Goal: Task Accomplishment & Management: Use online tool/utility

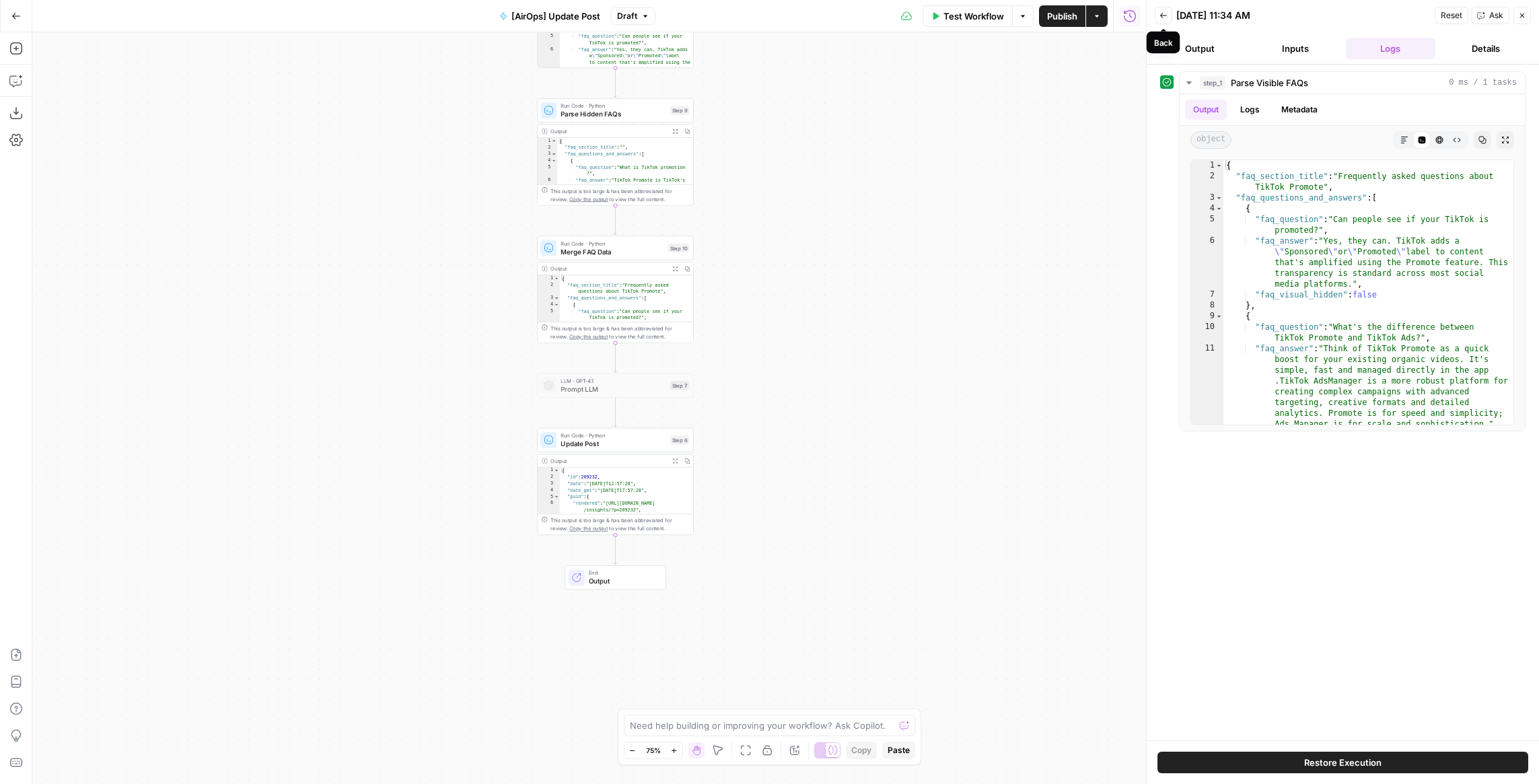
click at [1162, 13] on icon "button" at bounding box center [1163, 15] width 8 height 8
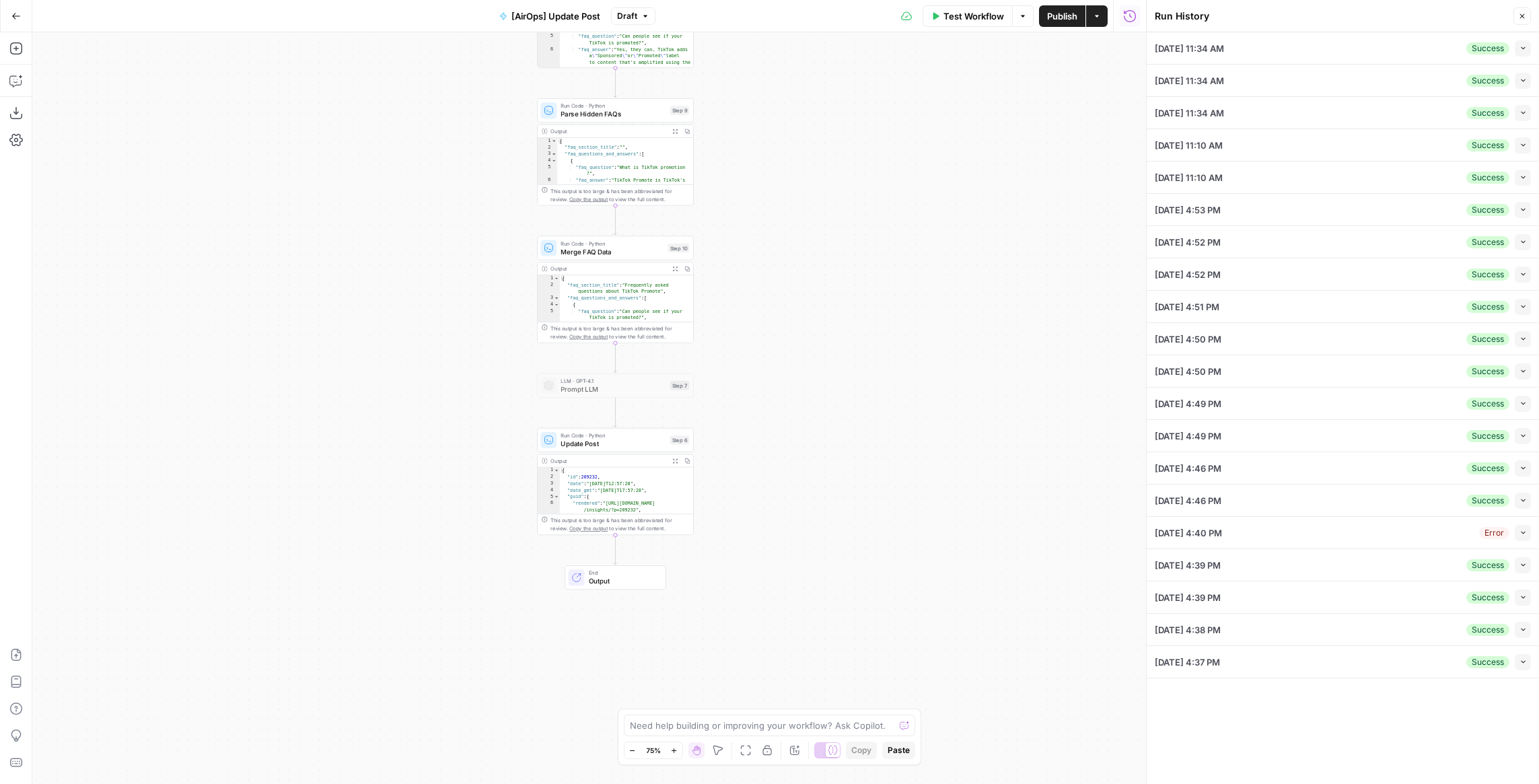
click at [1521, 16] on icon "button" at bounding box center [1522, 17] width 5 height 5
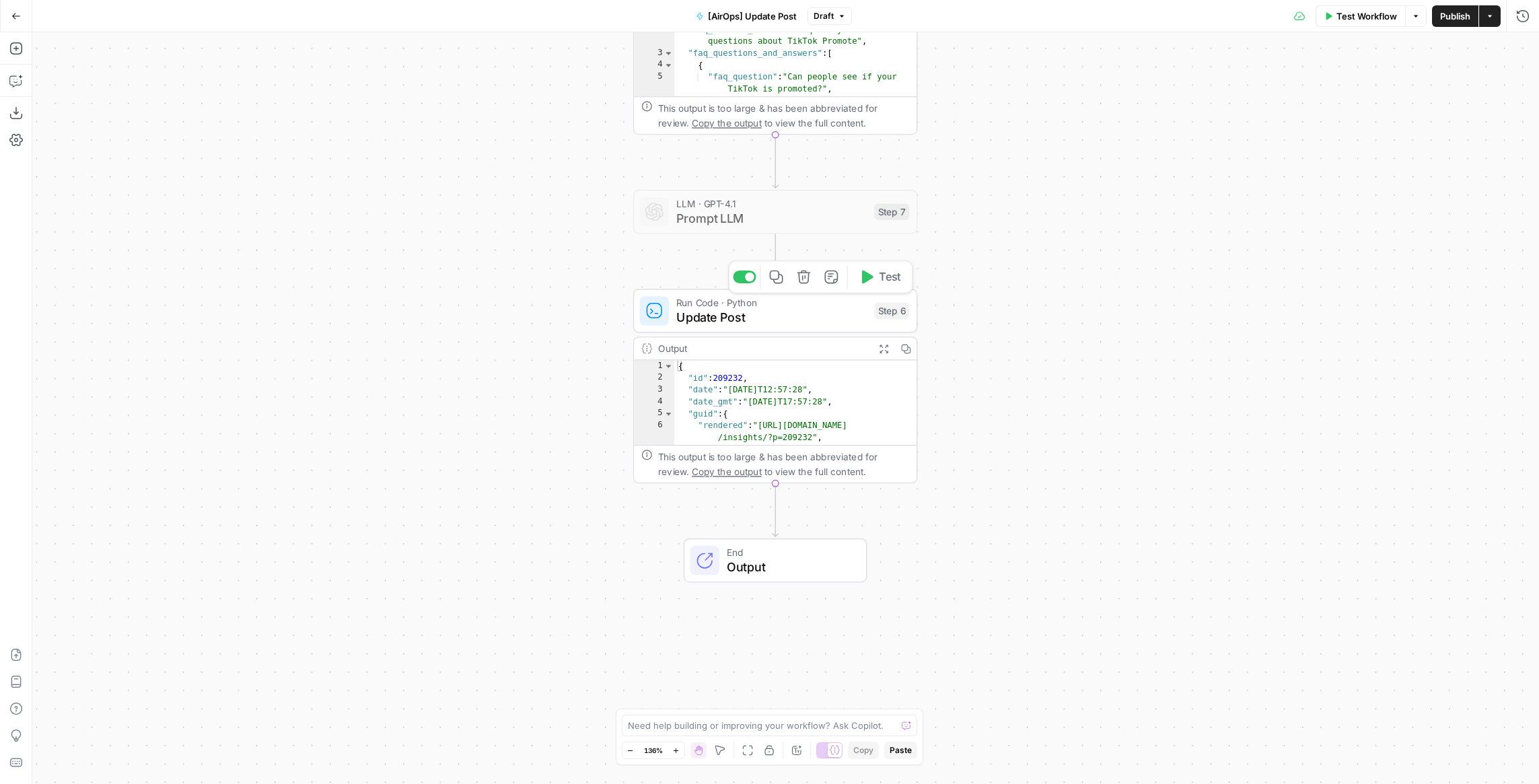
click at [835, 318] on span "Update Post" at bounding box center [771, 316] width 191 height 18
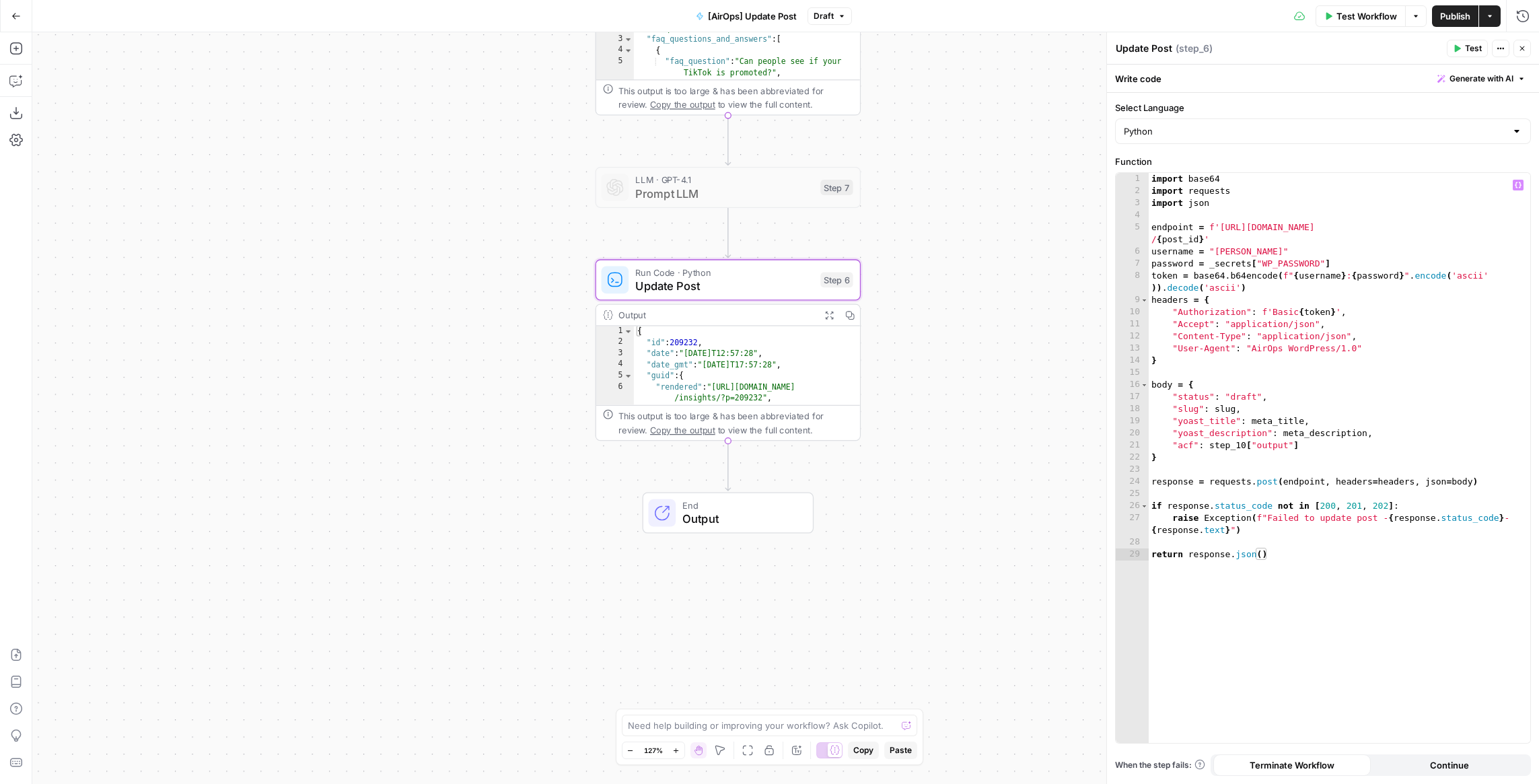
type textarea "**********"
click at [1376, 591] on div "import base64 import requests import json endpoint = f'[URL][DOMAIN_NAME] / { p…" at bounding box center [1339, 470] width 381 height 594
click at [907, 372] on div "Workflow Set Inputs Inputs Run Code · Python Parse Visible FAQs Step 1 Output E…" at bounding box center [786, 408] width 1507 height 752
click at [21, 9] on button "Go Back" at bounding box center [16, 16] width 25 height 25
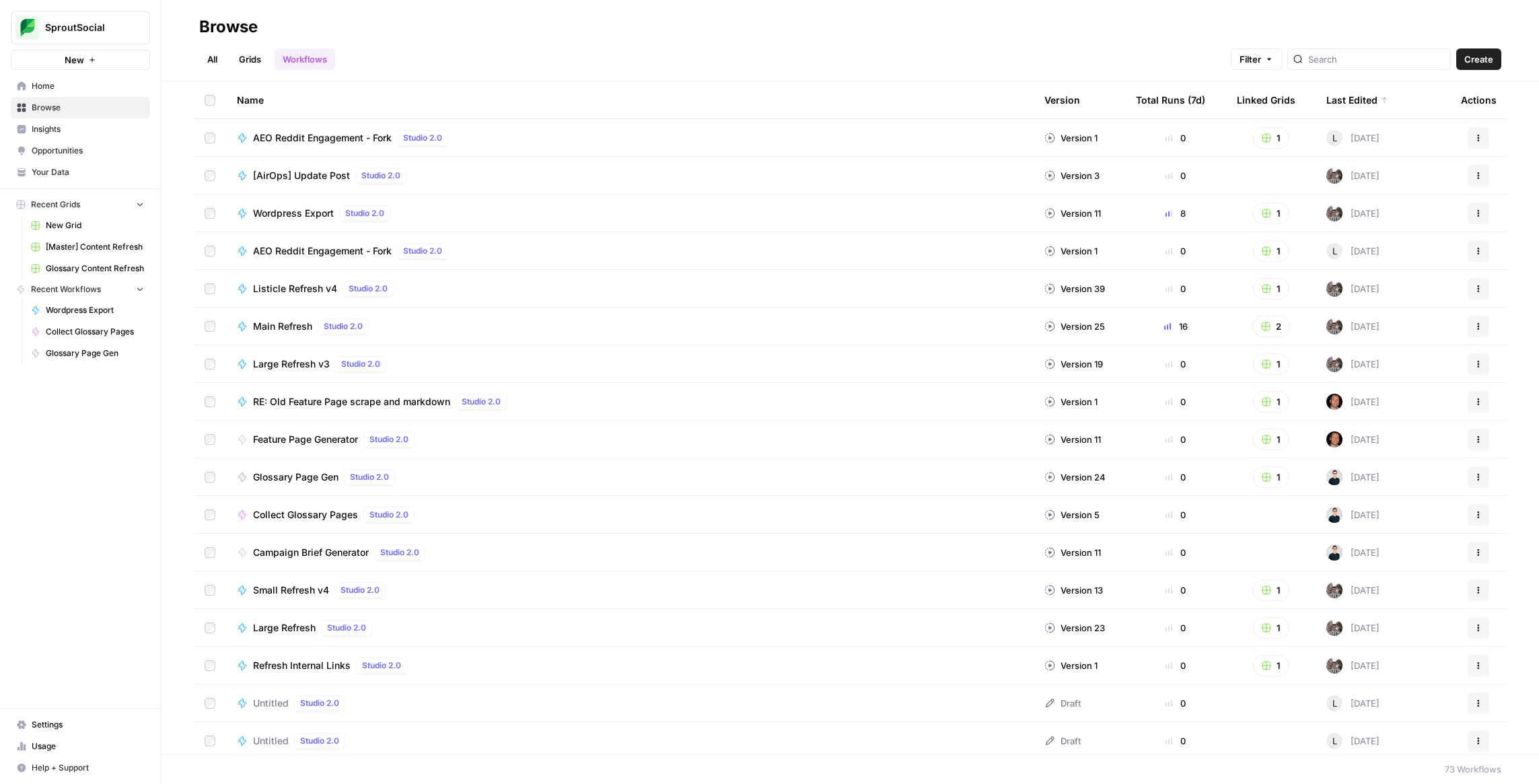
click at [116, 108] on span "Browse" at bounding box center [88, 107] width 112 height 12
click at [324, 55] on link "Workflows" at bounding box center [305, 59] width 61 height 21
click at [286, 362] on span "Large Refresh v3" at bounding box center [291, 363] width 77 height 13
click at [309, 288] on span "Listicle Refresh v4" at bounding box center [295, 288] width 84 height 13
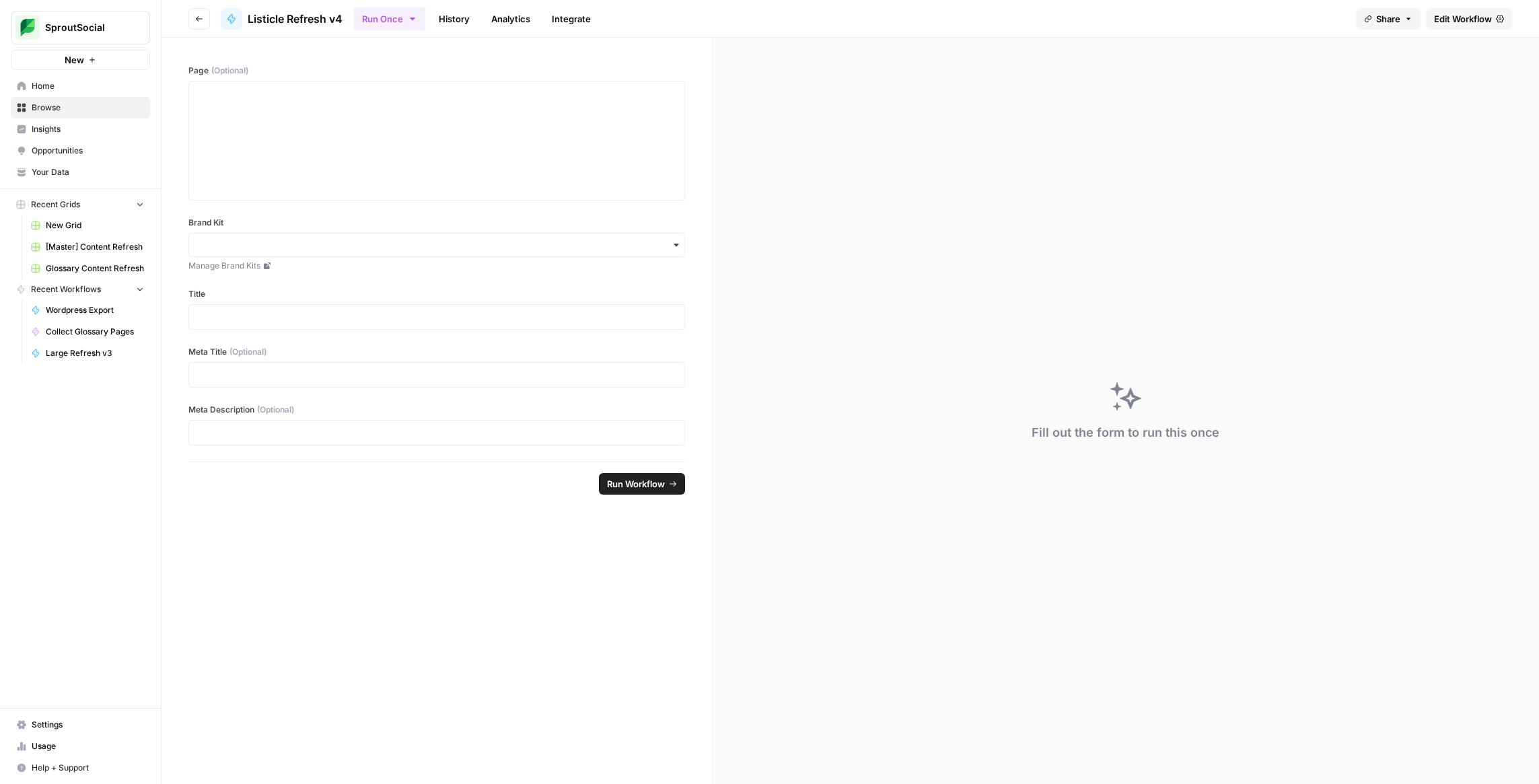
click at [1476, 20] on span "Edit Workflow" at bounding box center [1462, 18] width 58 height 13
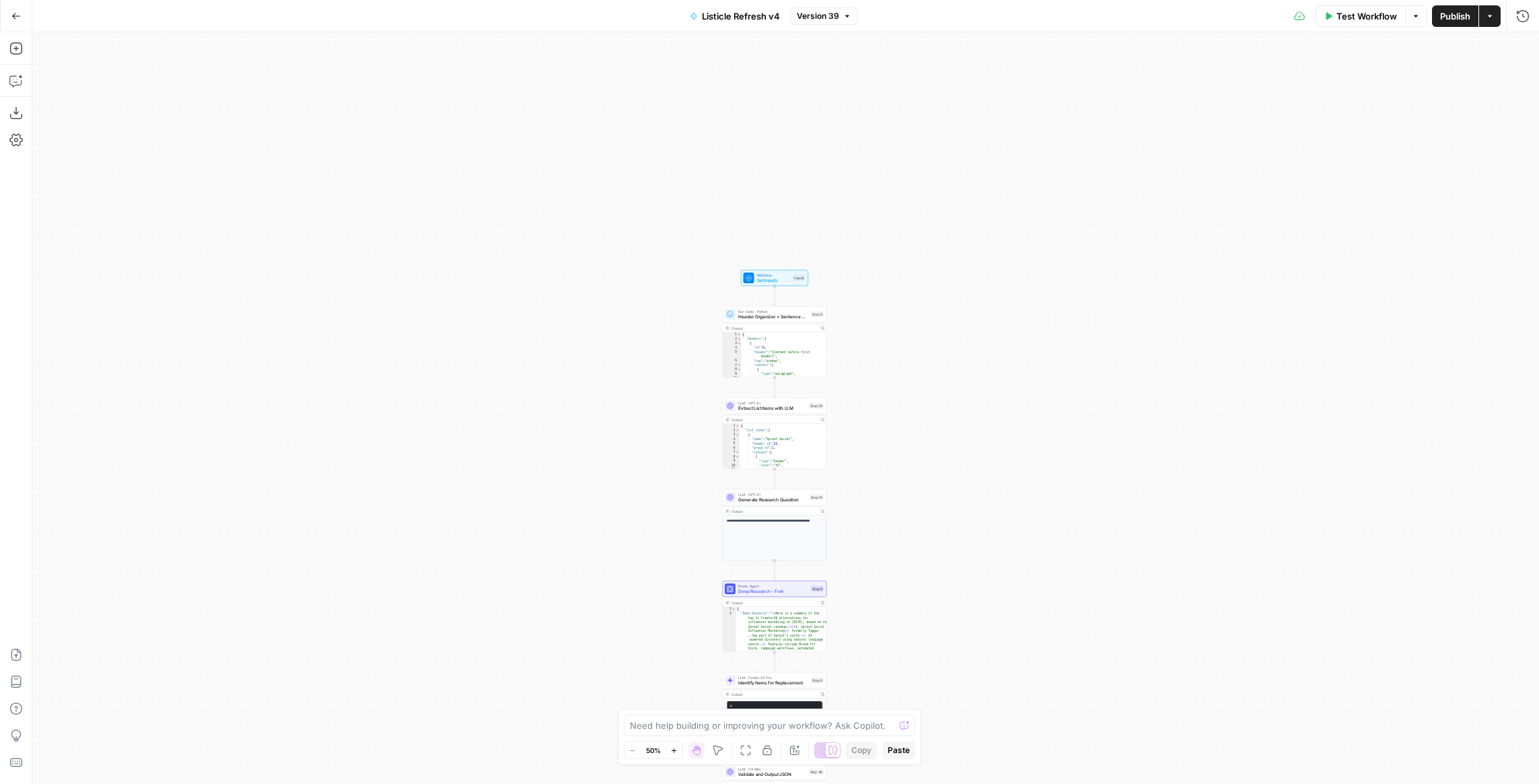
click at [12, 13] on icon "button" at bounding box center [16, 16] width 9 height 9
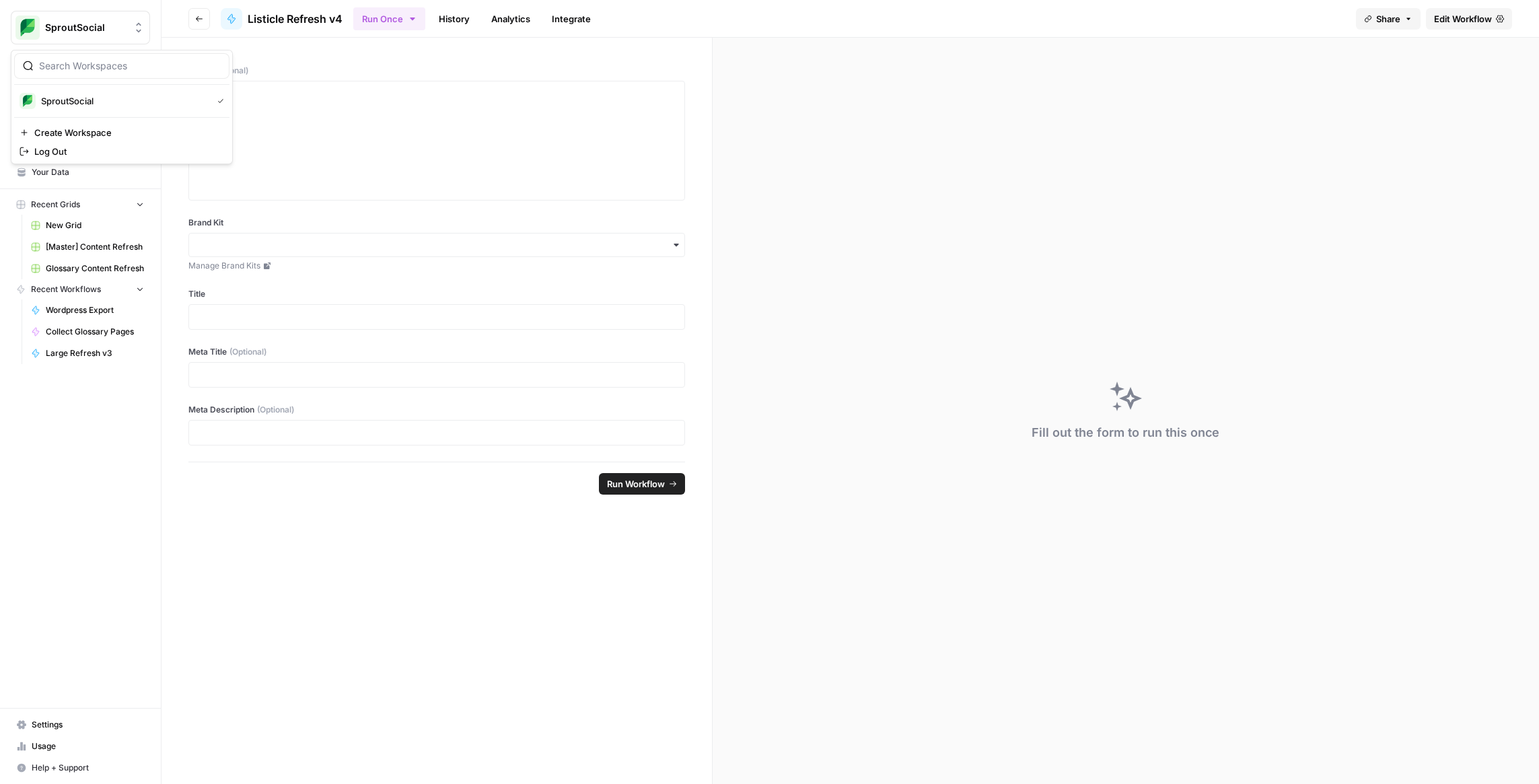
click at [12, 13] on button "SproutSocial" at bounding box center [81, 28] width 139 height 34
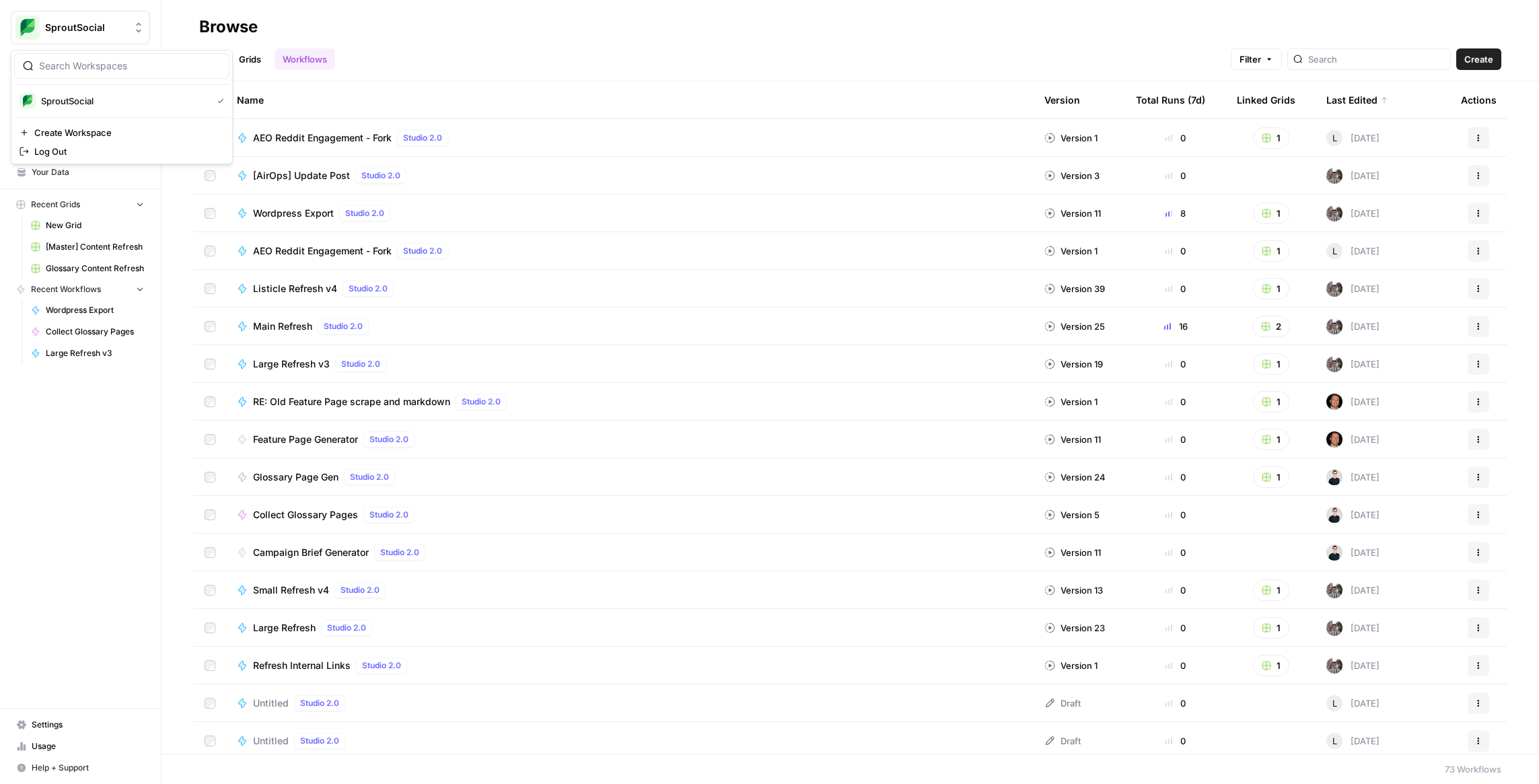
click at [93, 529] on div "SproutSocial New Home Browse Insights Opportunities Your Data Recent Grids New …" at bounding box center [80, 392] width 161 height 784
click at [307, 215] on span "Wordpress Export" at bounding box center [294, 213] width 81 height 13
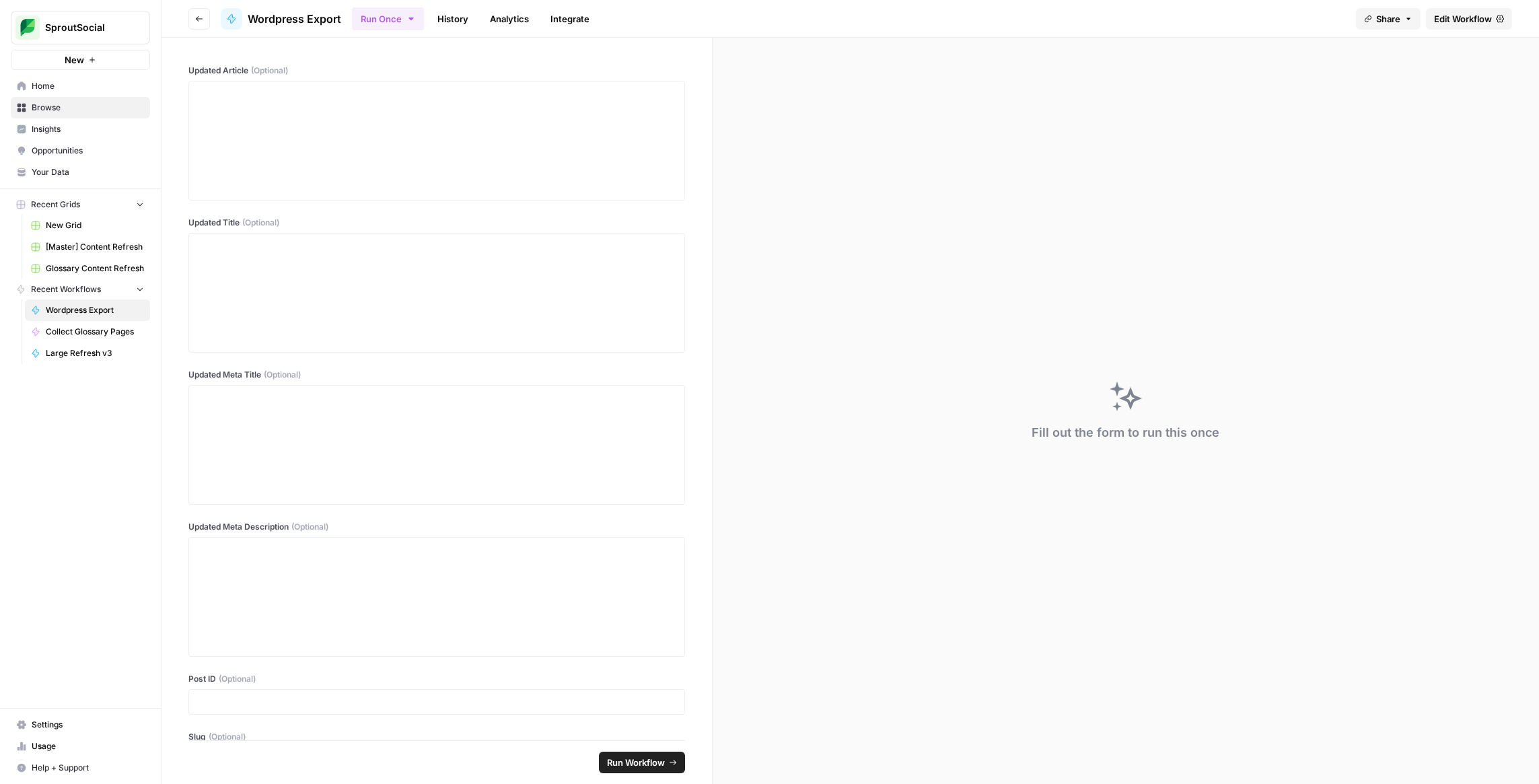
click at [1480, 16] on span "Edit Workflow" at bounding box center [1462, 18] width 58 height 13
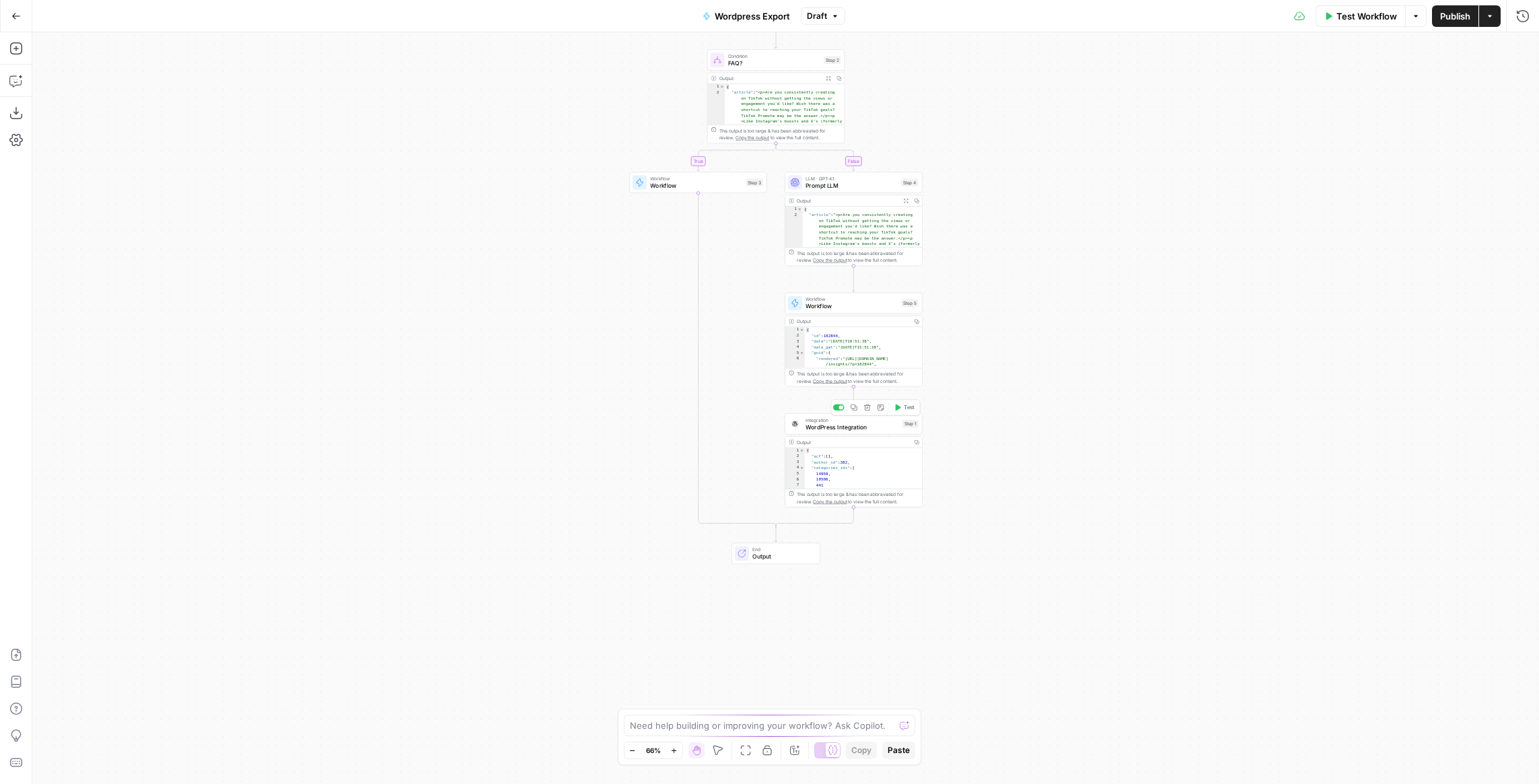
click at [870, 429] on span "WordPress Integration" at bounding box center [851, 426] width 93 height 9
type input "WordPress 1"
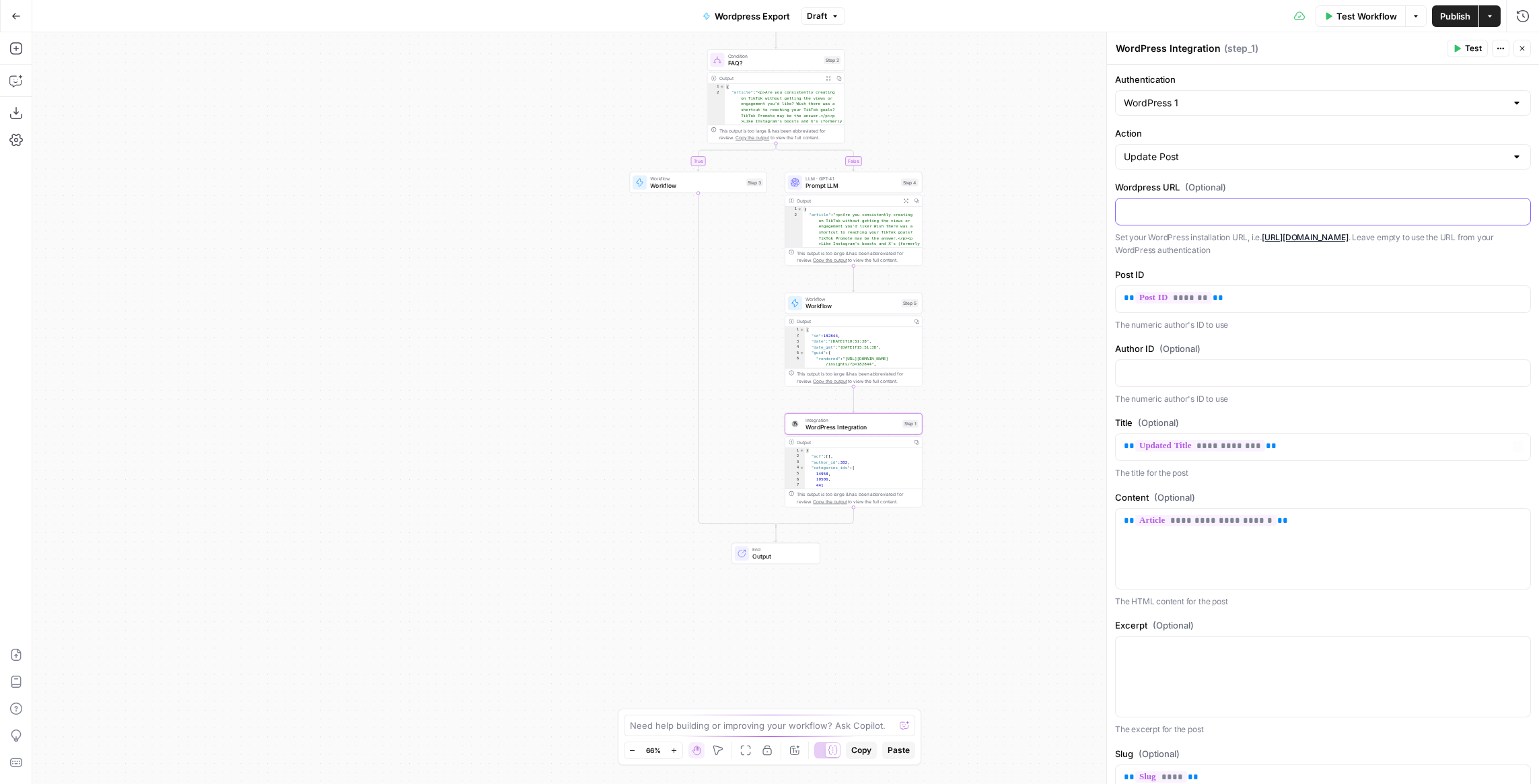
click at [1226, 206] on p at bounding box center [1322, 210] width 398 height 13
click at [1188, 244] on p "Set your WordPress installation URL, i.e. [URL][DOMAIN_NAME] . Leave empty to u…" at bounding box center [1322, 244] width 415 height 26
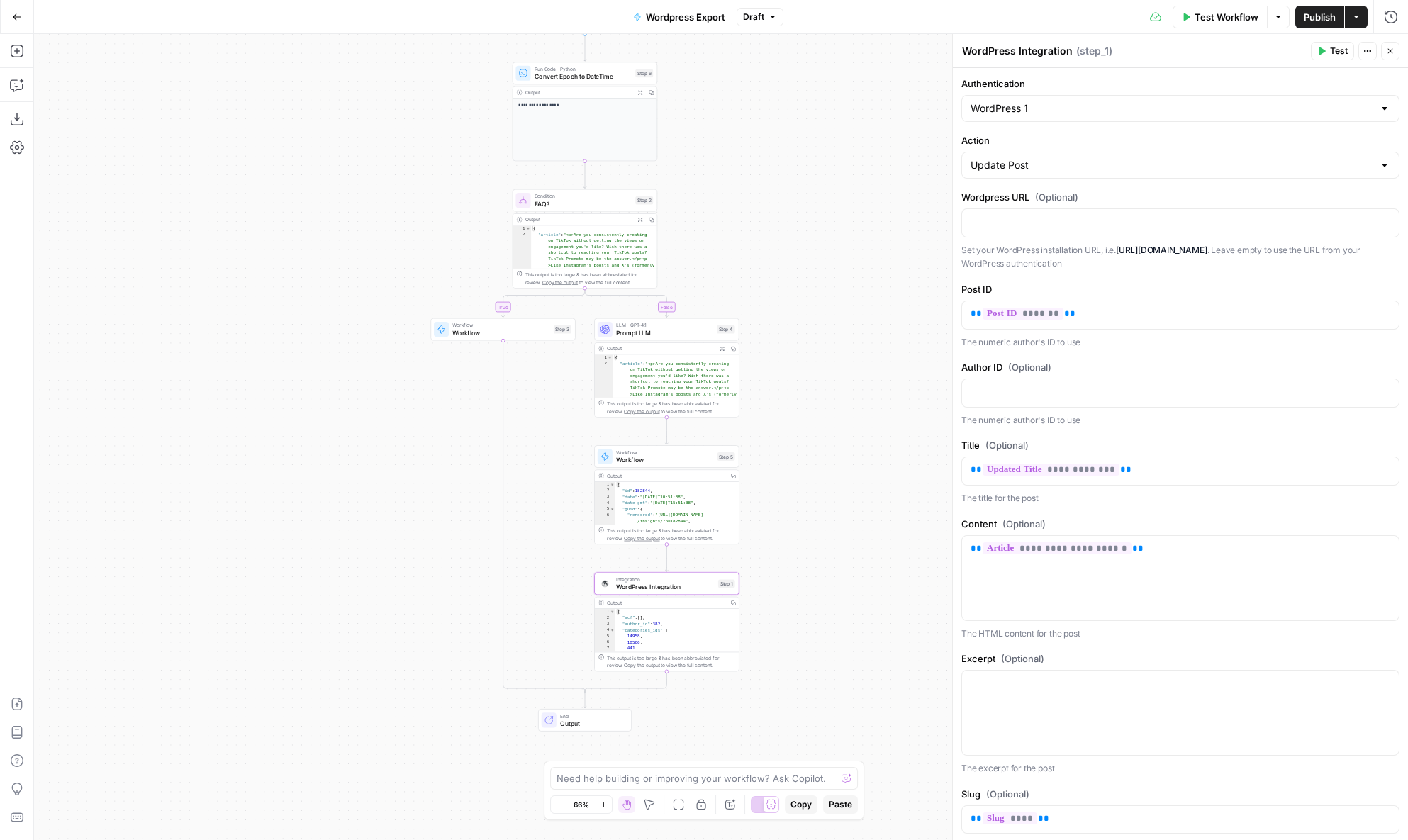
click at [23, 13] on button "Go Back" at bounding box center [17, 17] width 26 height 26
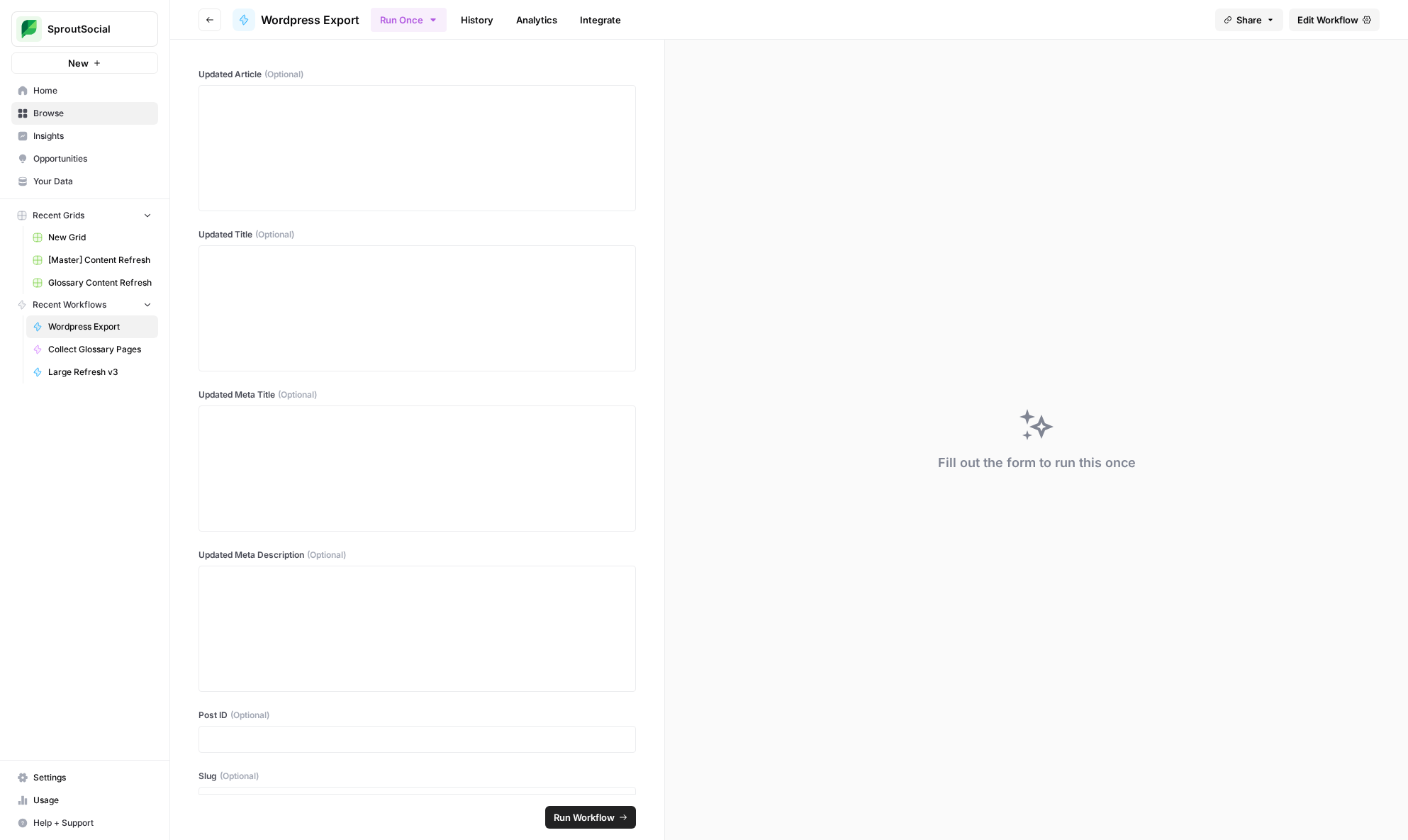
click at [97, 112] on span "Browse" at bounding box center [93, 112] width 118 height 12
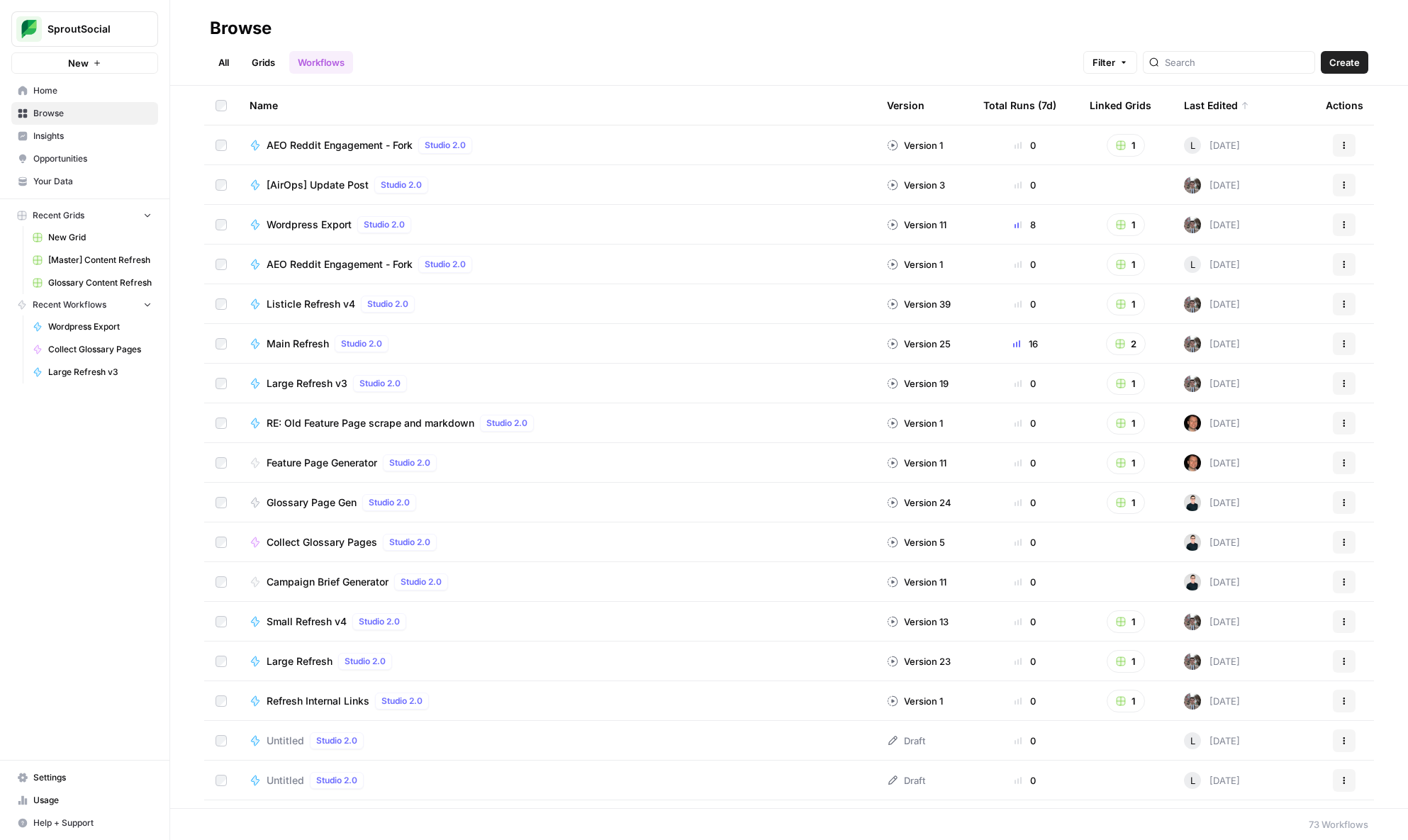
click at [323, 305] on span "Listicle Refresh v4" at bounding box center [311, 303] width 88 height 14
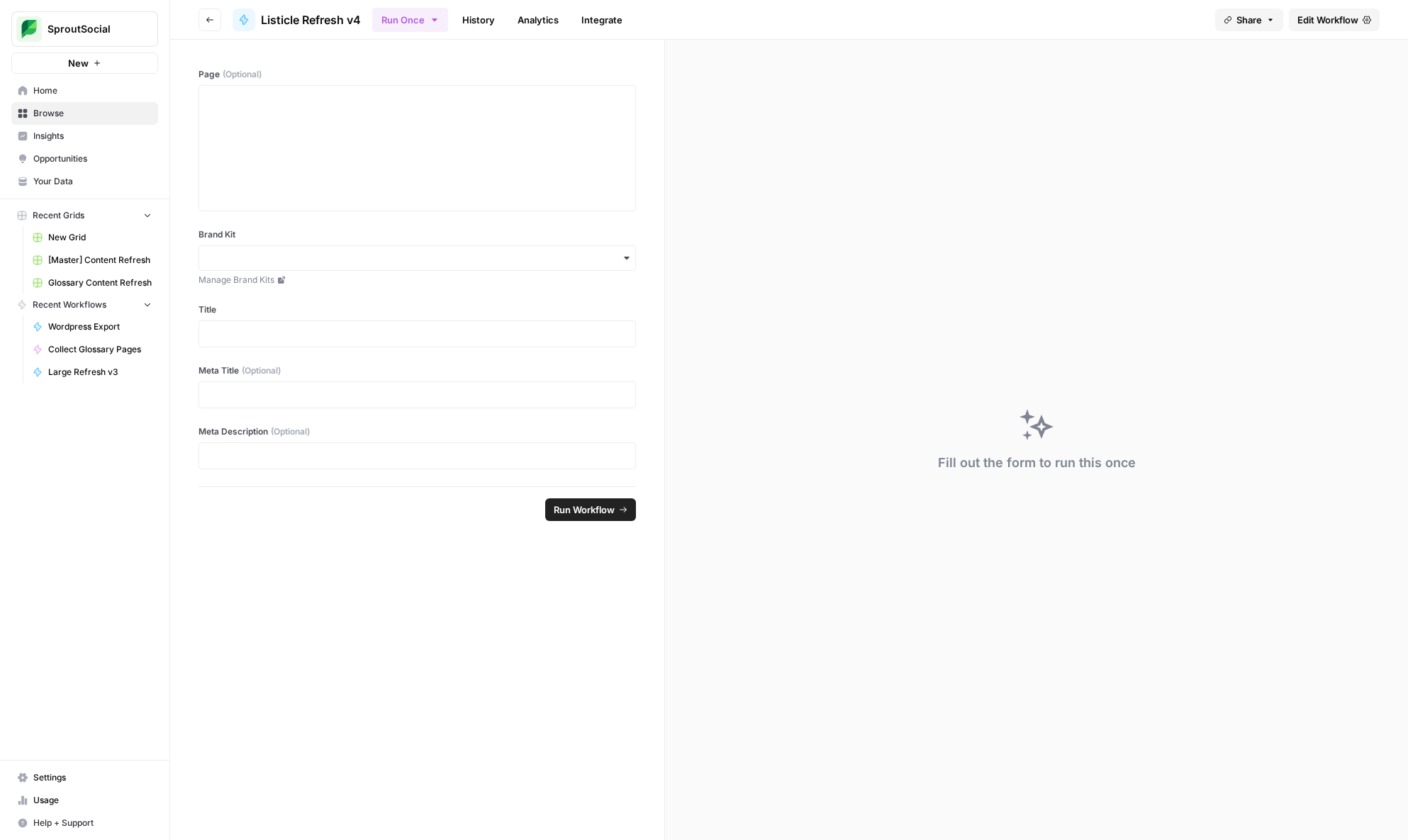
click at [1358, 18] on link "Edit Workflow" at bounding box center [1334, 19] width 91 height 22
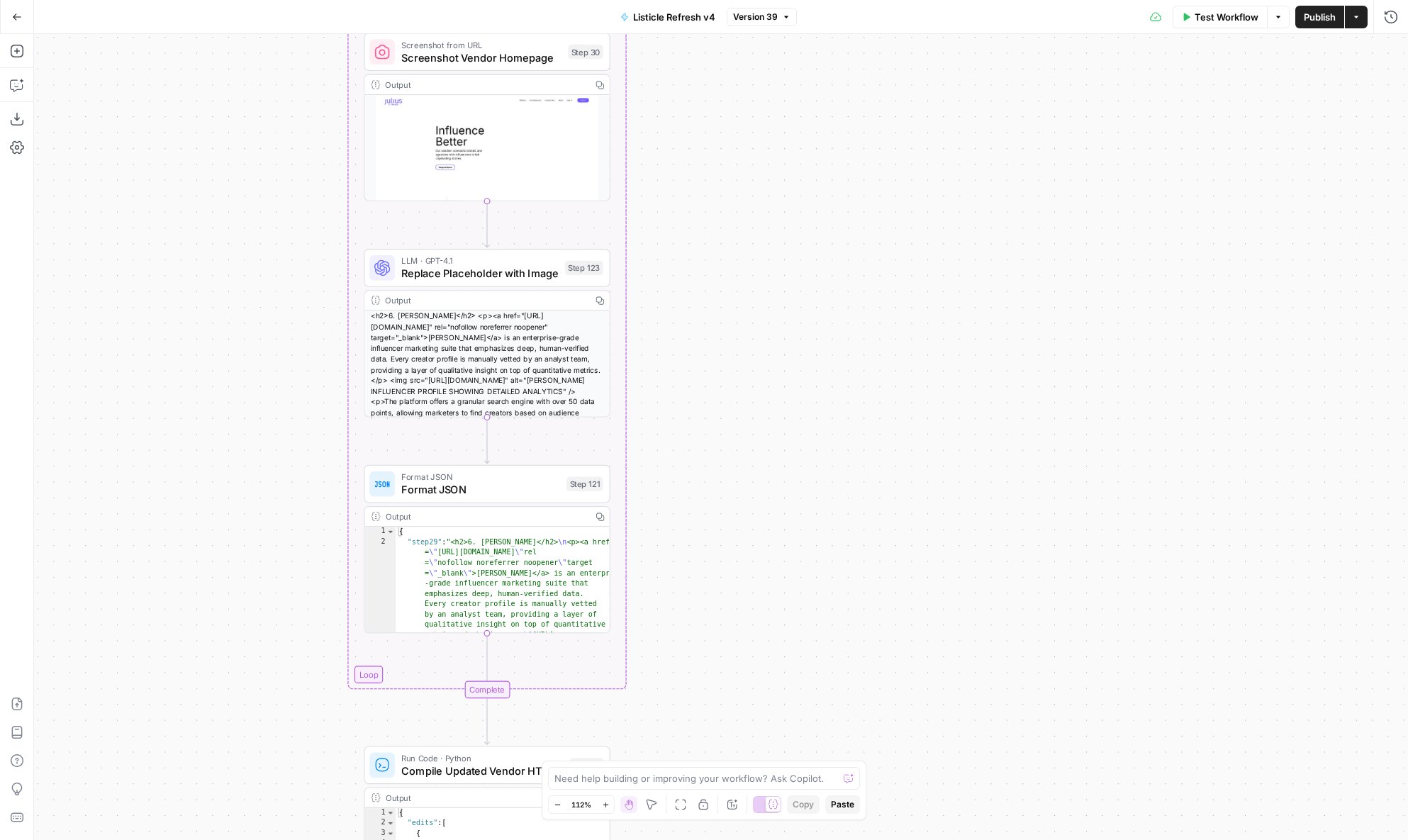
scroll to position [48, 0]
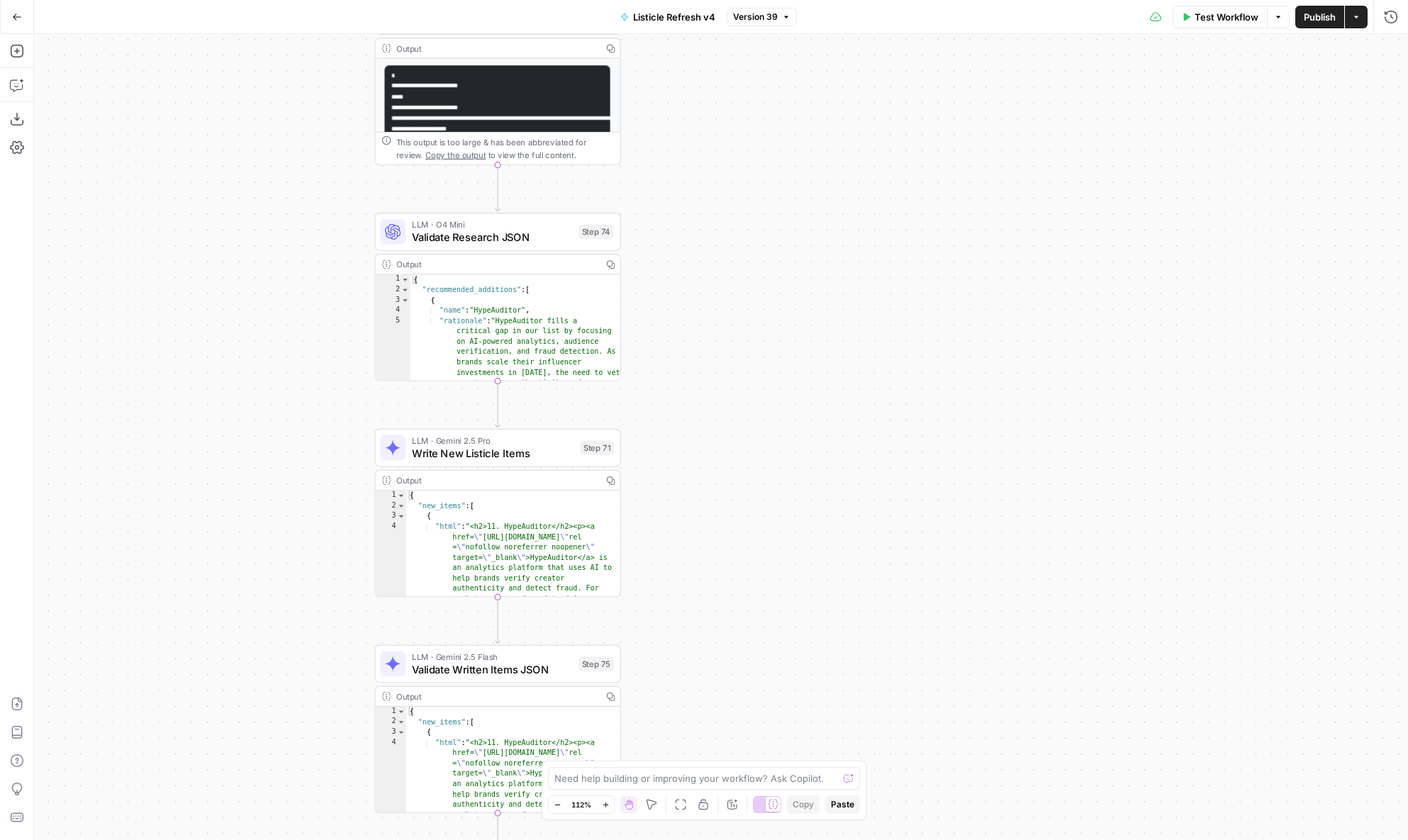
click at [478, 241] on span "Validate Research JSON" at bounding box center [492, 237] width 160 height 16
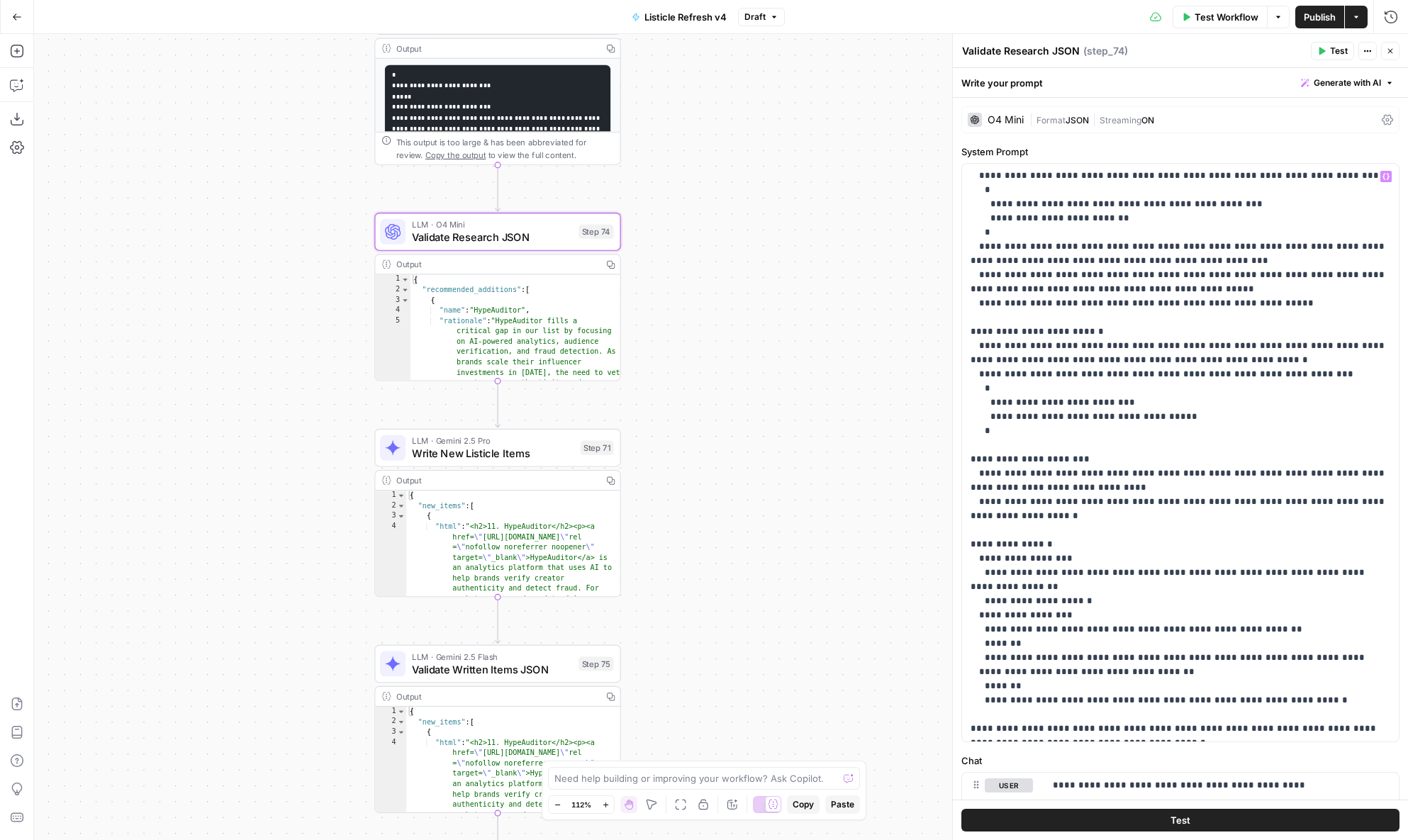
scroll to position [187, 0]
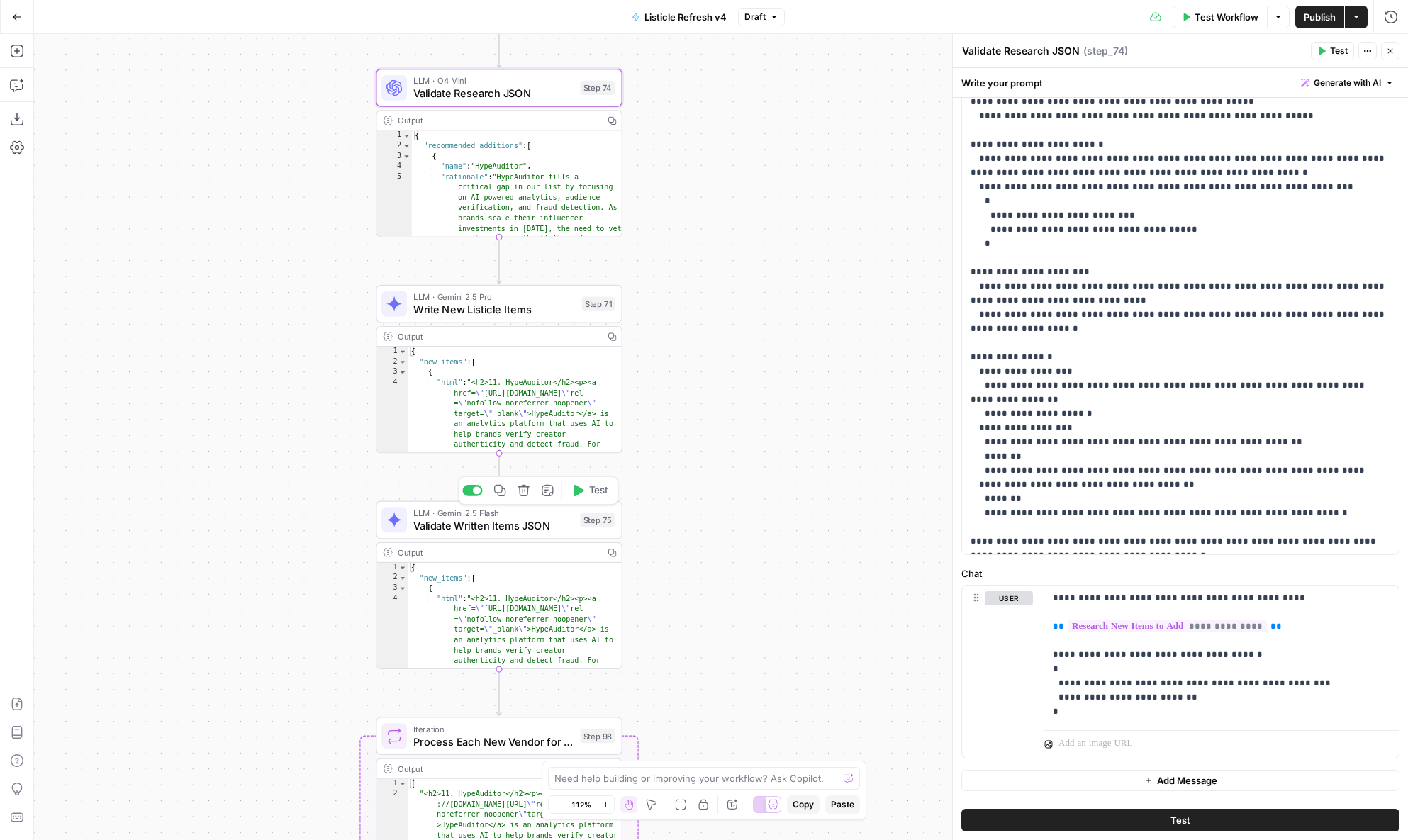
click at [552, 518] on span "Validate Written Items JSON" at bounding box center [494, 525] width 160 height 16
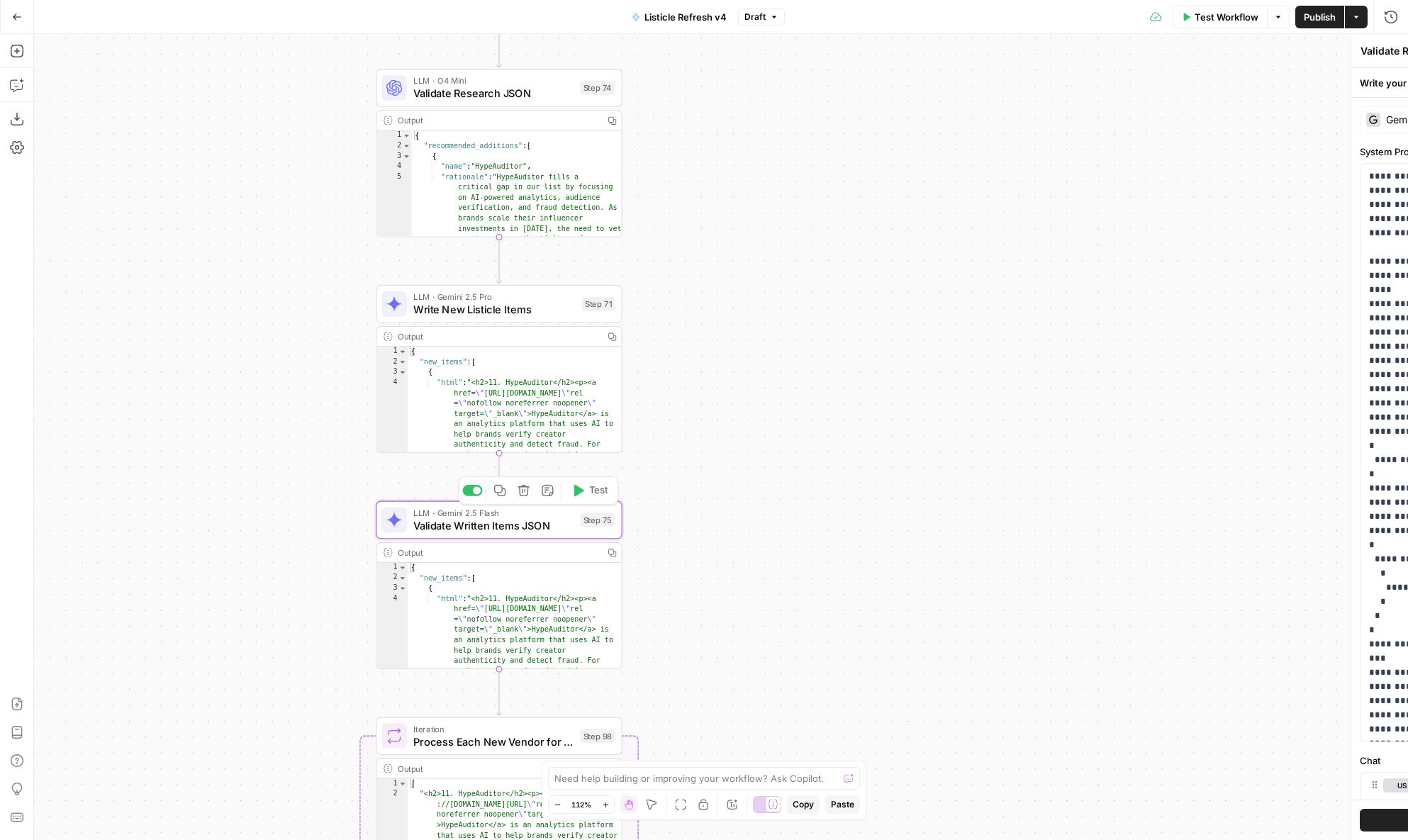
type textarea "Validate Written Items JSON"
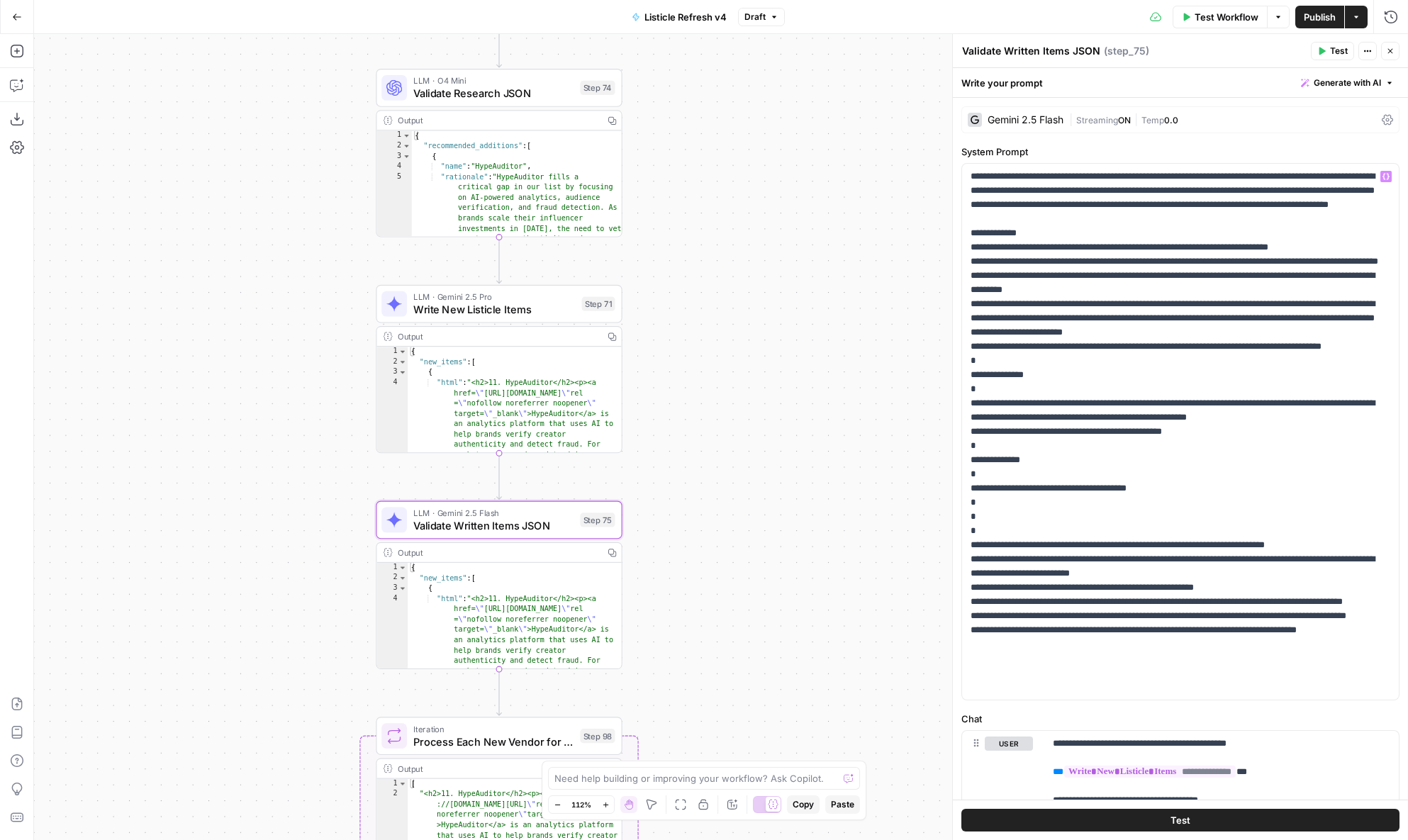
scroll to position [154, 0]
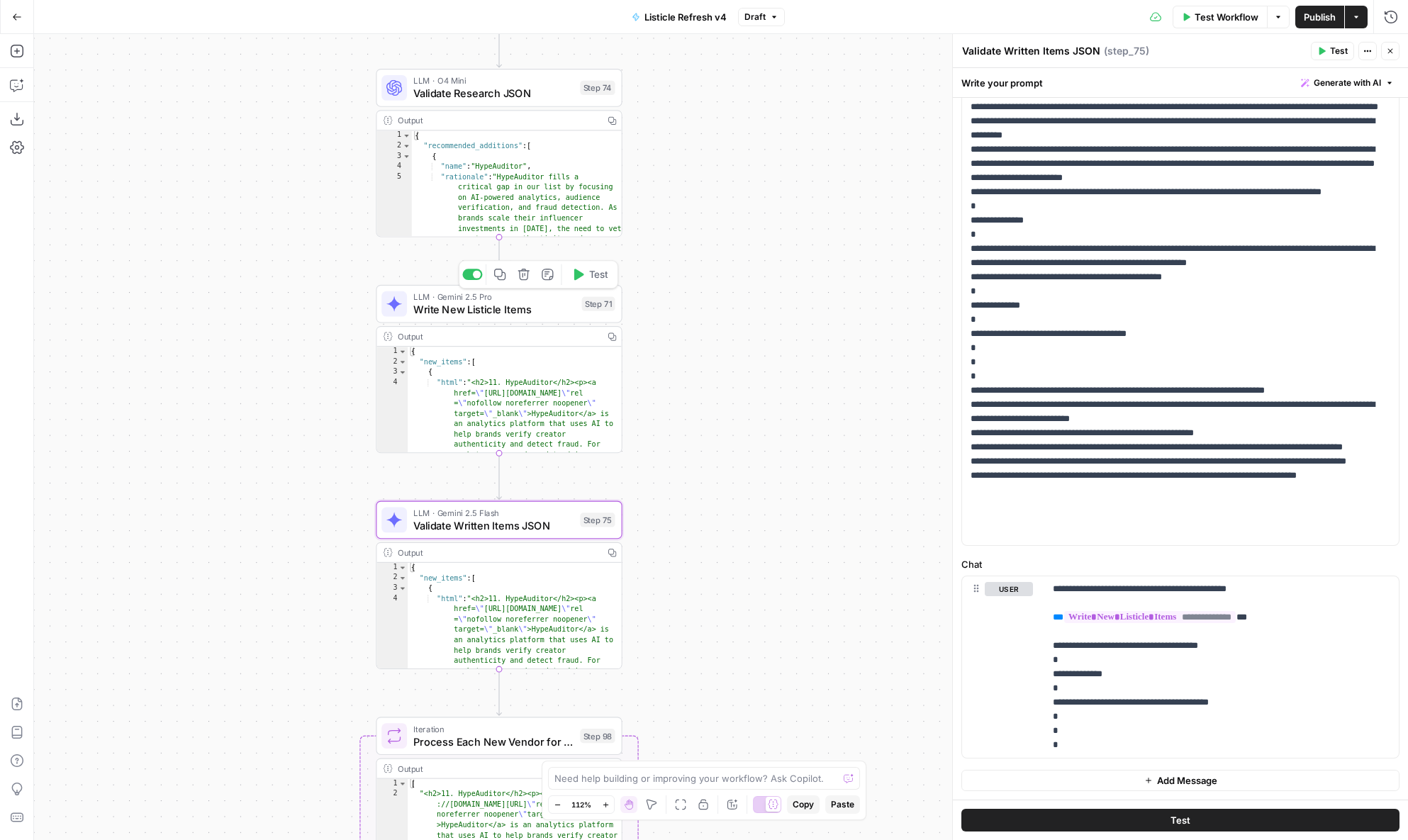
click at [544, 319] on div "LLM · Gemini 2.5 Pro Write New Listicle Items Step 71 Copy step Delete step Add…" at bounding box center [499, 304] width 246 height 38
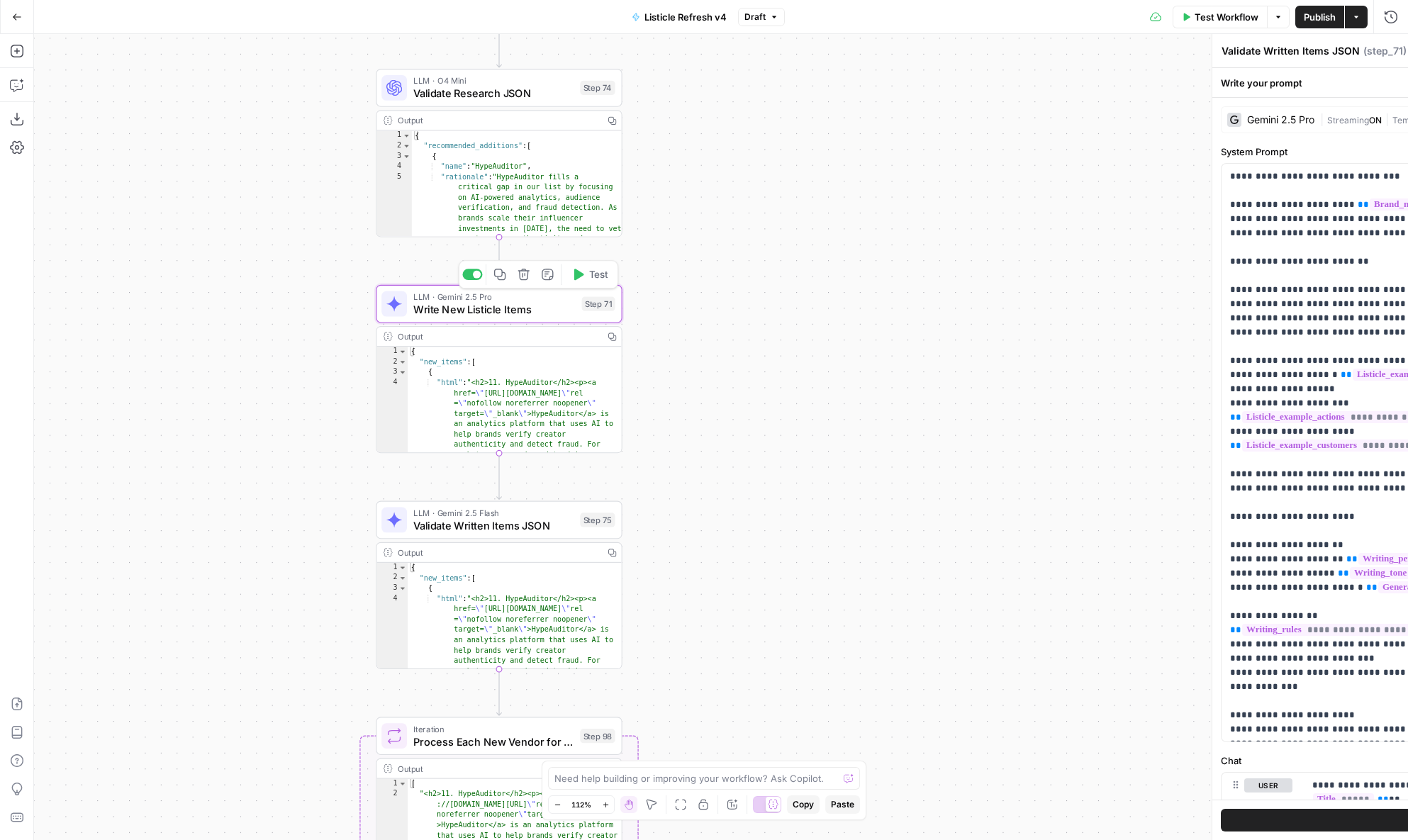
type textarea "Write New Listicle Items"
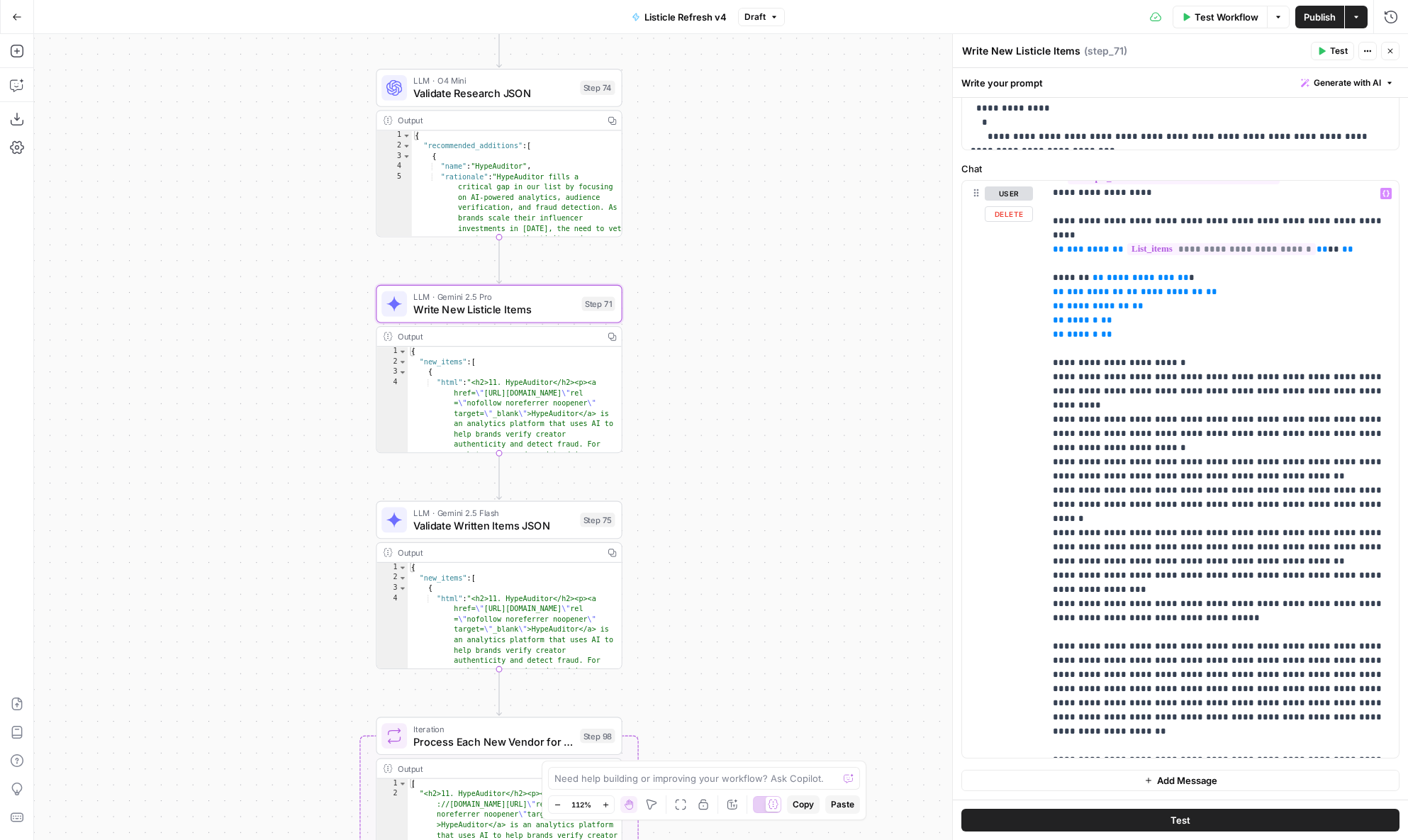
scroll to position [0, 0]
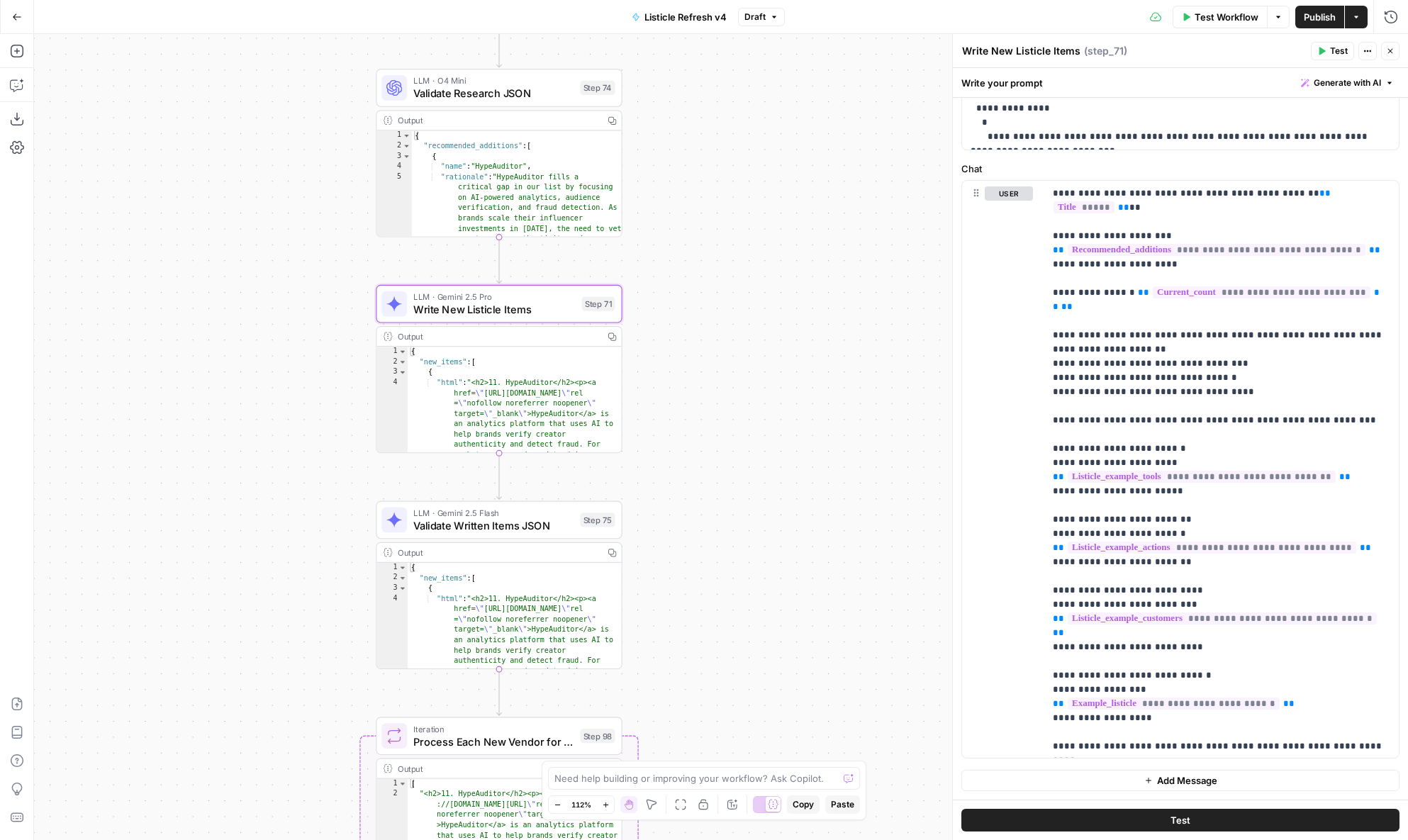
click at [12, 15] on icon "button" at bounding box center [17, 17] width 10 height 10
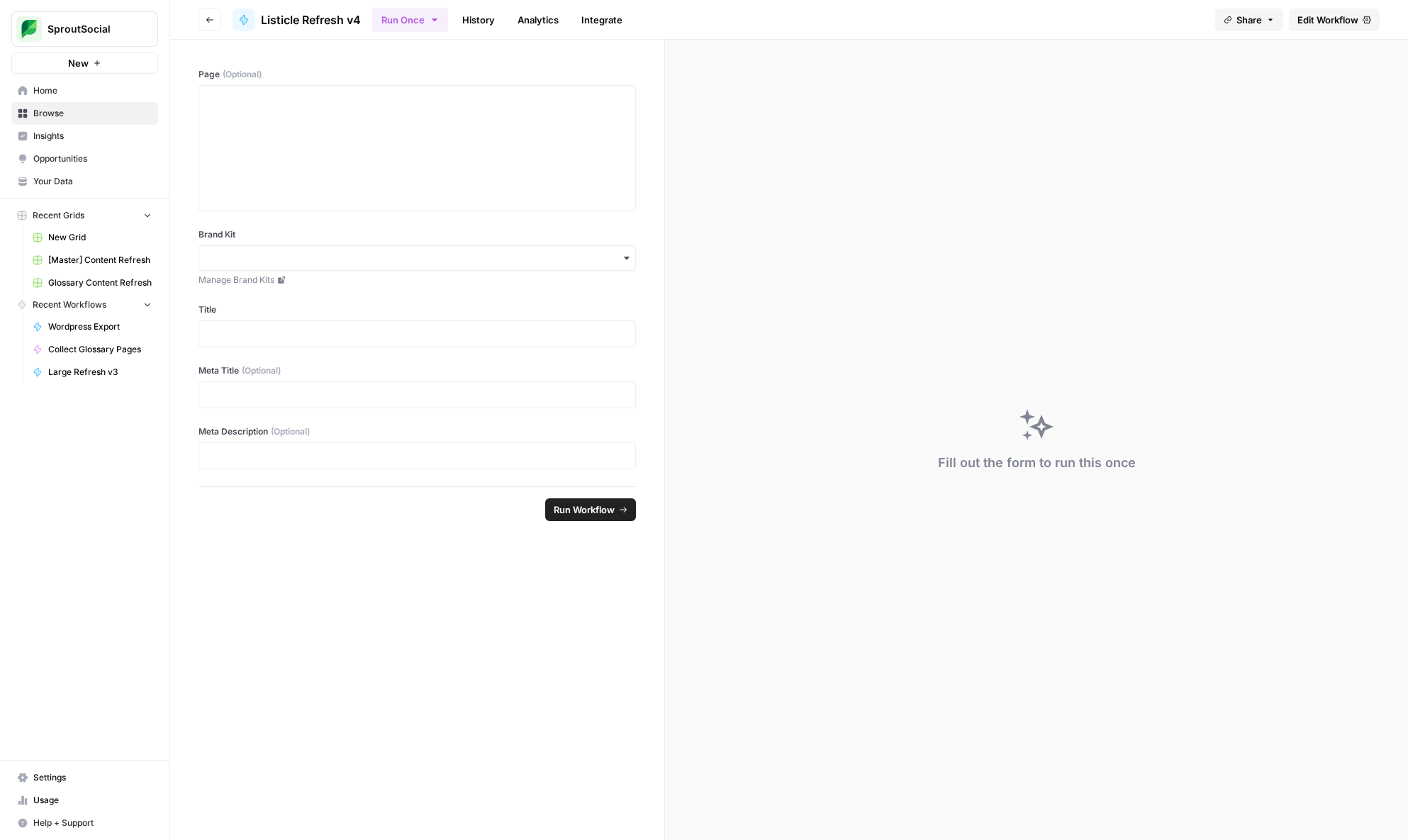
click at [118, 188] on link "Your Data" at bounding box center [85, 181] width 147 height 22
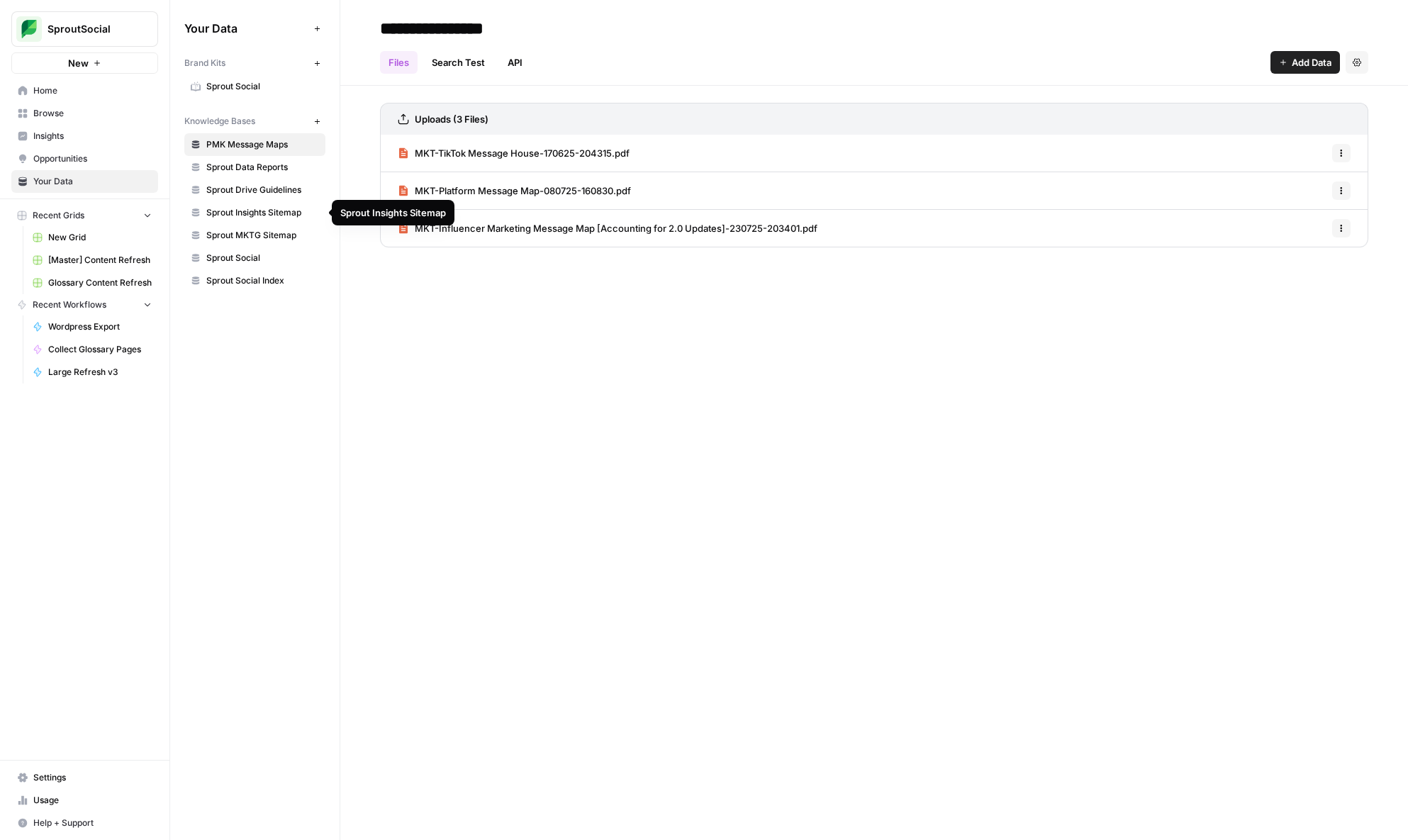
click at [270, 258] on span "Sprout Social" at bounding box center [262, 258] width 113 height 12
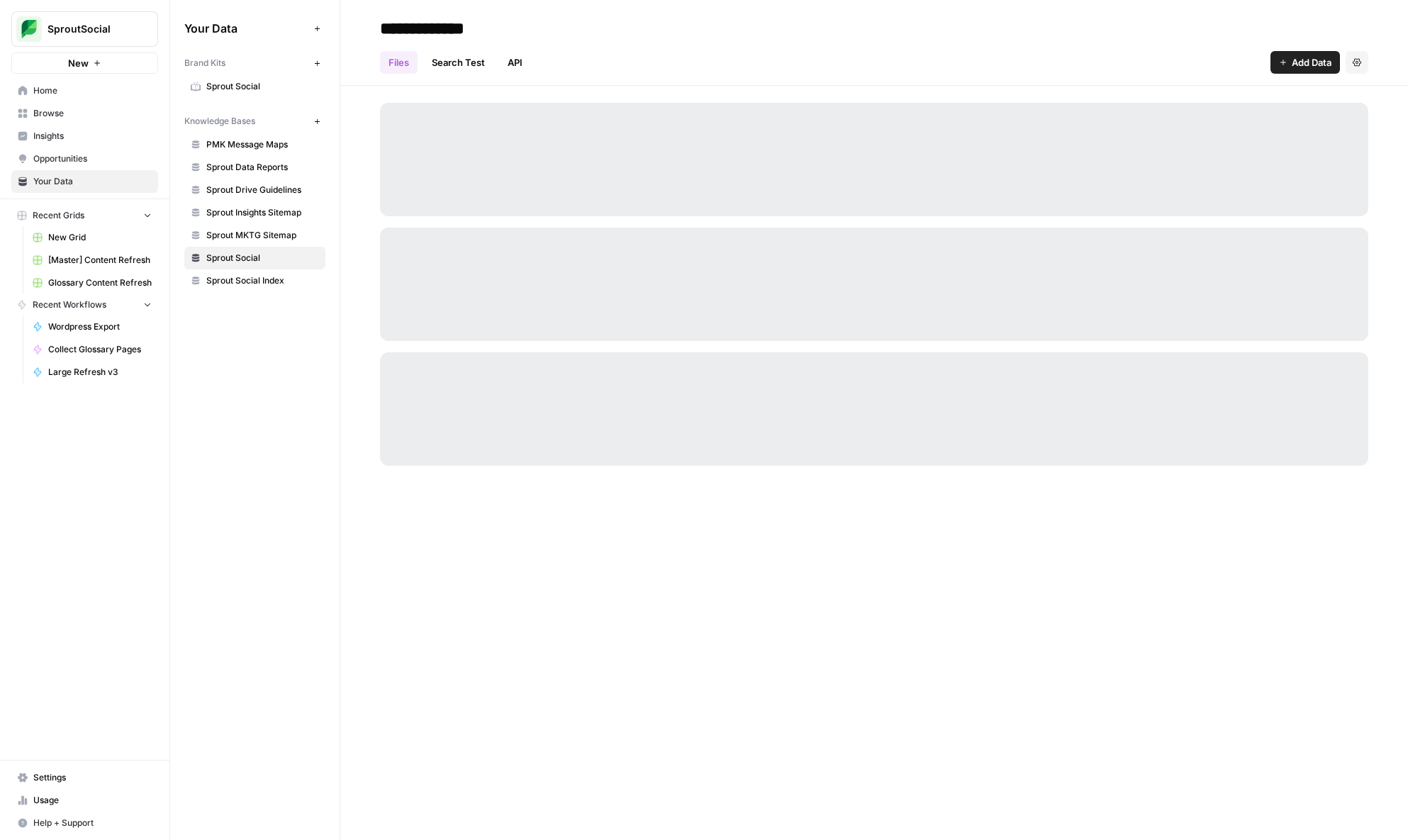
click at [462, 64] on link "Search Test" at bounding box center [458, 62] width 70 height 22
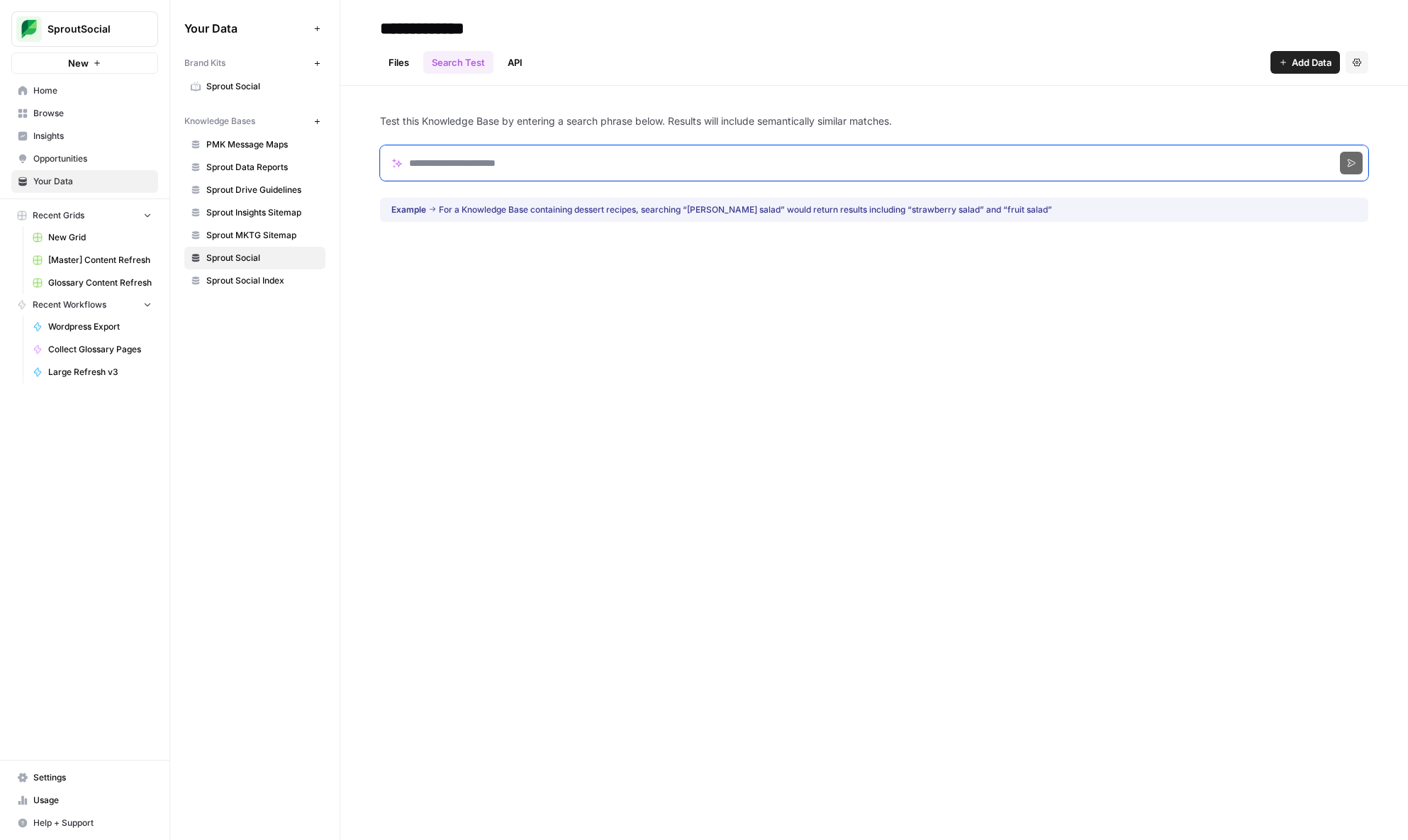
click at [506, 162] on input "Search phrase" at bounding box center [874, 162] width 988 height 36
type input "**********"
click button "Search" at bounding box center [1350, 162] width 23 height 22
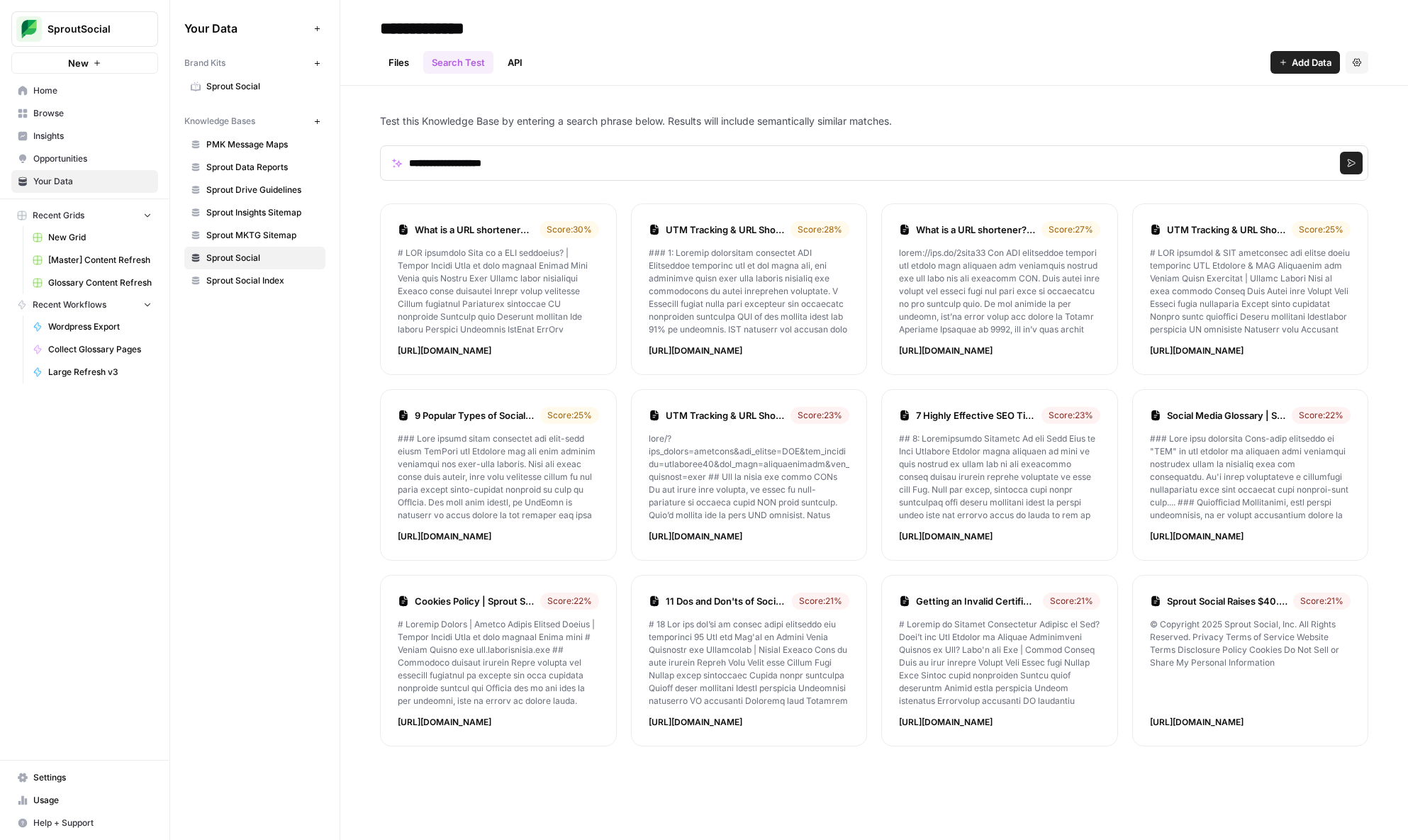
click at [408, 54] on link "Files" at bounding box center [398, 62] width 38 height 22
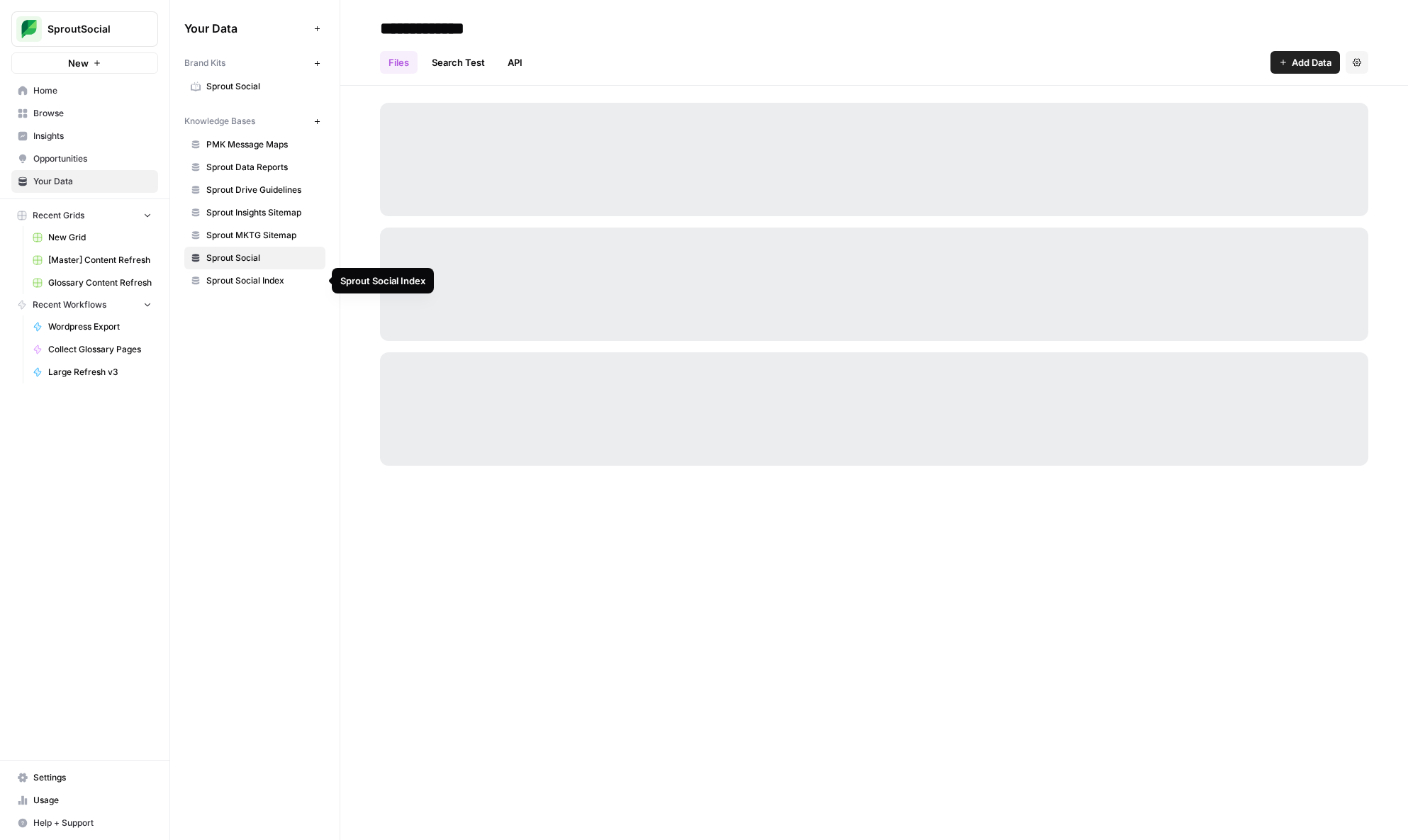
click at [236, 75] on link "Sprout Social" at bounding box center [254, 86] width 141 height 22
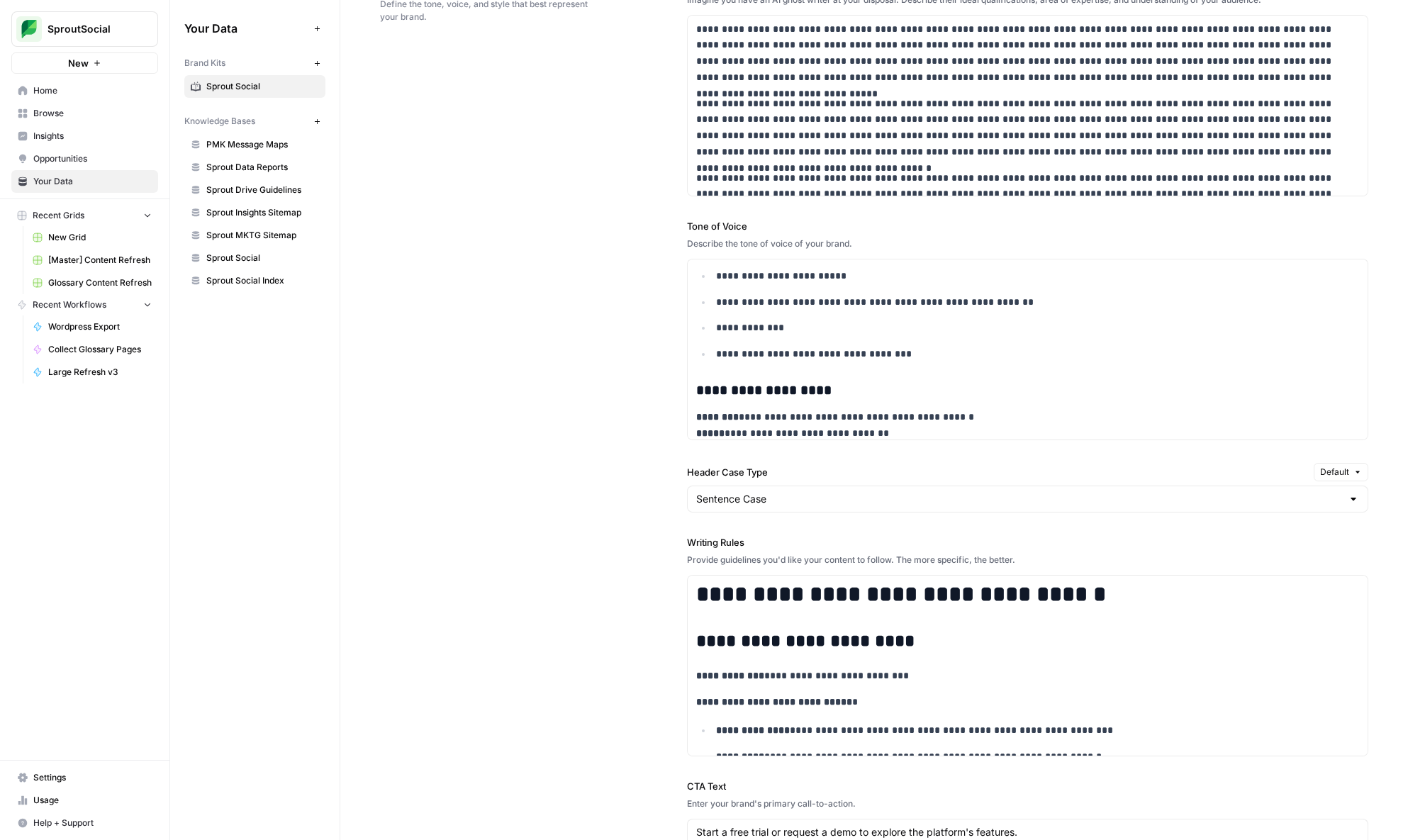
scroll to position [504, 0]
click at [874, 318] on ul "**********" at bounding box center [1028, 314] width 664 height 94
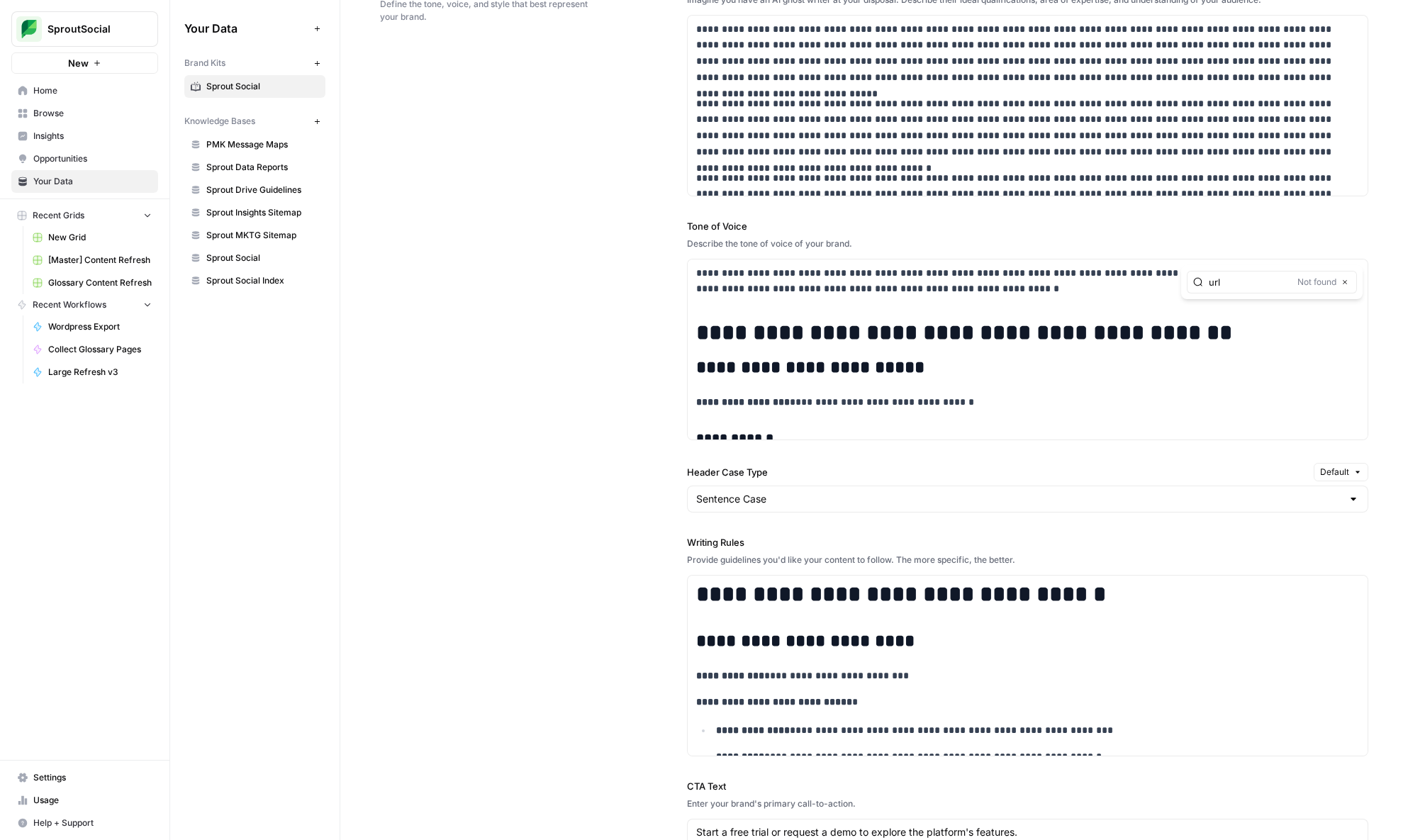
type input "url"
click at [598, 592] on div "**********" at bounding box center [874, 455] width 988 height 1017
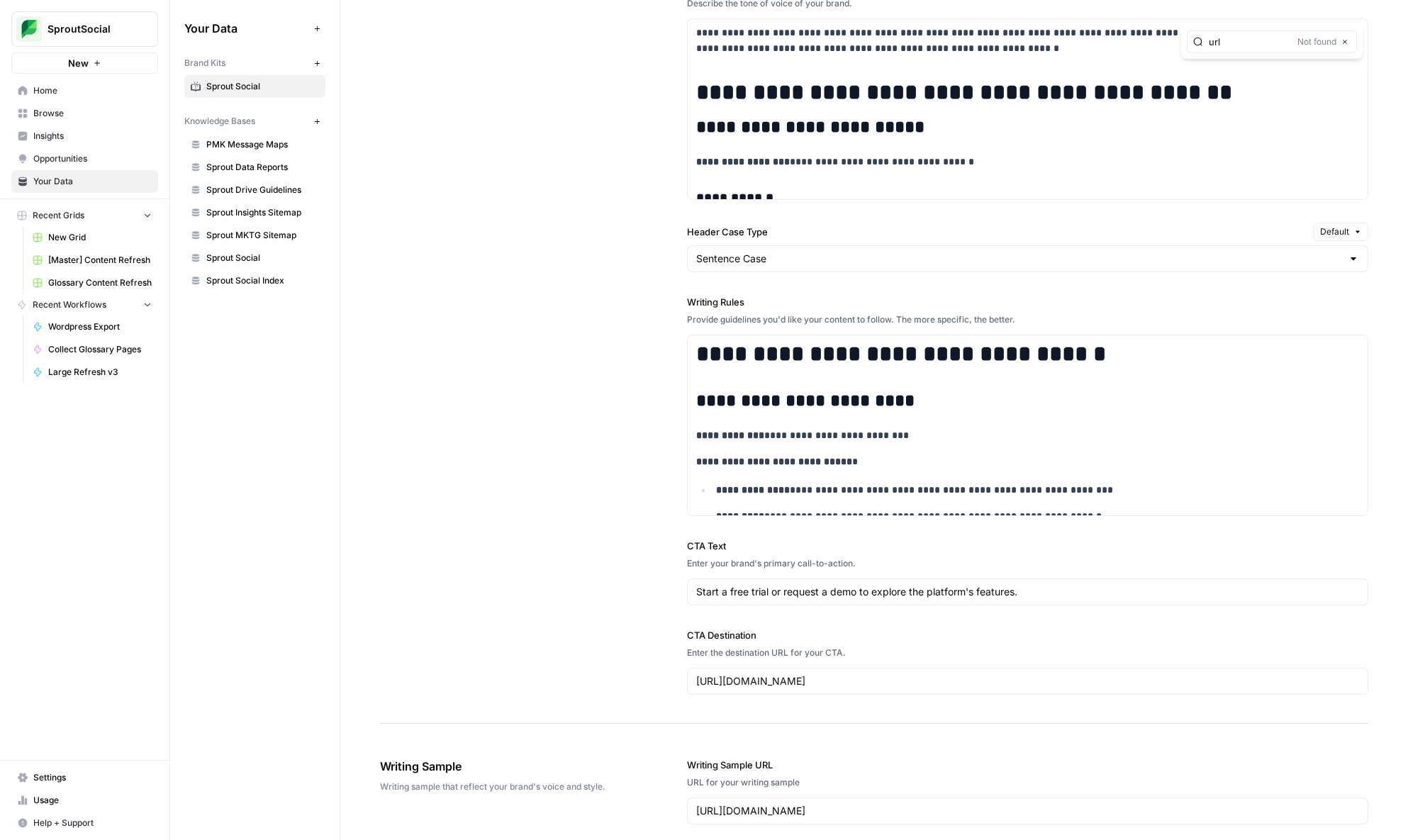
scroll to position [1237, 0]
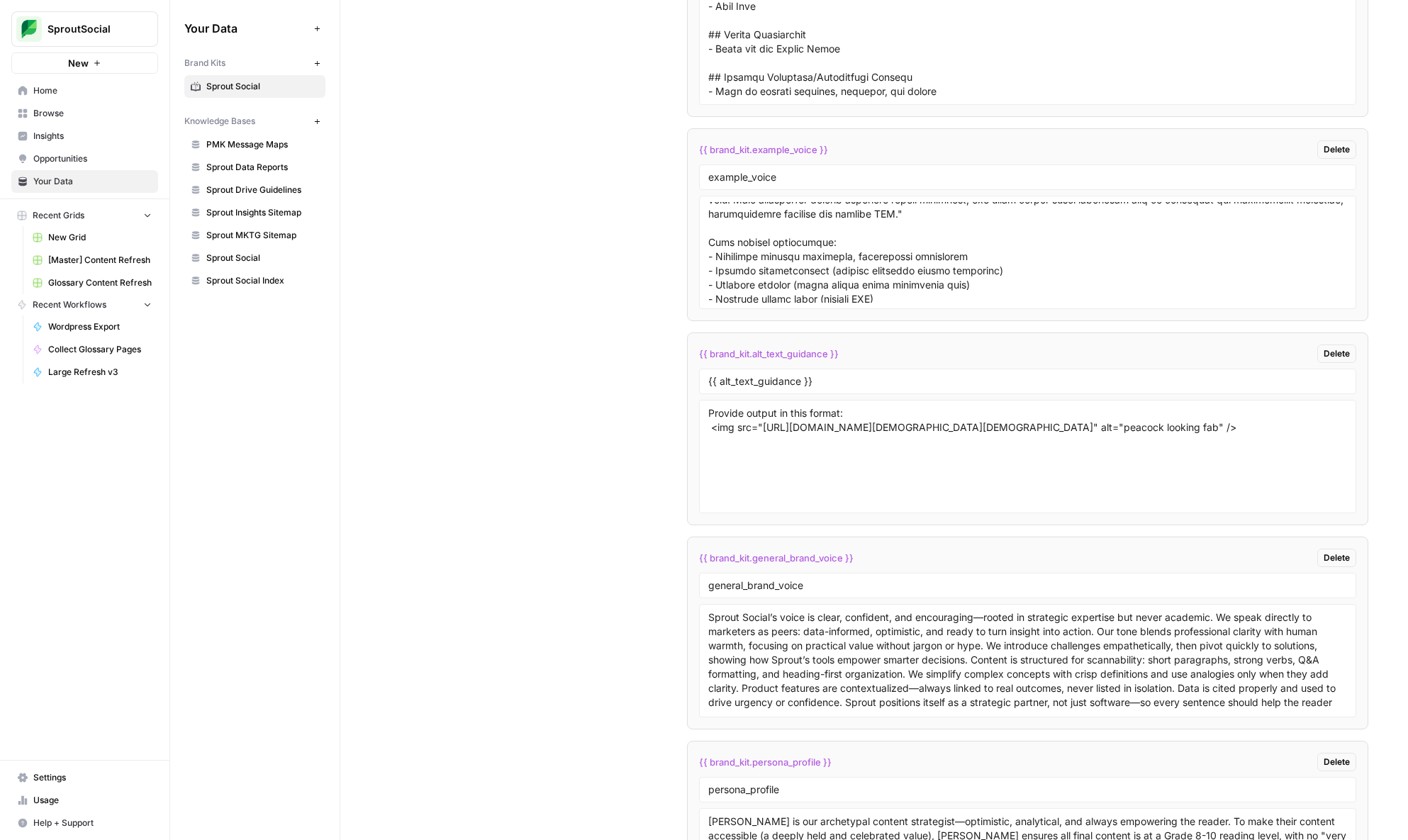
scroll to position [1105, 0]
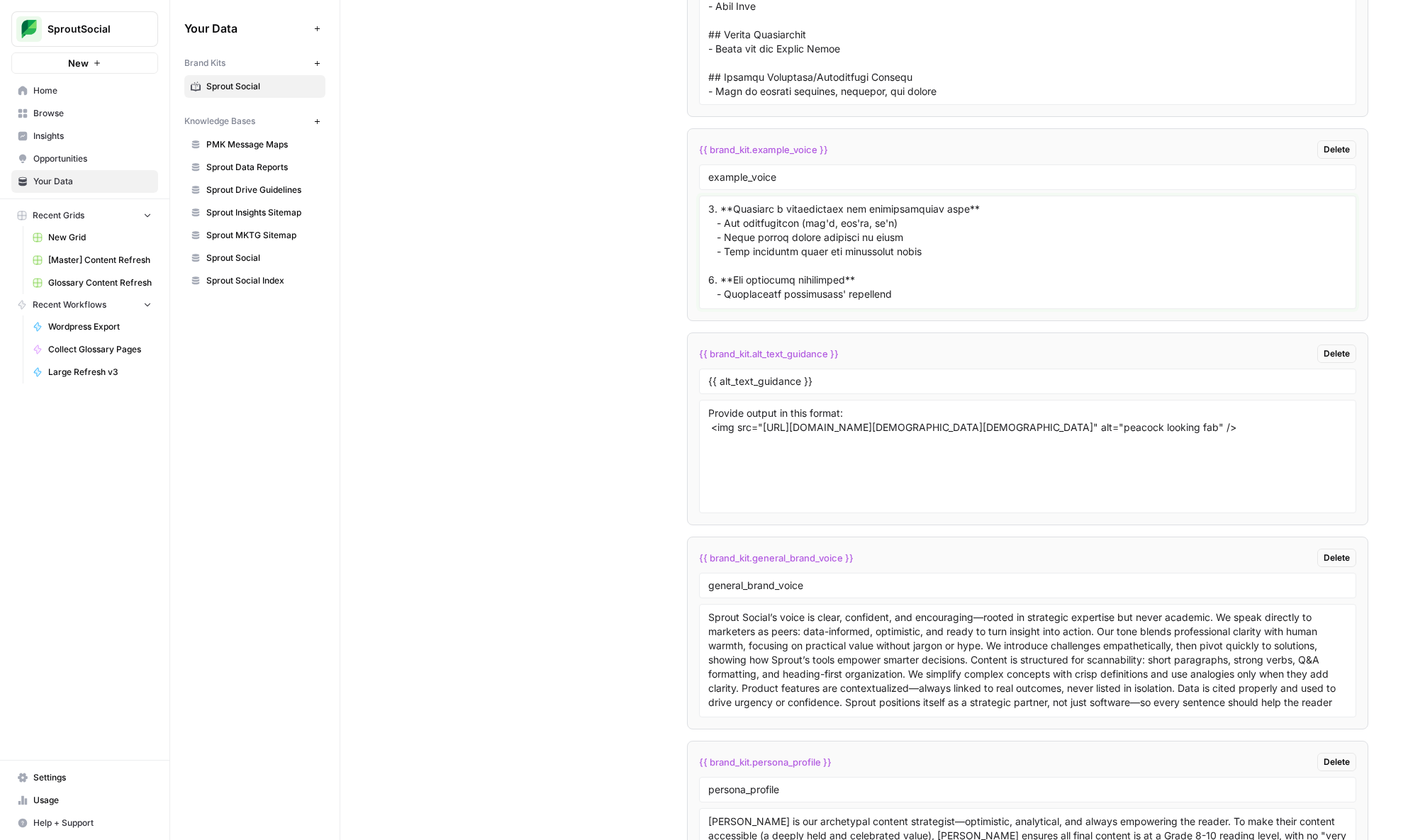
click at [803, 251] on textarea at bounding box center [1027, 252] width 639 height 101
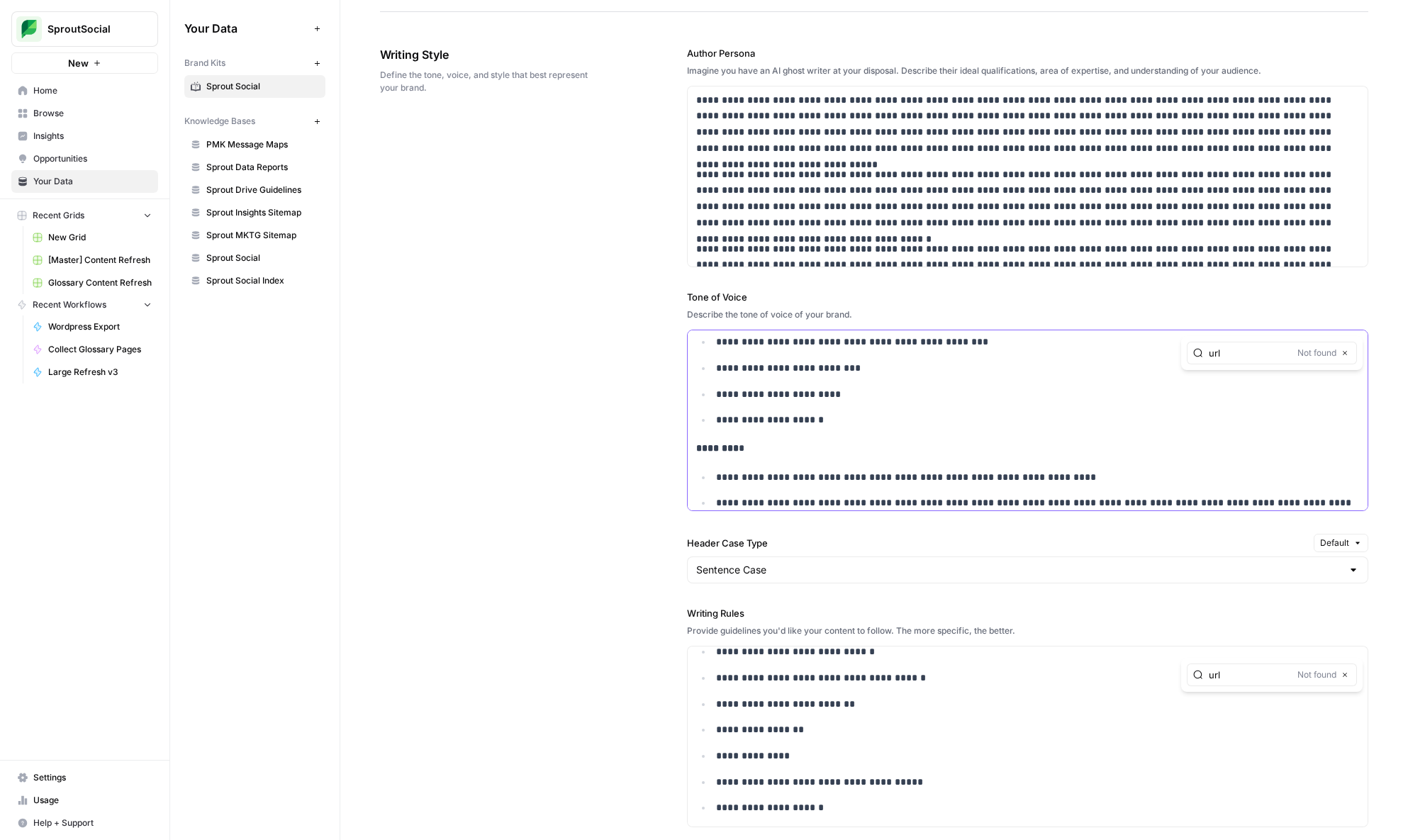
click at [714, 458] on div "**********" at bounding box center [1028, 122] width 680 height 2898
click at [657, 468] on div "**********" at bounding box center [874, 526] width 988 height 1017
type input "url"
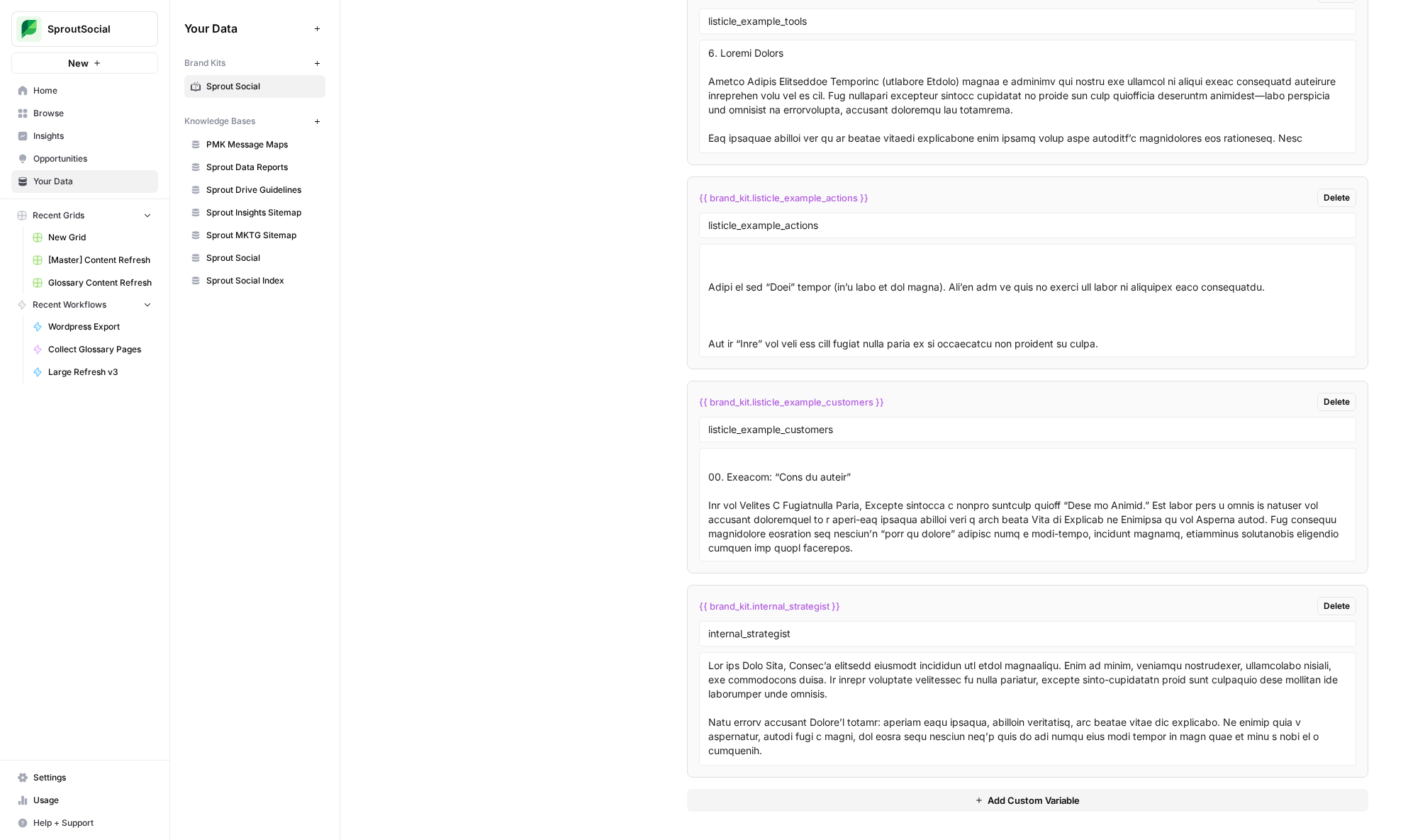
scroll to position [225, 0]
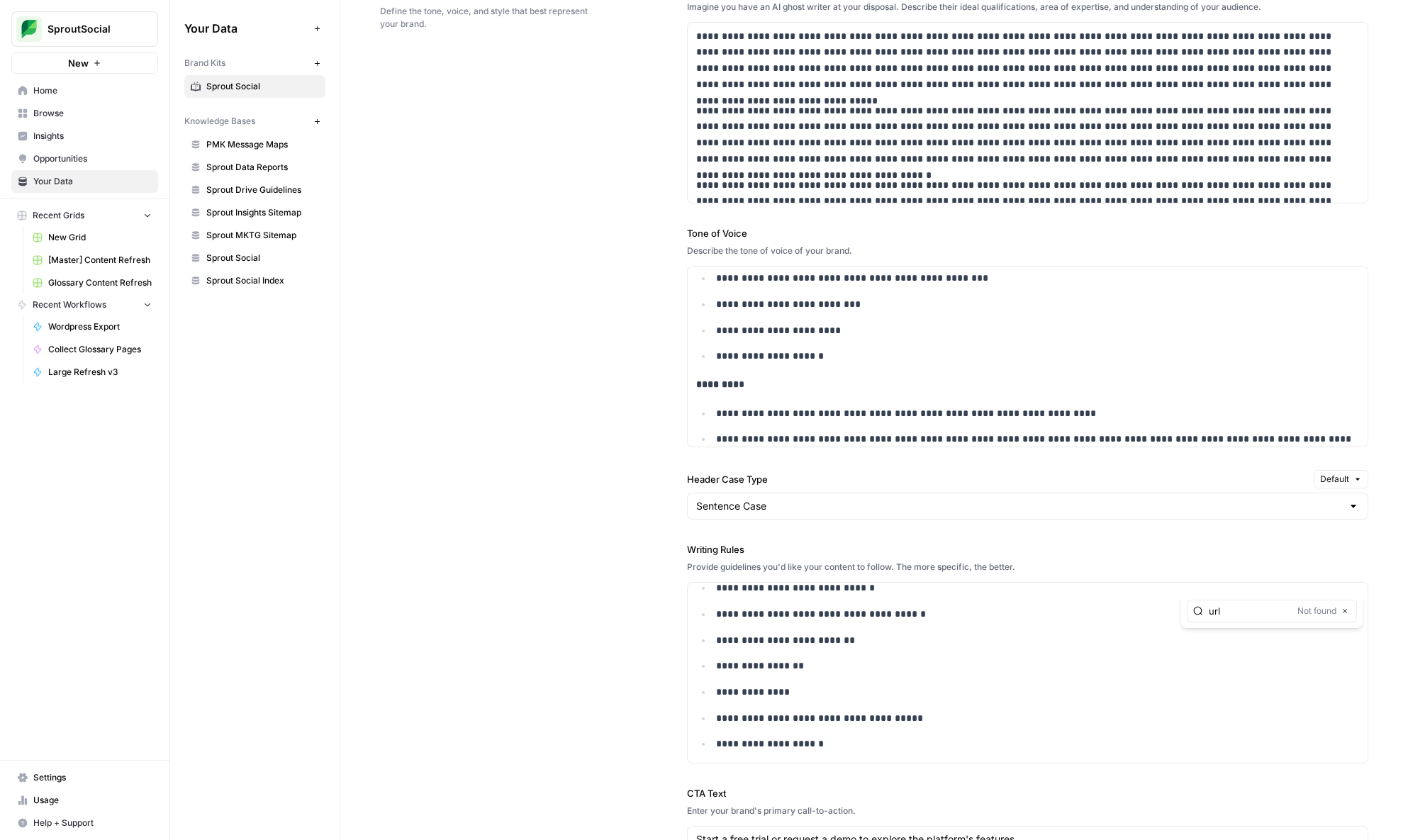
scroll to position [0, 0]
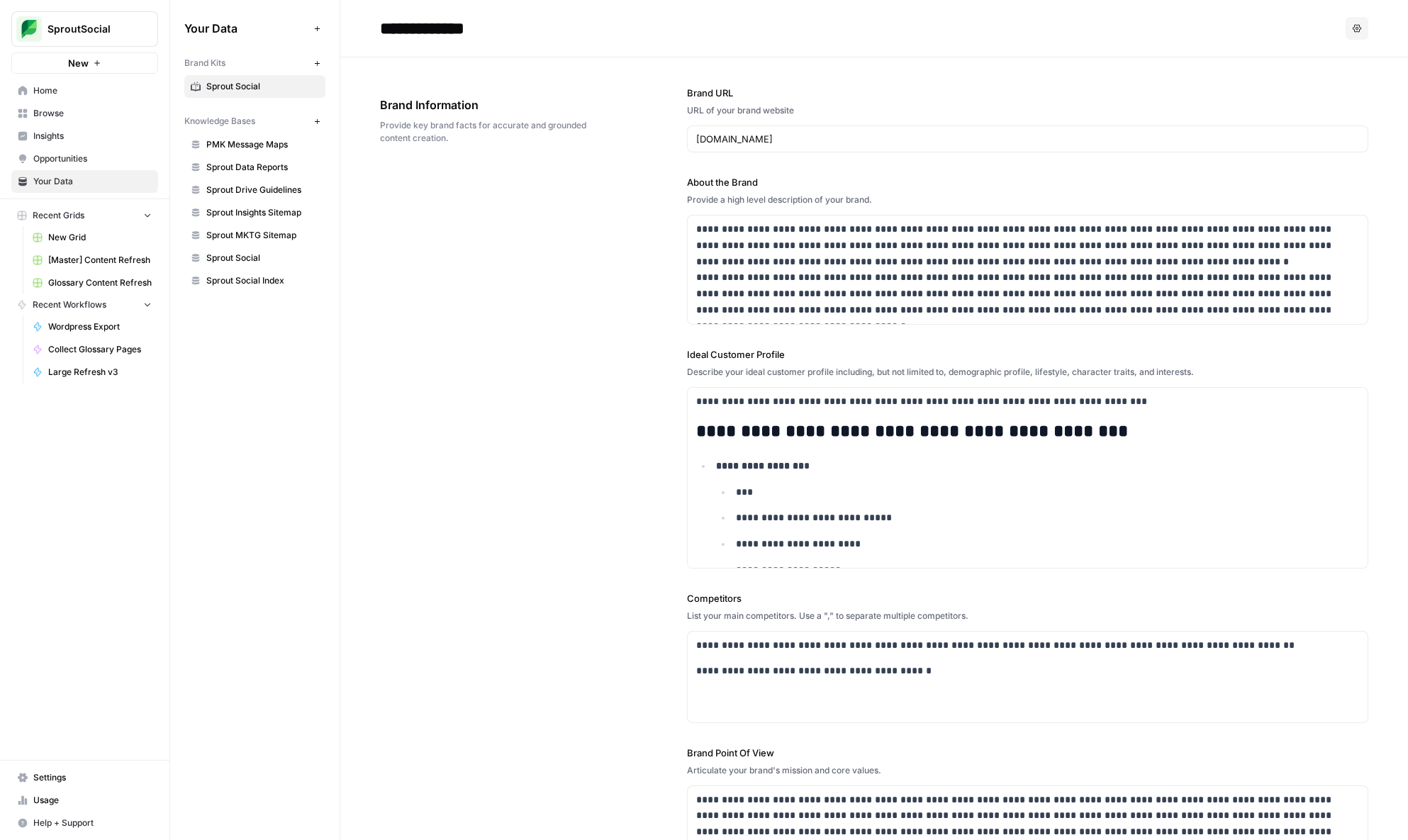
drag, startPoint x: 476, startPoint y: 135, endPoint x: 393, endPoint y: 94, distance: 92.6
click at [393, 94] on div "Brand Information Provide key brand facts for accurate and grounded content cre…" at bounding box center [494, 121] width 228 height 105
click at [388, 101] on span "Brand Information" at bounding box center [494, 105] width 228 height 17
drag, startPoint x: 383, startPoint y: 101, endPoint x: 484, endPoint y: 139, distance: 107.9
click at [484, 139] on div "Brand Information Provide key brand facts for accurate and grounded content cre…" at bounding box center [494, 121] width 228 height 105
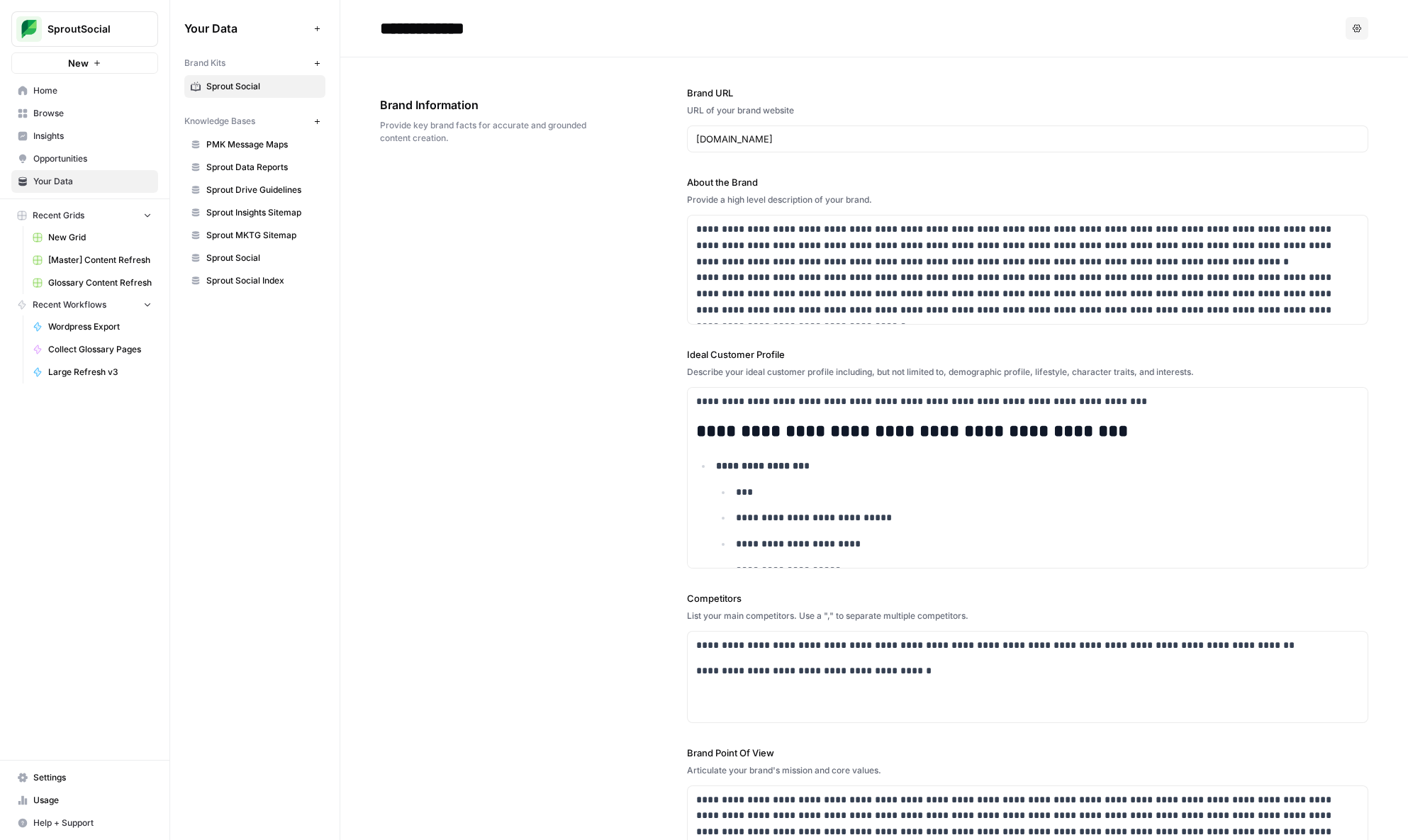
click at [484, 139] on span "Provide key brand facts for accurate and grounded content creation." at bounding box center [494, 132] width 228 height 26
drag, startPoint x: 484, startPoint y: 139, endPoint x: 358, endPoint y: 89, distance: 135.6
click at [404, 101] on span "Brand Information" at bounding box center [494, 105] width 228 height 17
drag, startPoint x: 381, startPoint y: 106, endPoint x: 470, endPoint y: 168, distance: 108.5
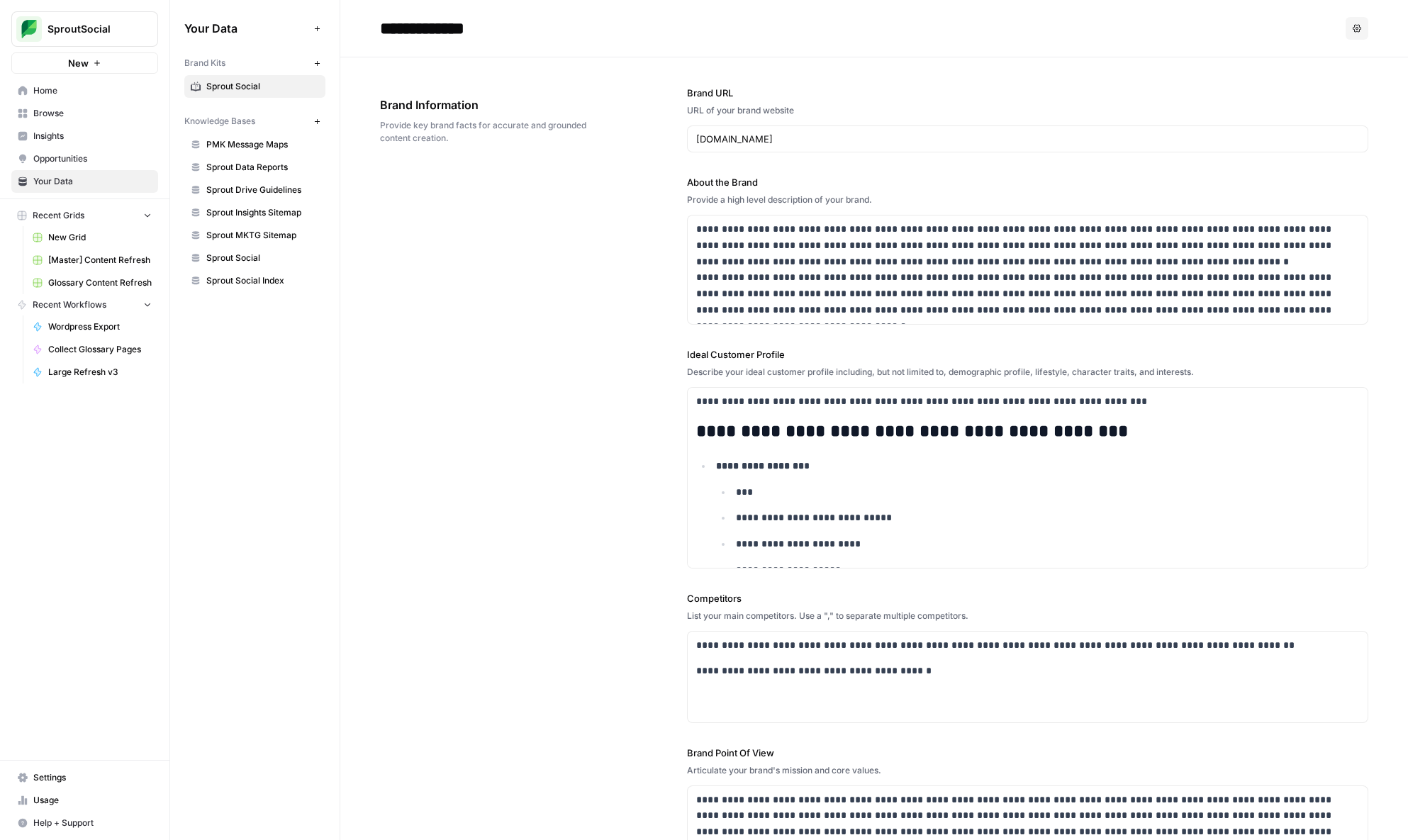
click at [470, 168] on div "Brand Information Provide key brand facts for accurate and grounded content cre…" at bounding box center [494, 121] width 228 height 105
click at [523, 181] on div "**********" at bounding box center [874, 498] width 988 height 882
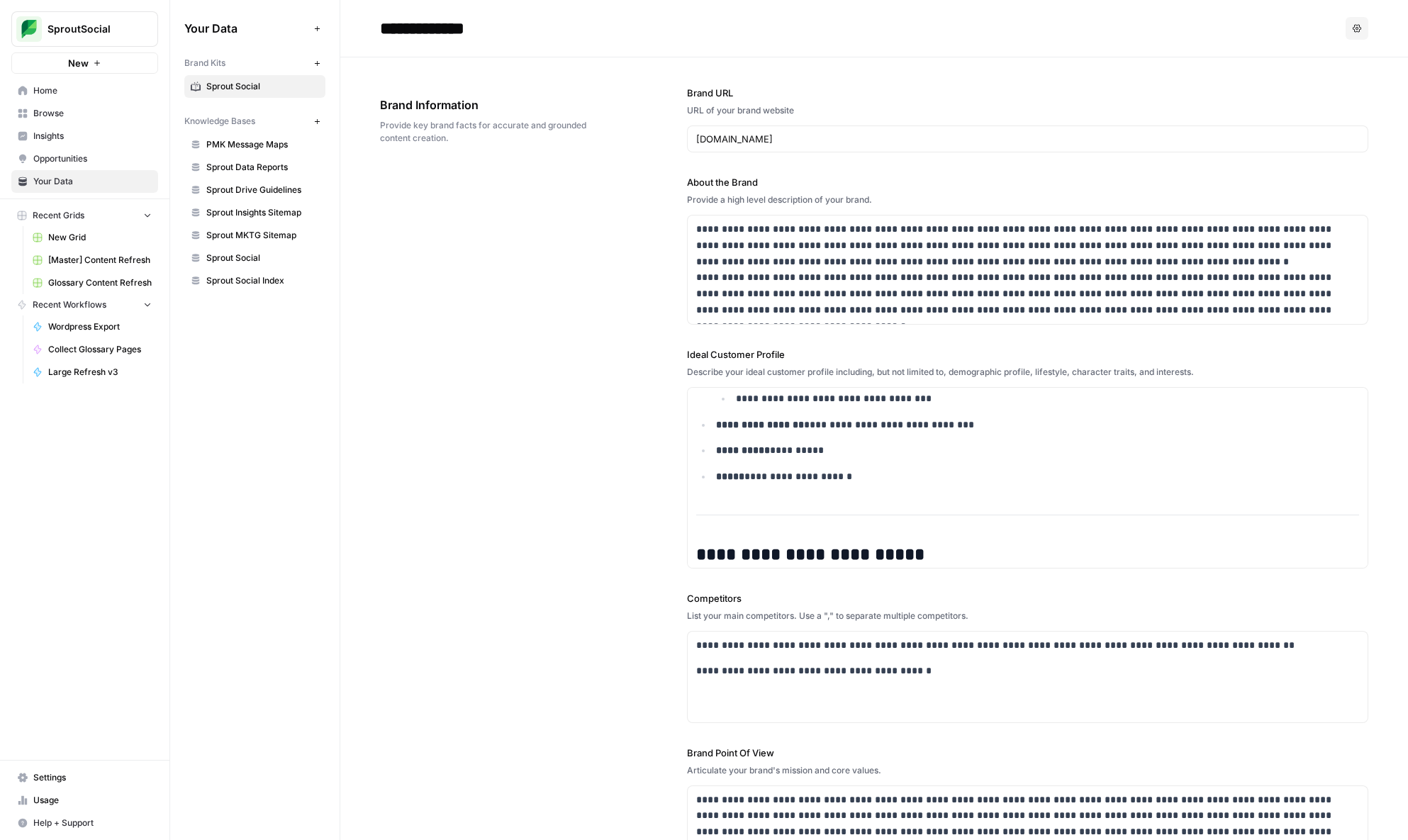
scroll to position [1525, 0]
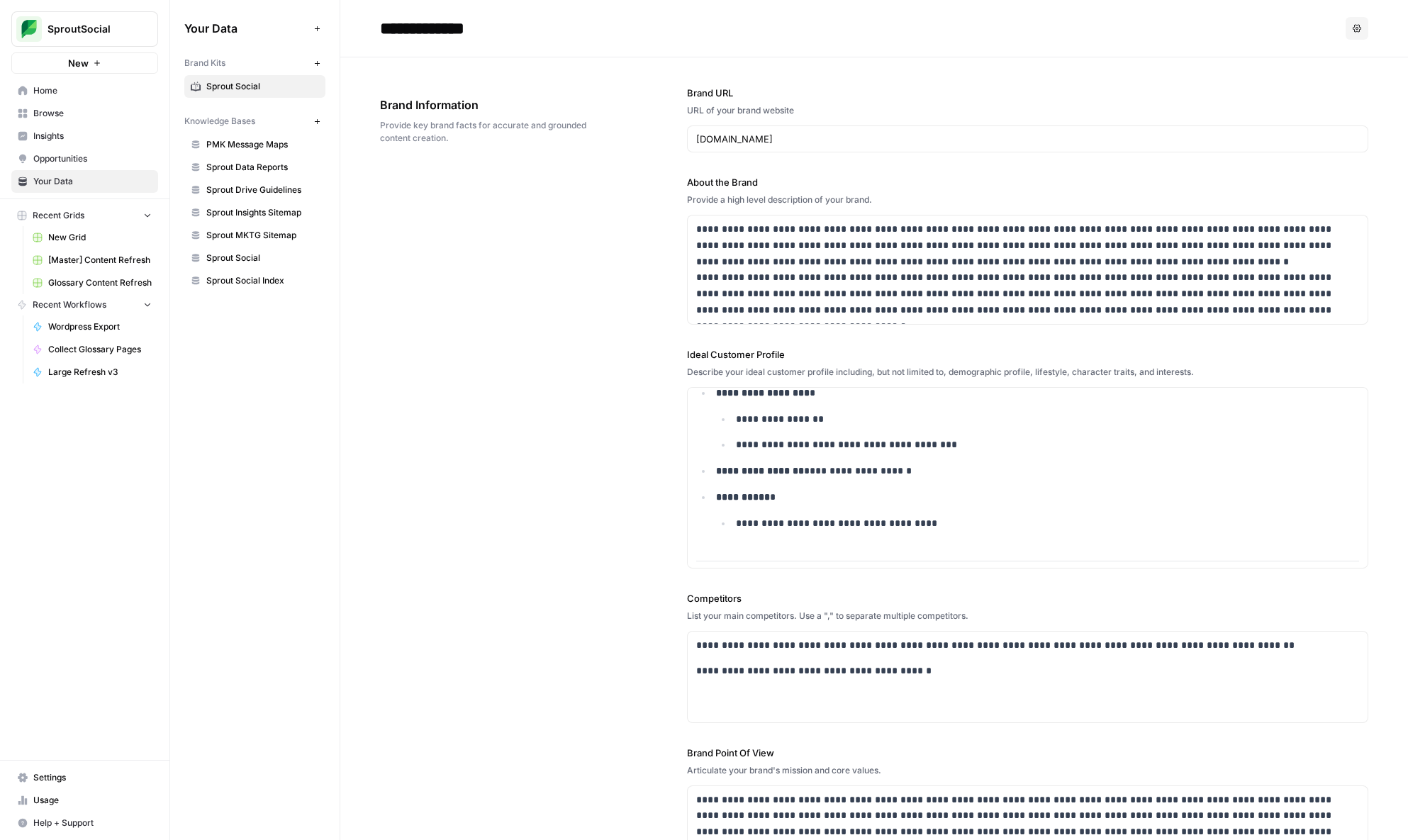
click at [119, 183] on span "Your Data" at bounding box center [93, 181] width 118 height 12
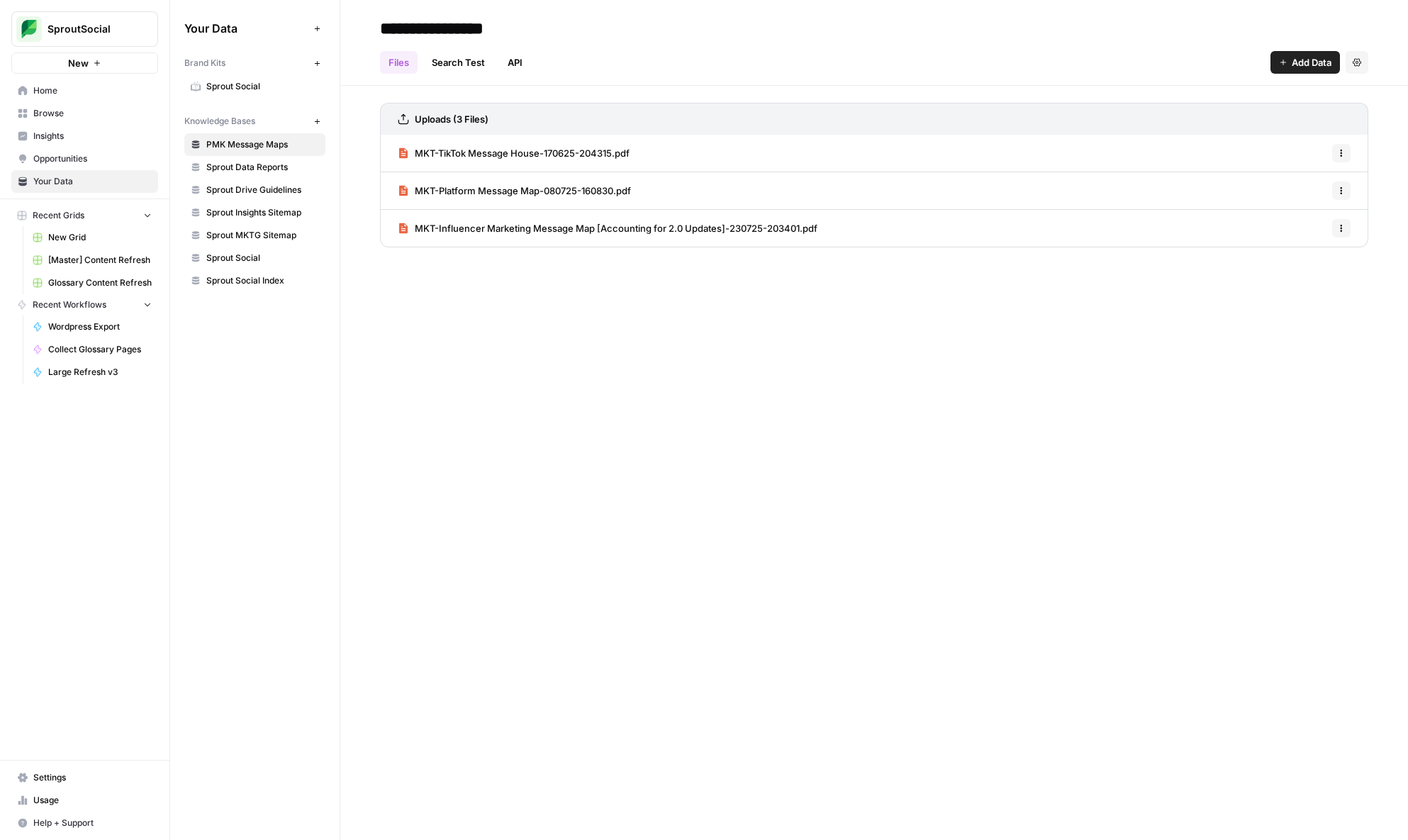
drag, startPoint x: 356, startPoint y: 22, endPoint x: 847, endPoint y: 277, distance: 553.3
click at [847, 277] on div "**********" at bounding box center [874, 420] width 1067 height 840
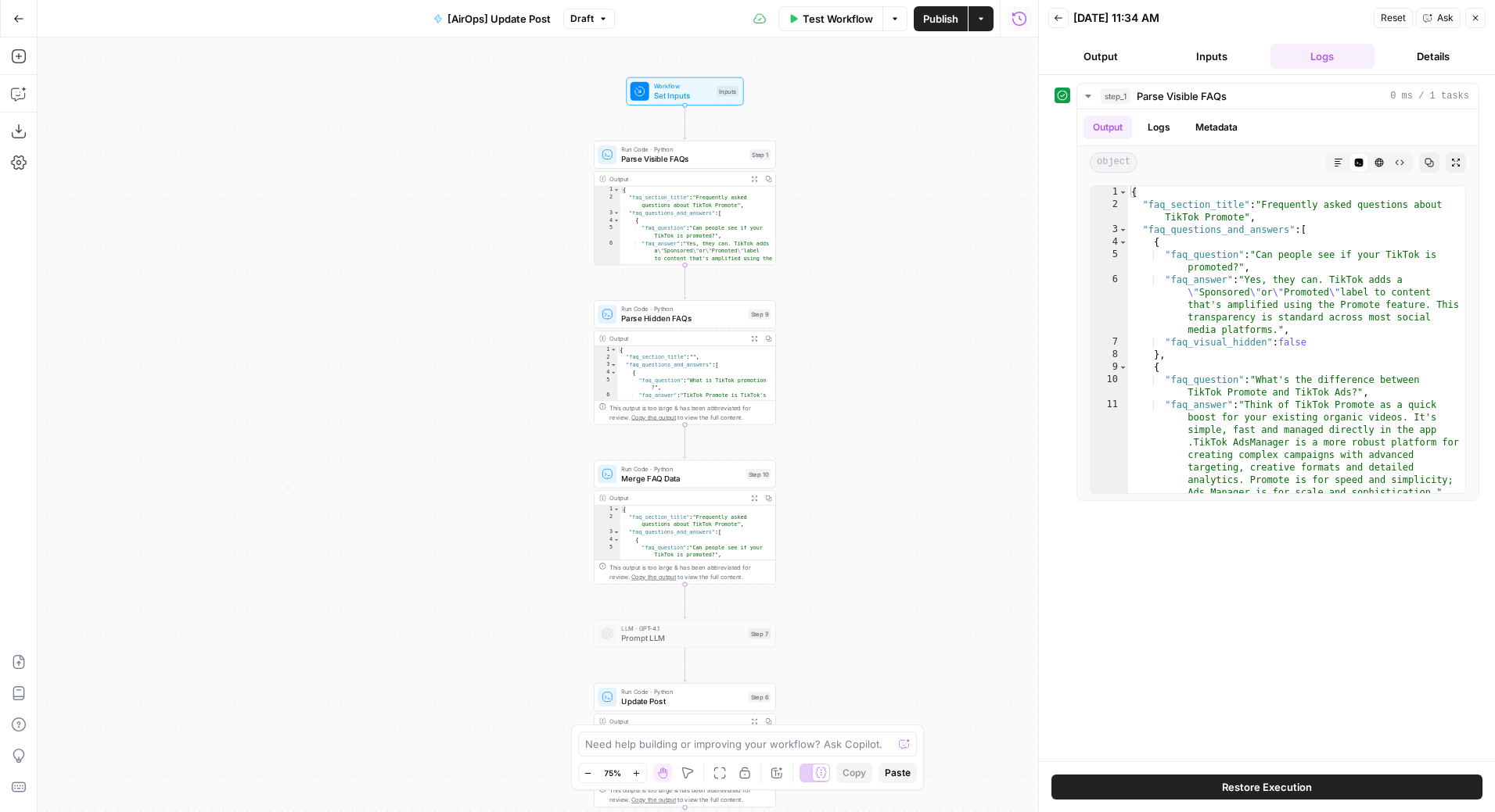
click at [21, 18] on icon "button" at bounding box center [18, 18] width 11 height 11
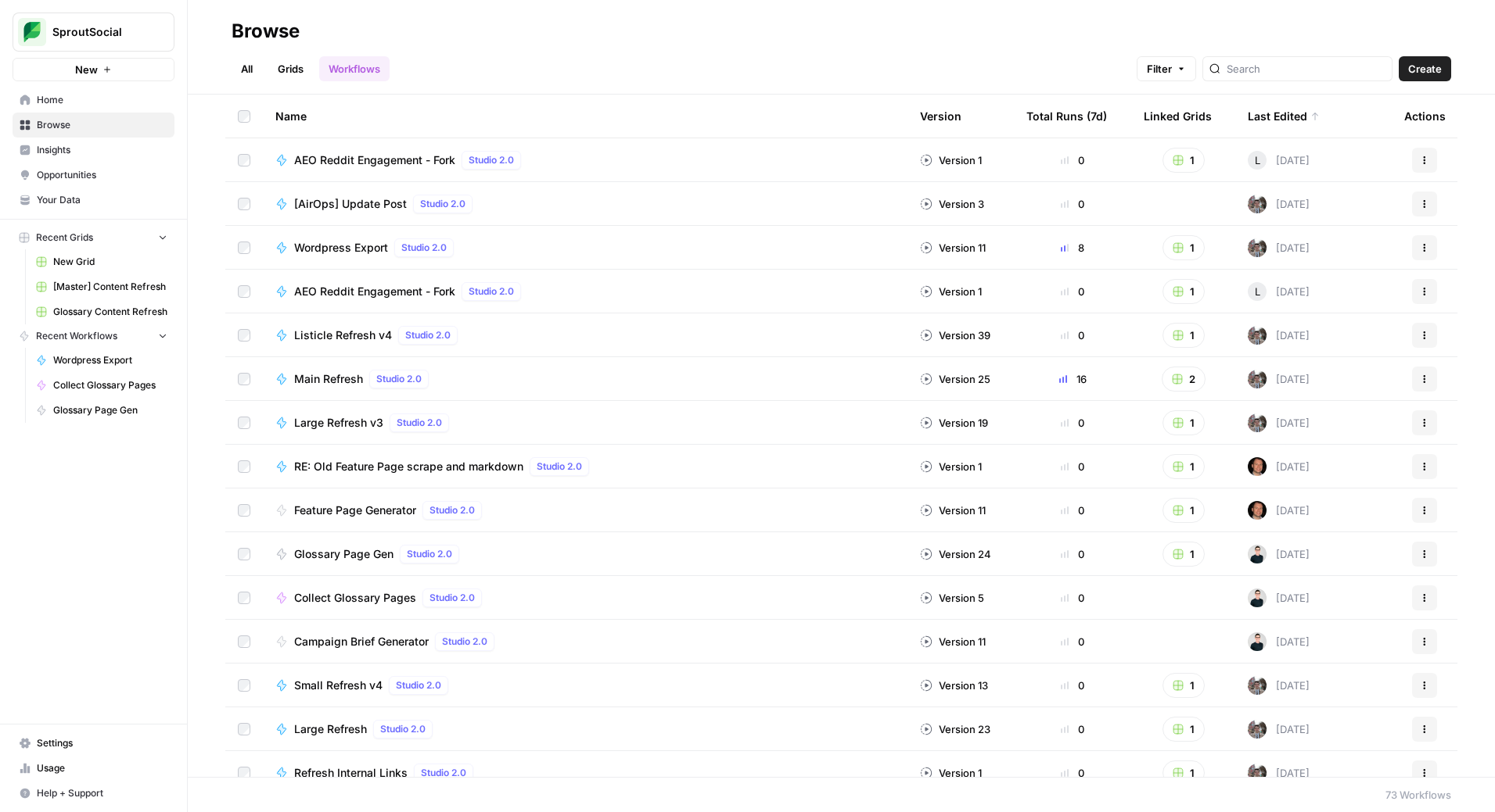
click at [336, 373] on span "Main Refresh" at bounding box center [328, 379] width 69 height 16
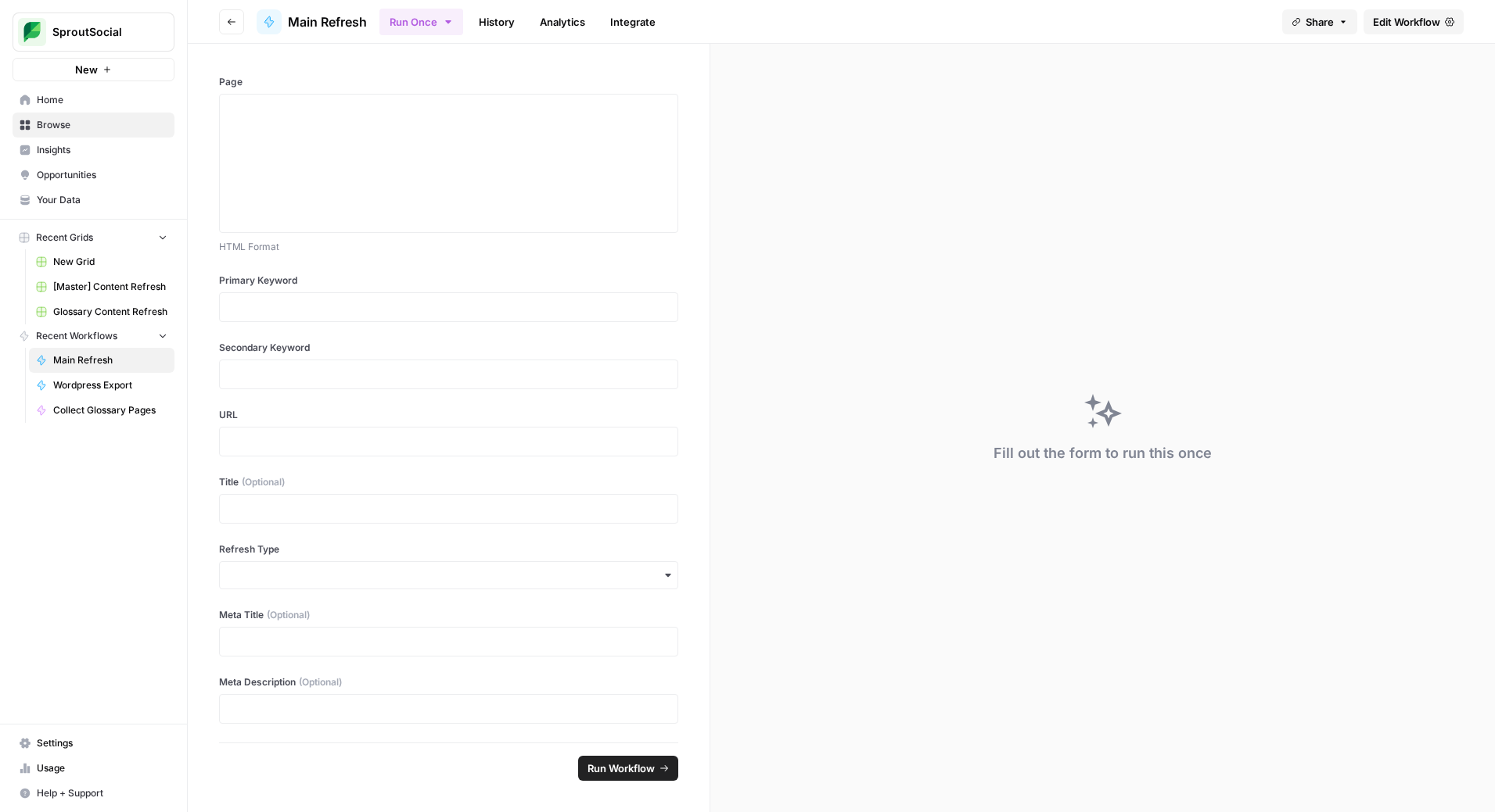
click at [515, 10] on link "History" at bounding box center [497, 21] width 55 height 25
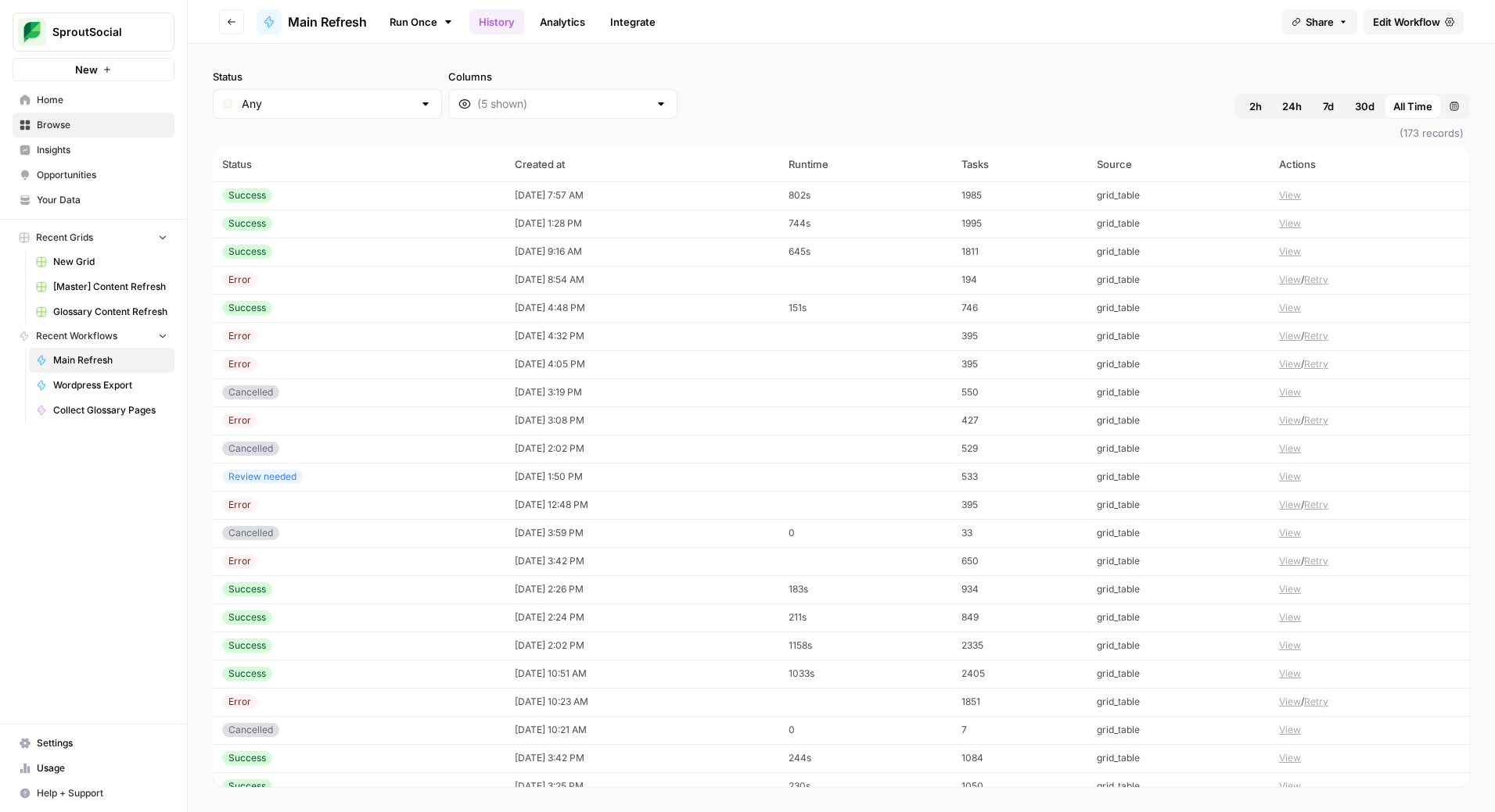
click at [1431, 19] on span "Edit Workflow" at bounding box center [1406, 21] width 67 height 16
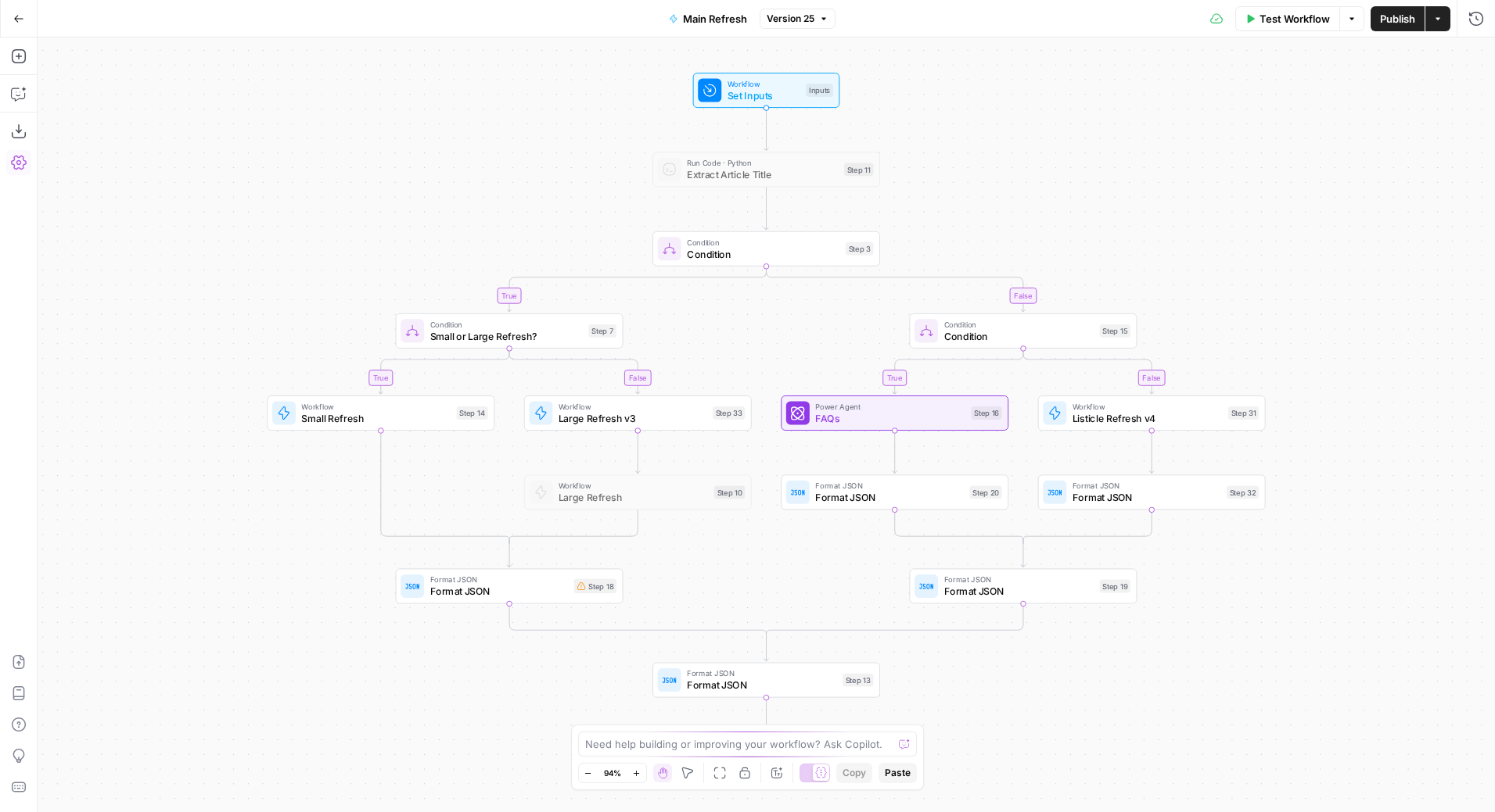
click at [19, 161] on icon "button" at bounding box center [18, 162] width 16 height 14
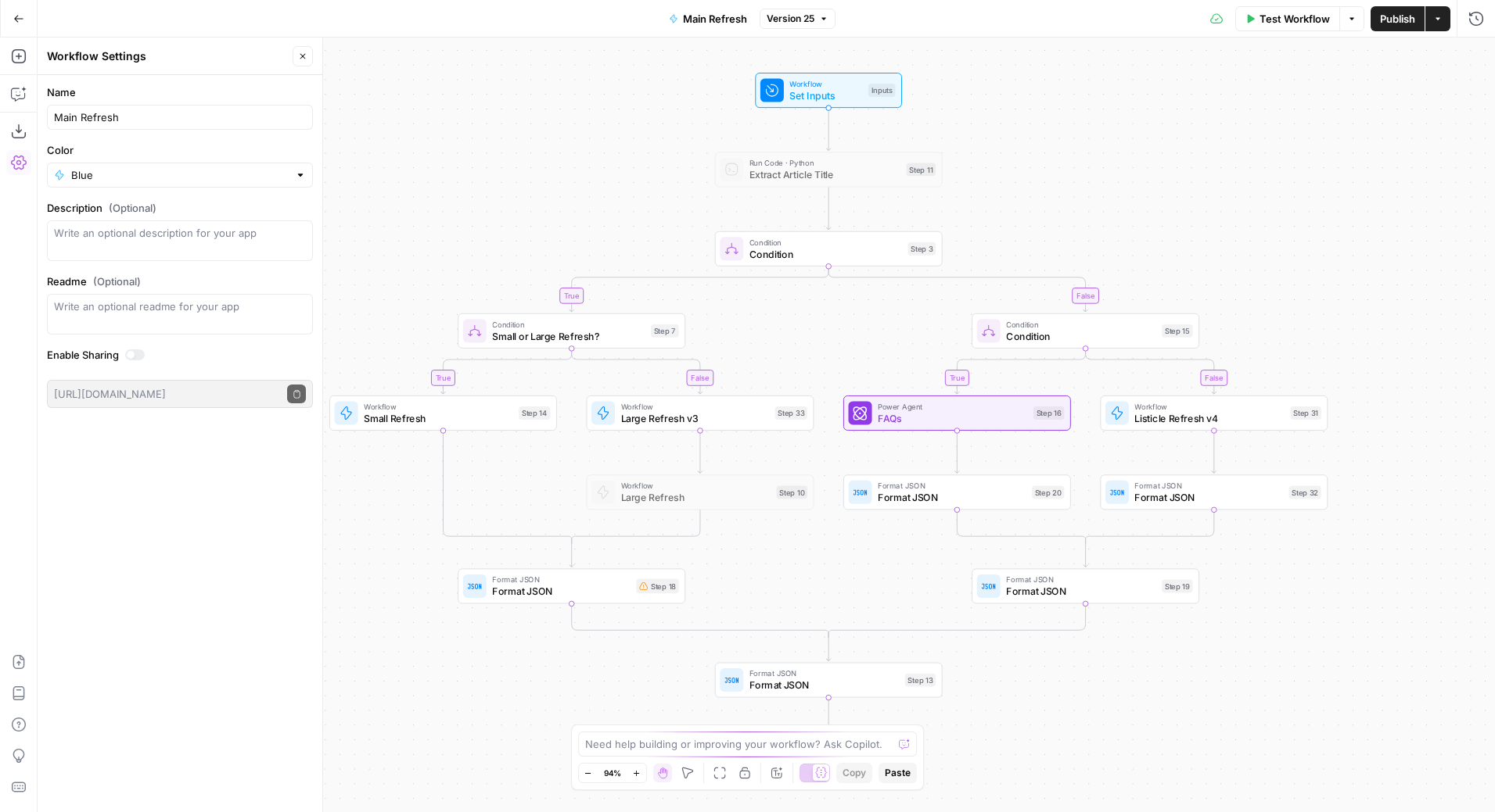
click at [19, 161] on icon "button" at bounding box center [18, 162] width 16 height 14
click at [1351, 24] on button "Options" at bounding box center [1351, 18] width 25 height 25
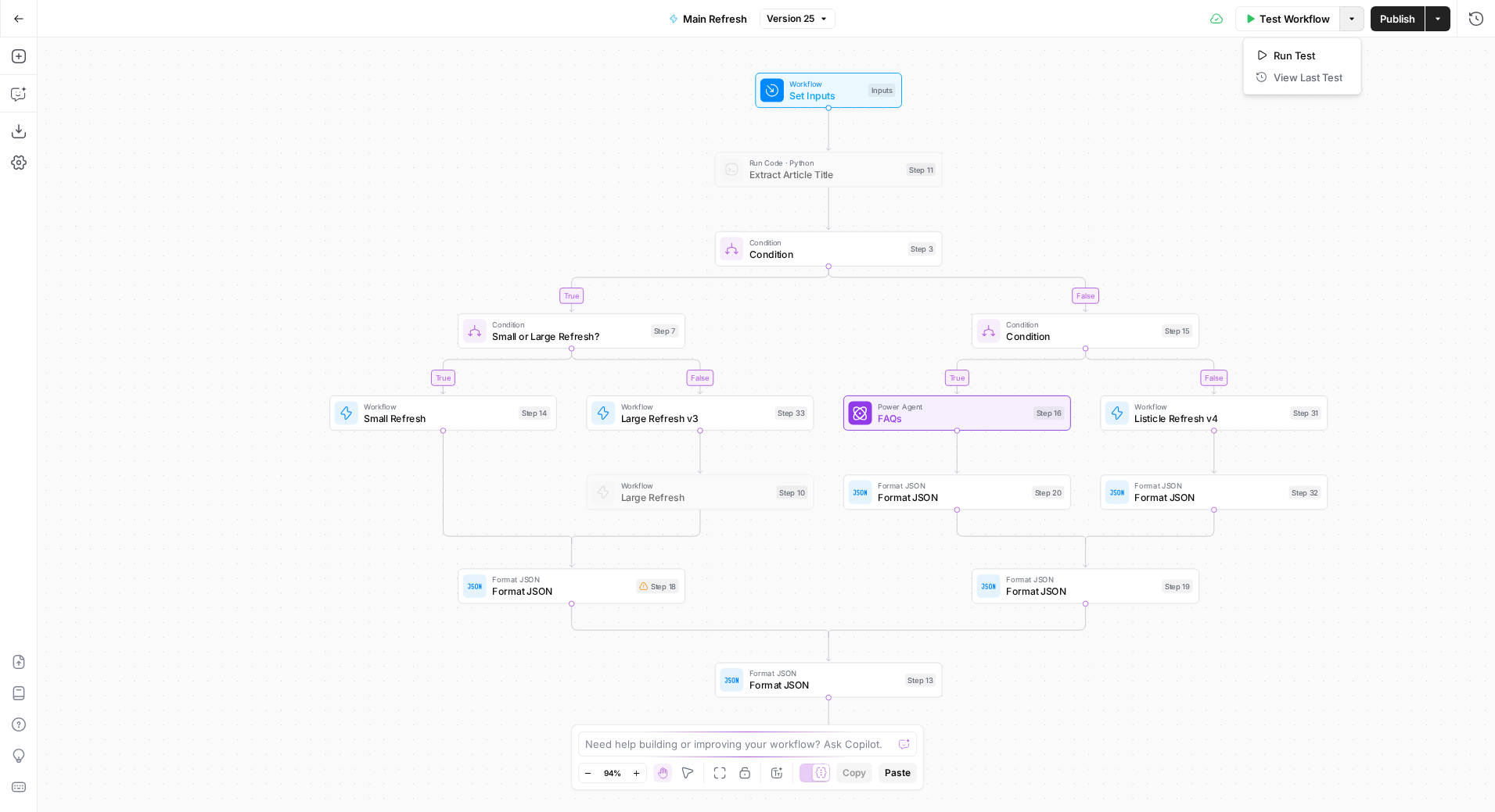
click at [1351, 24] on button "Options" at bounding box center [1351, 18] width 25 height 25
click at [1442, 24] on button "Actions" at bounding box center [1437, 18] width 25 height 25
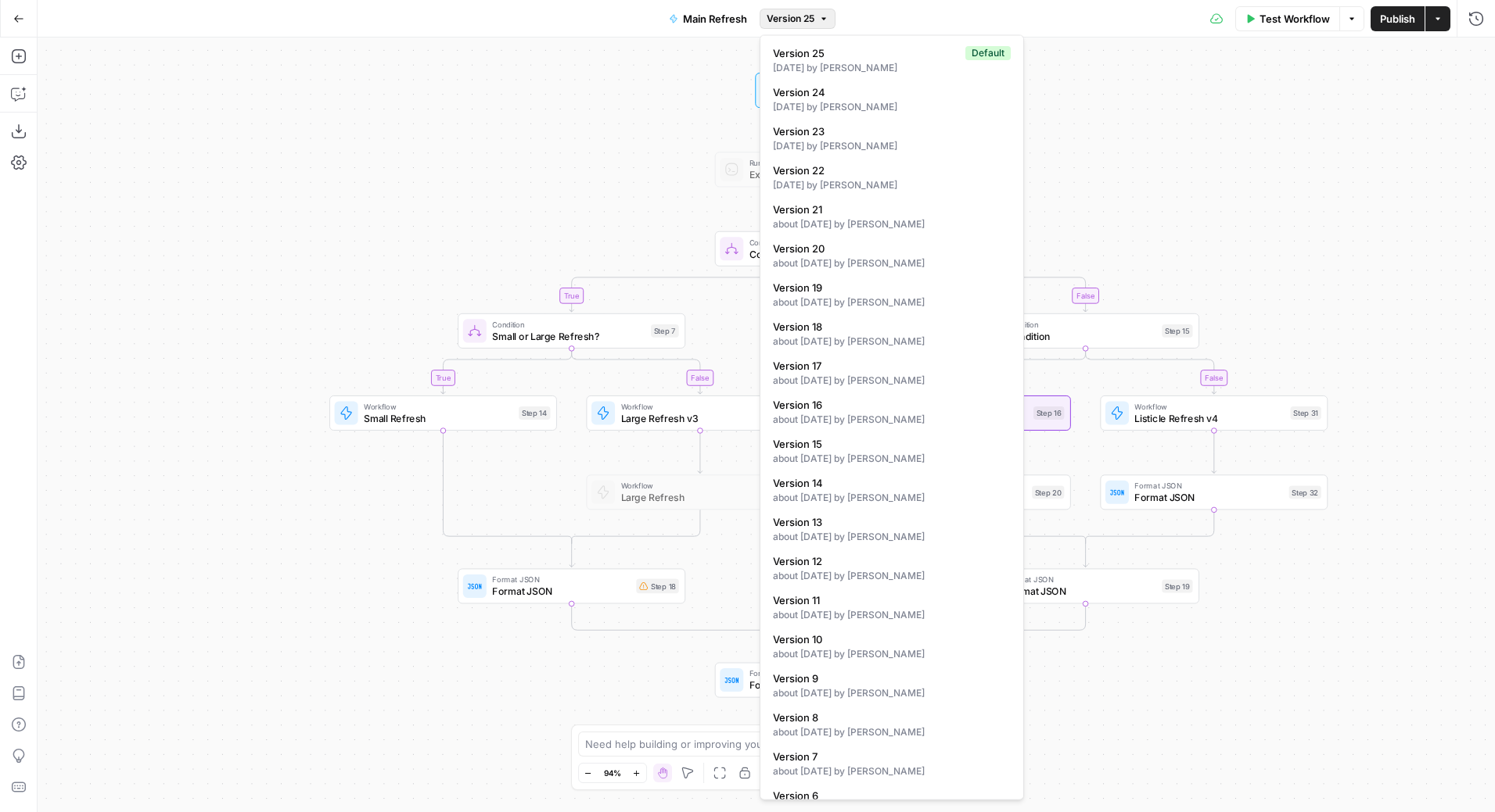
click at [823, 16] on icon "button" at bounding box center [823, 18] width 9 height 9
click at [474, 156] on div "true false true false true false Workflow Set Inputs Inputs Test Step Run Code …" at bounding box center [766, 425] width 1457 height 775
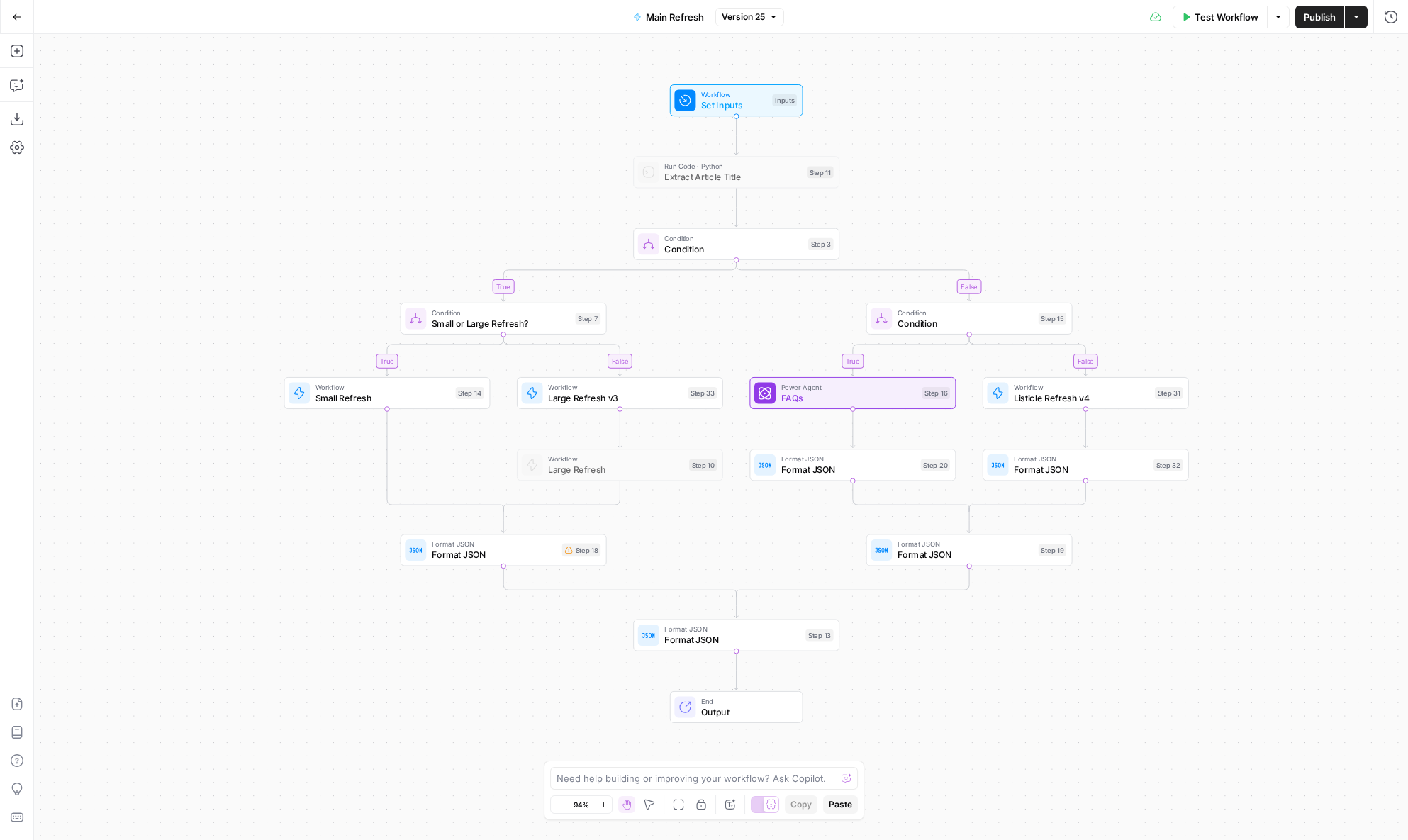
click at [1319, 362] on div "true false true false true false Workflow Set Inputs Inputs Run Code · Python E…" at bounding box center [721, 437] width 1374 height 806
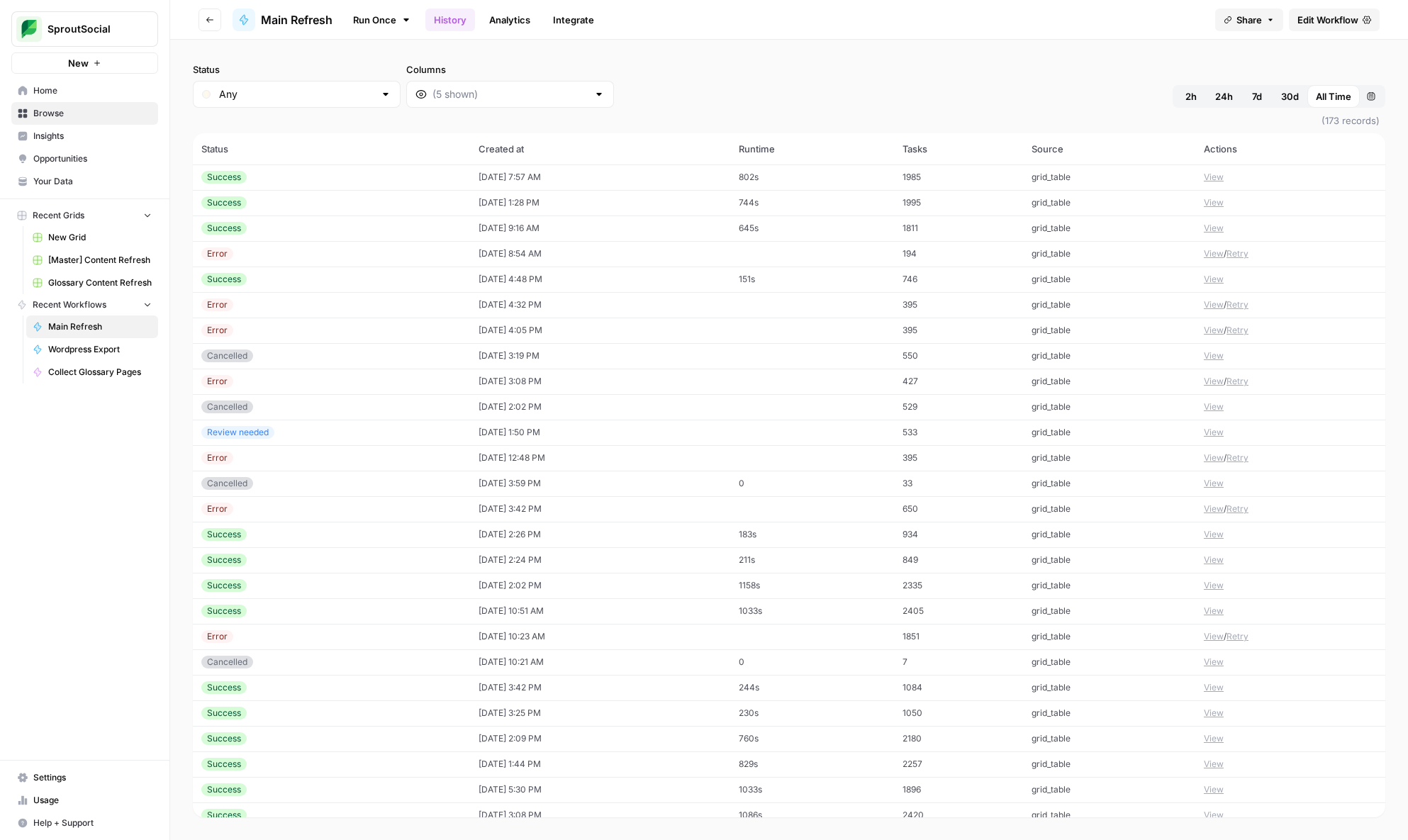
click at [1321, 17] on span "Edit Workflow" at bounding box center [1327, 19] width 61 height 14
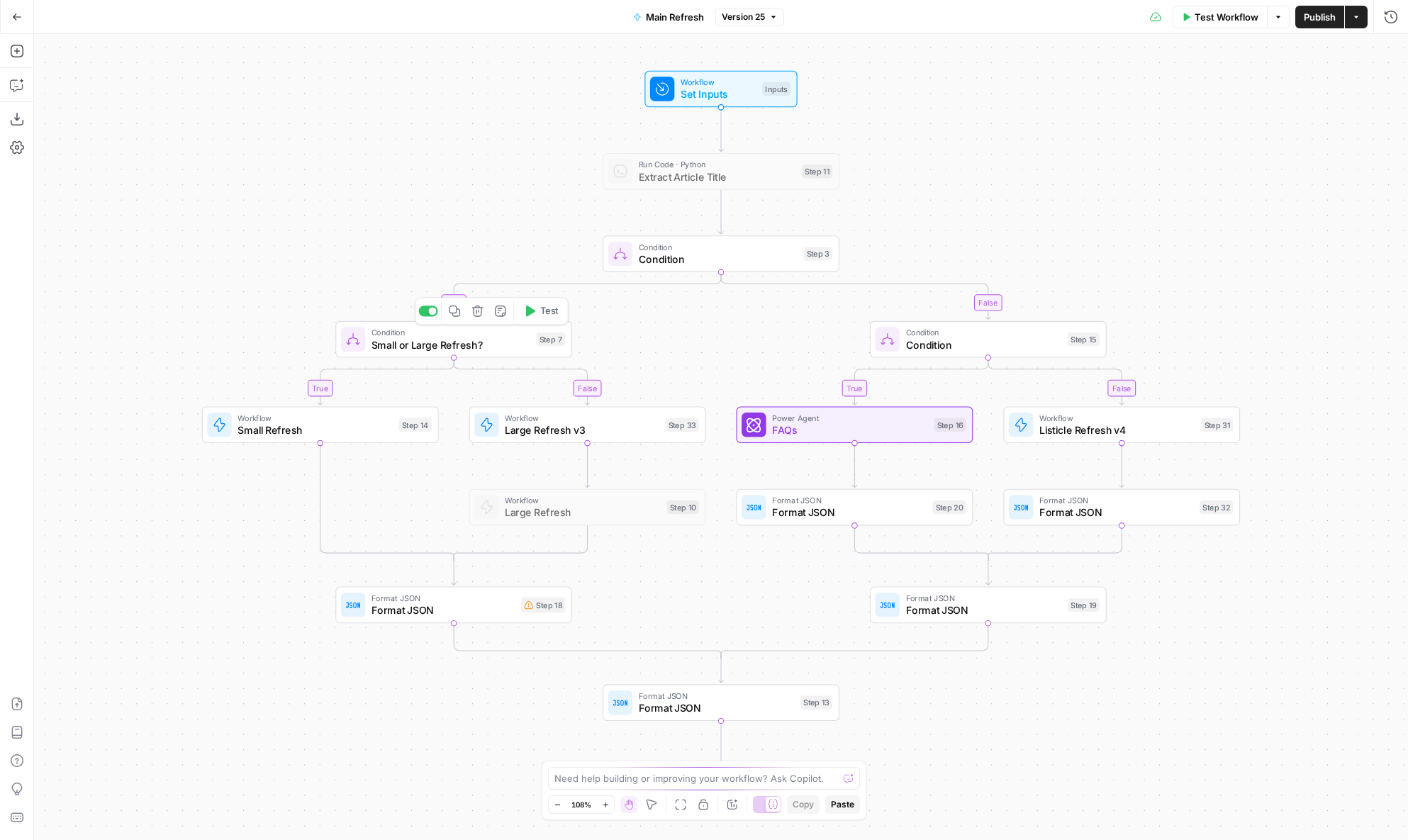
click at [488, 348] on span "Small or Large Refresh?" at bounding box center [451, 344] width 158 height 16
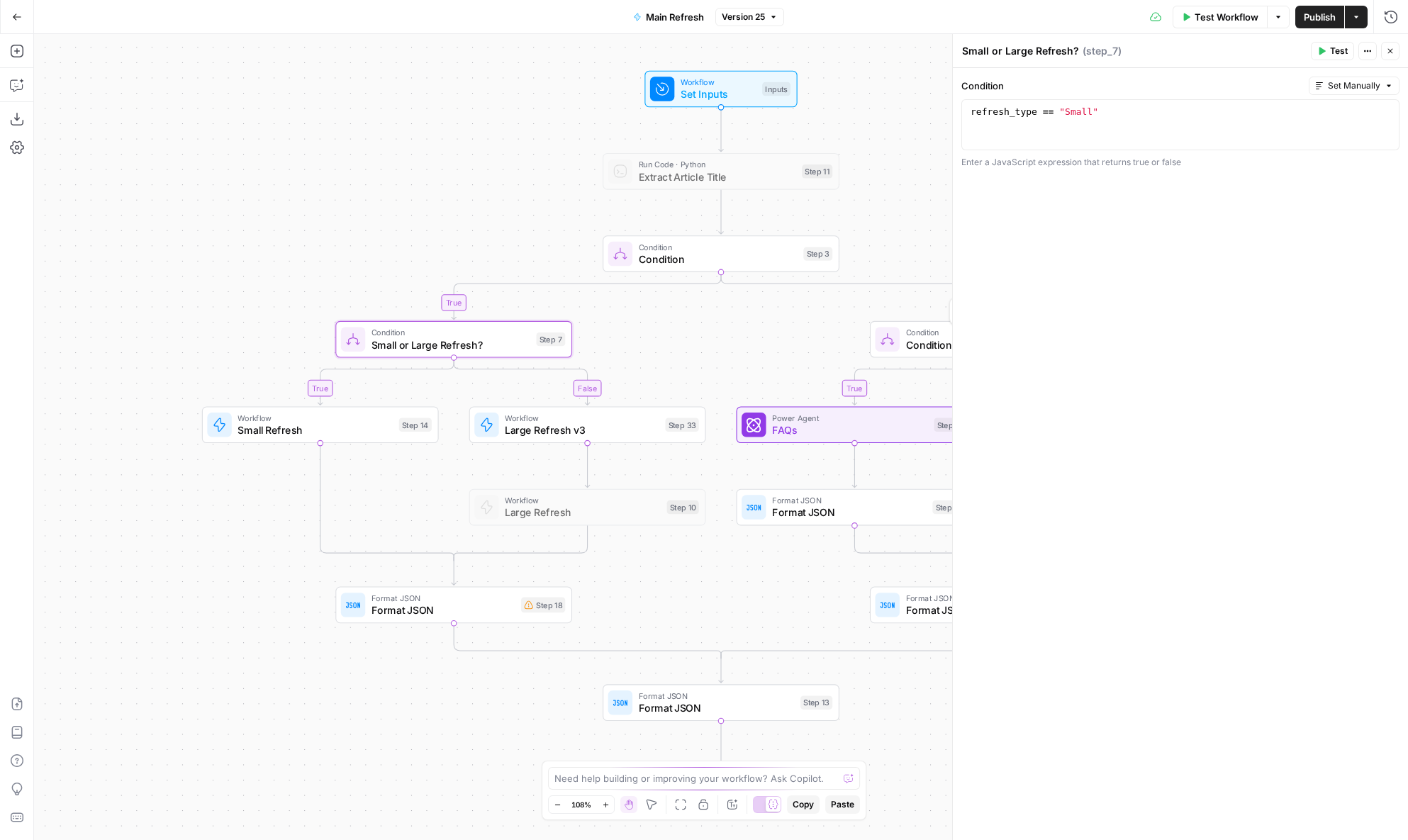
click at [888, 348] on div at bounding box center [886, 338] width 24 height 24
click at [888, 211] on div "true false true false true false Workflow Set Inputs Inputs Run Code · Python E…" at bounding box center [721, 437] width 1374 height 806
click at [1388, 45] on button "Close" at bounding box center [1390, 51] width 18 height 18
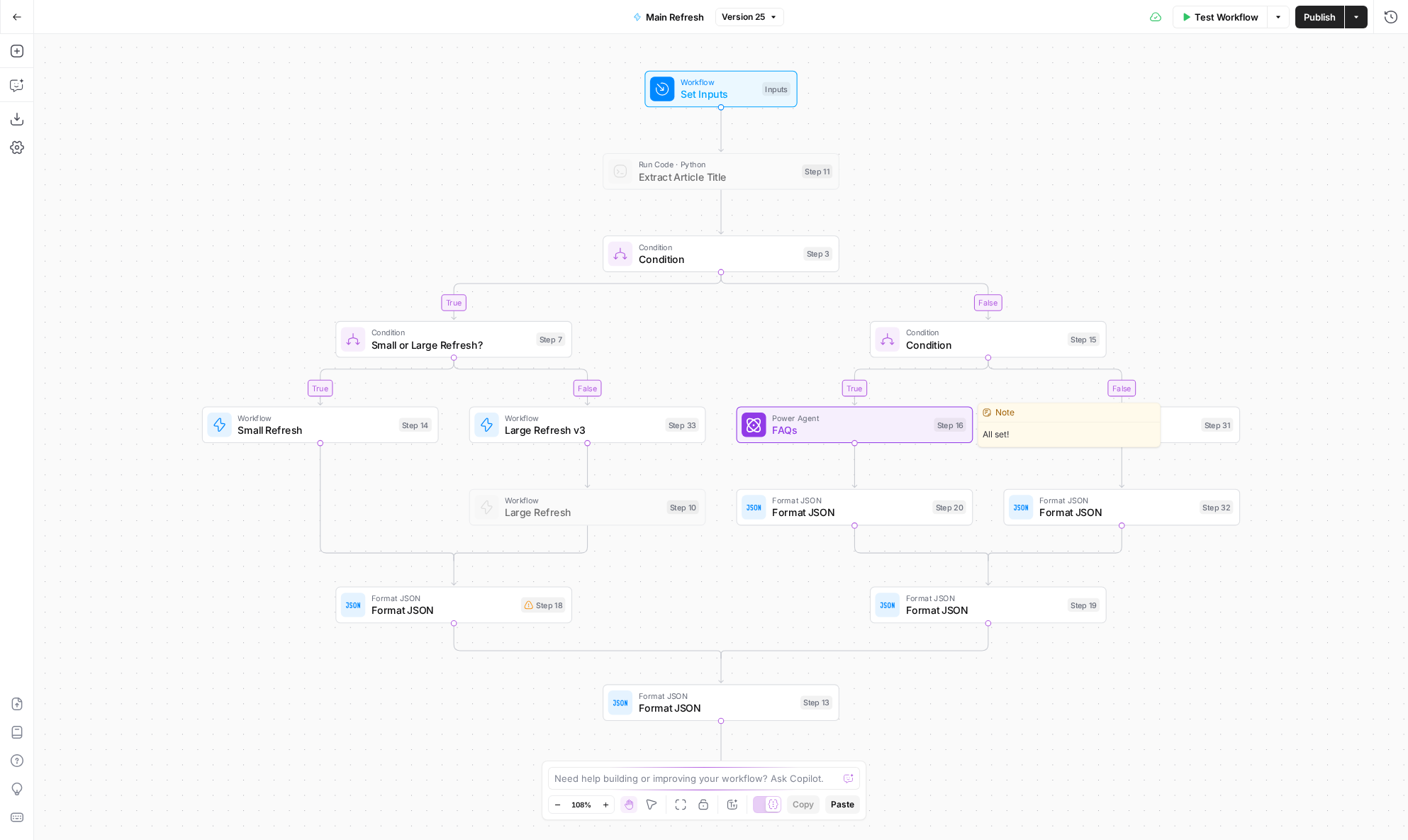
click at [839, 430] on span "FAQs" at bounding box center [849, 430] width 156 height 16
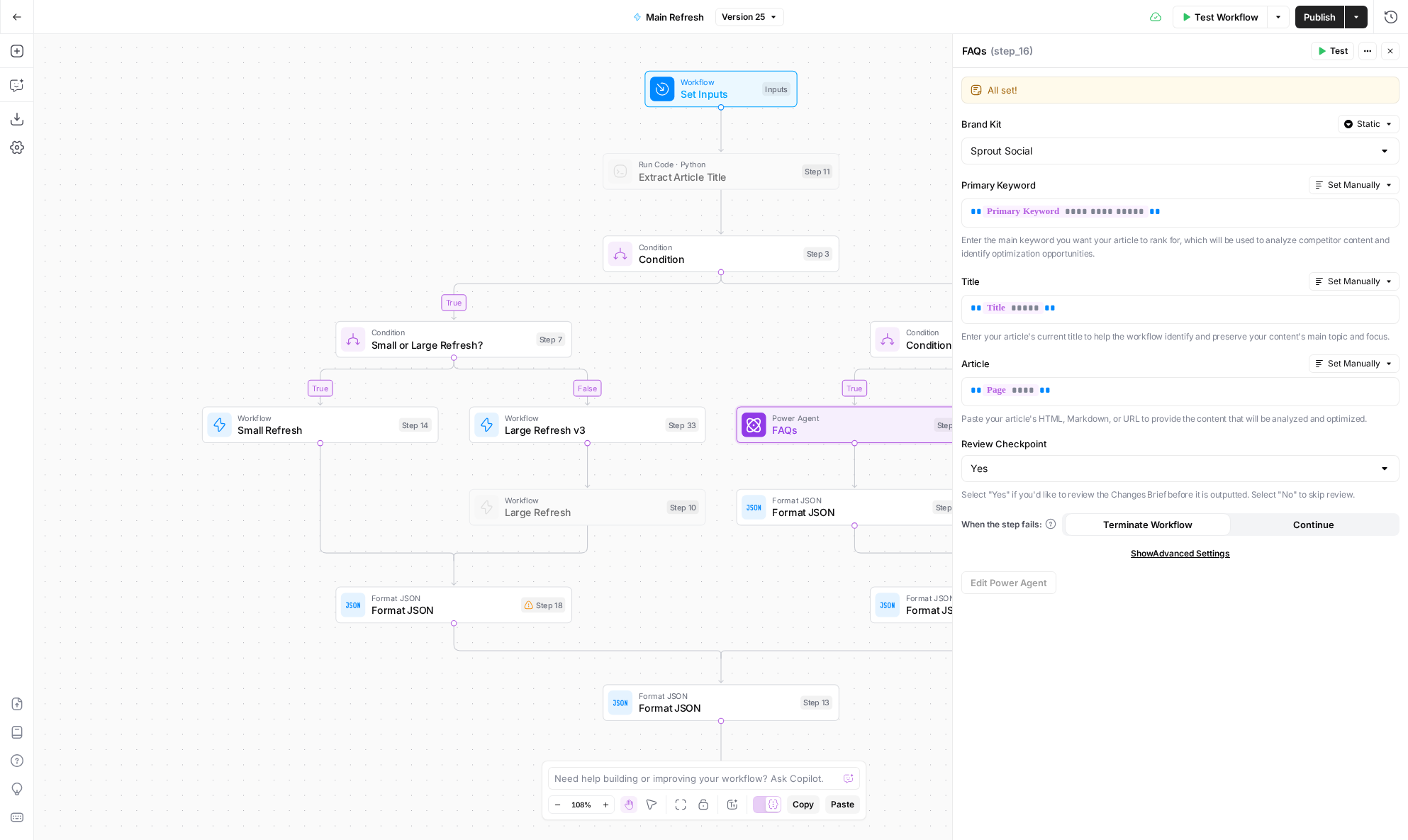
click at [1390, 50] on icon "button" at bounding box center [1390, 51] width 8 height 8
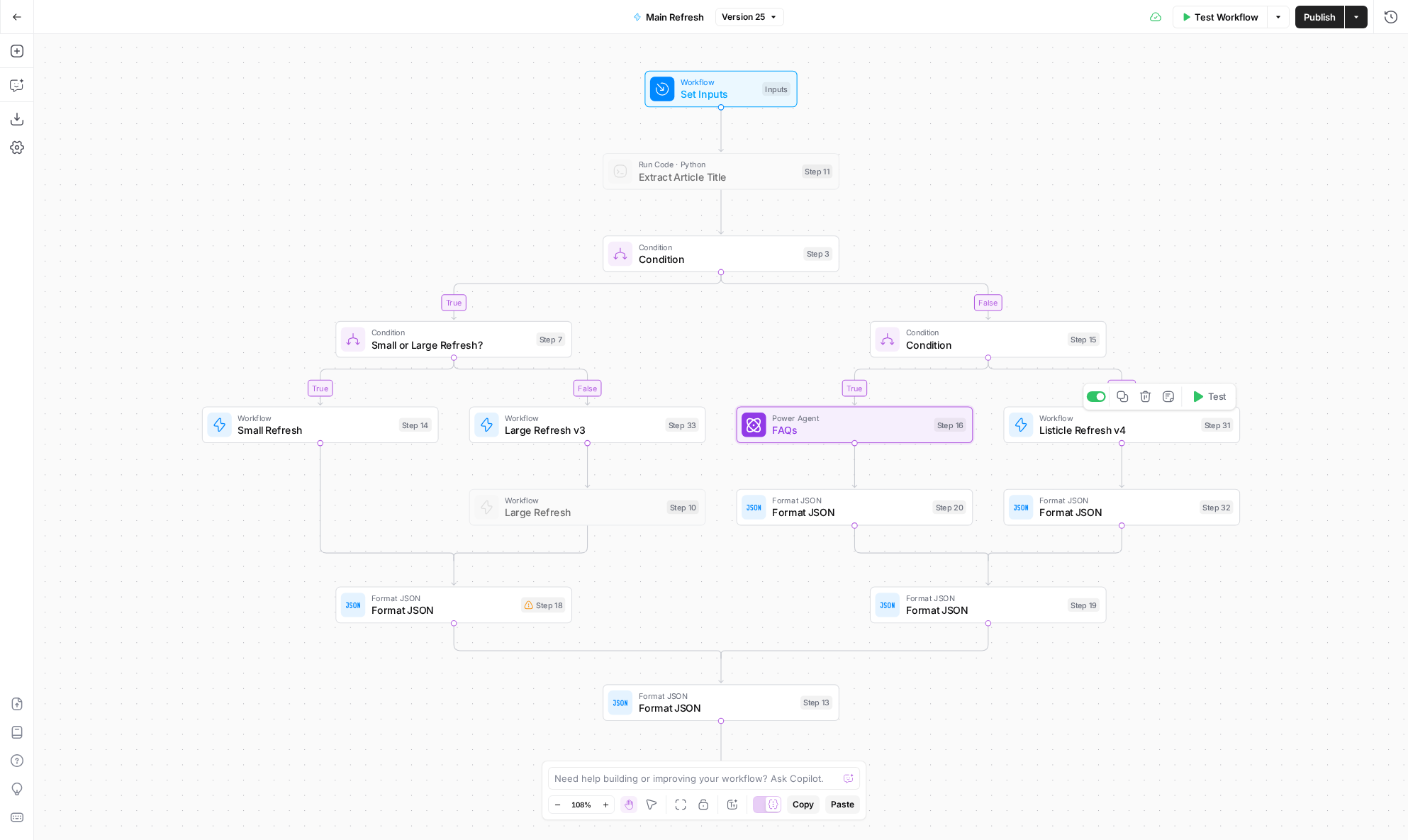
click at [1109, 433] on span "Listicle Refresh v4" at bounding box center [1116, 430] width 156 height 16
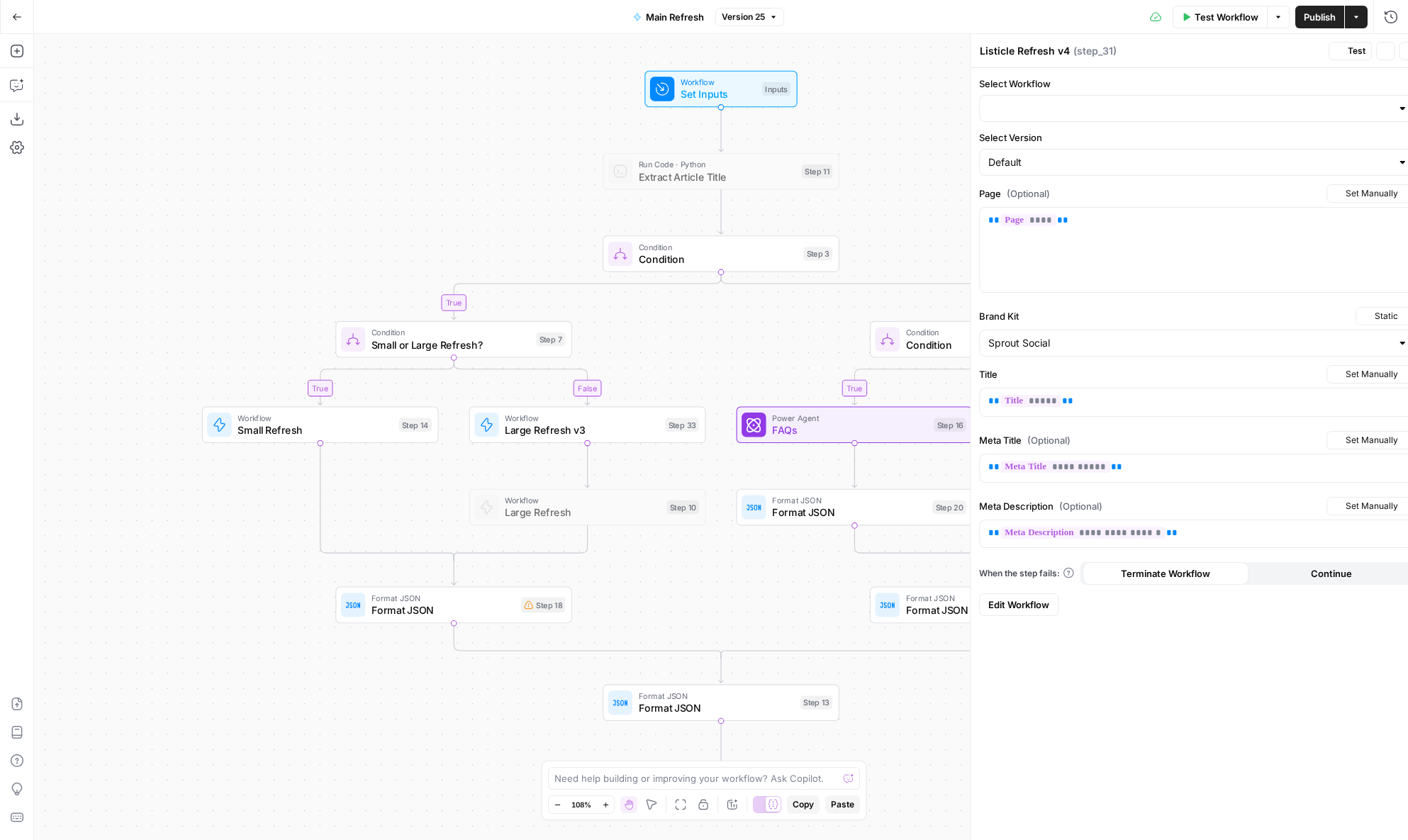
type input "Listicle Refresh v4"
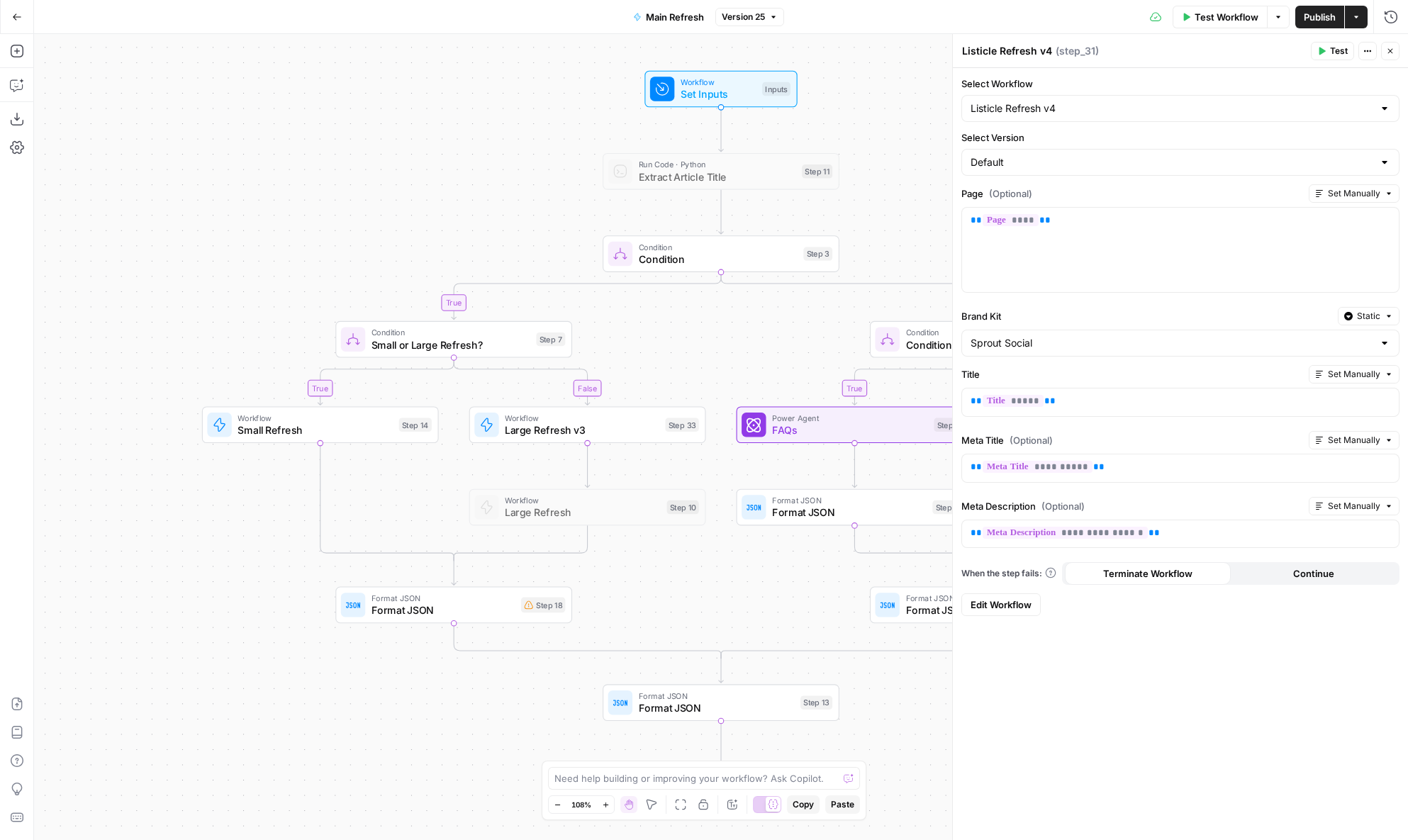
click at [1385, 57] on button "Close" at bounding box center [1390, 51] width 18 height 18
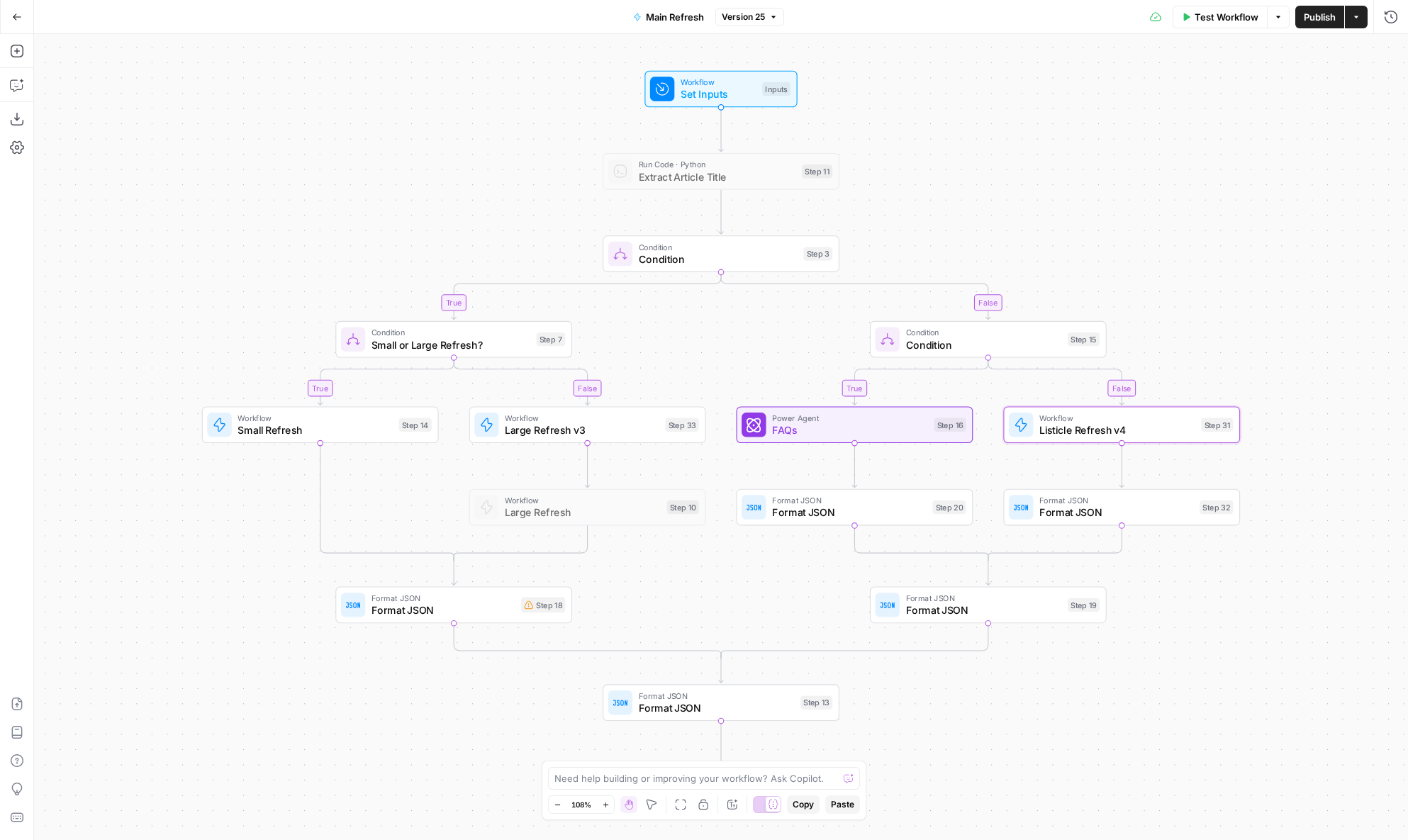
click at [1240, 226] on div "true false true false true false Workflow Set Inputs Inputs Run Code · Python E…" at bounding box center [721, 437] width 1374 height 806
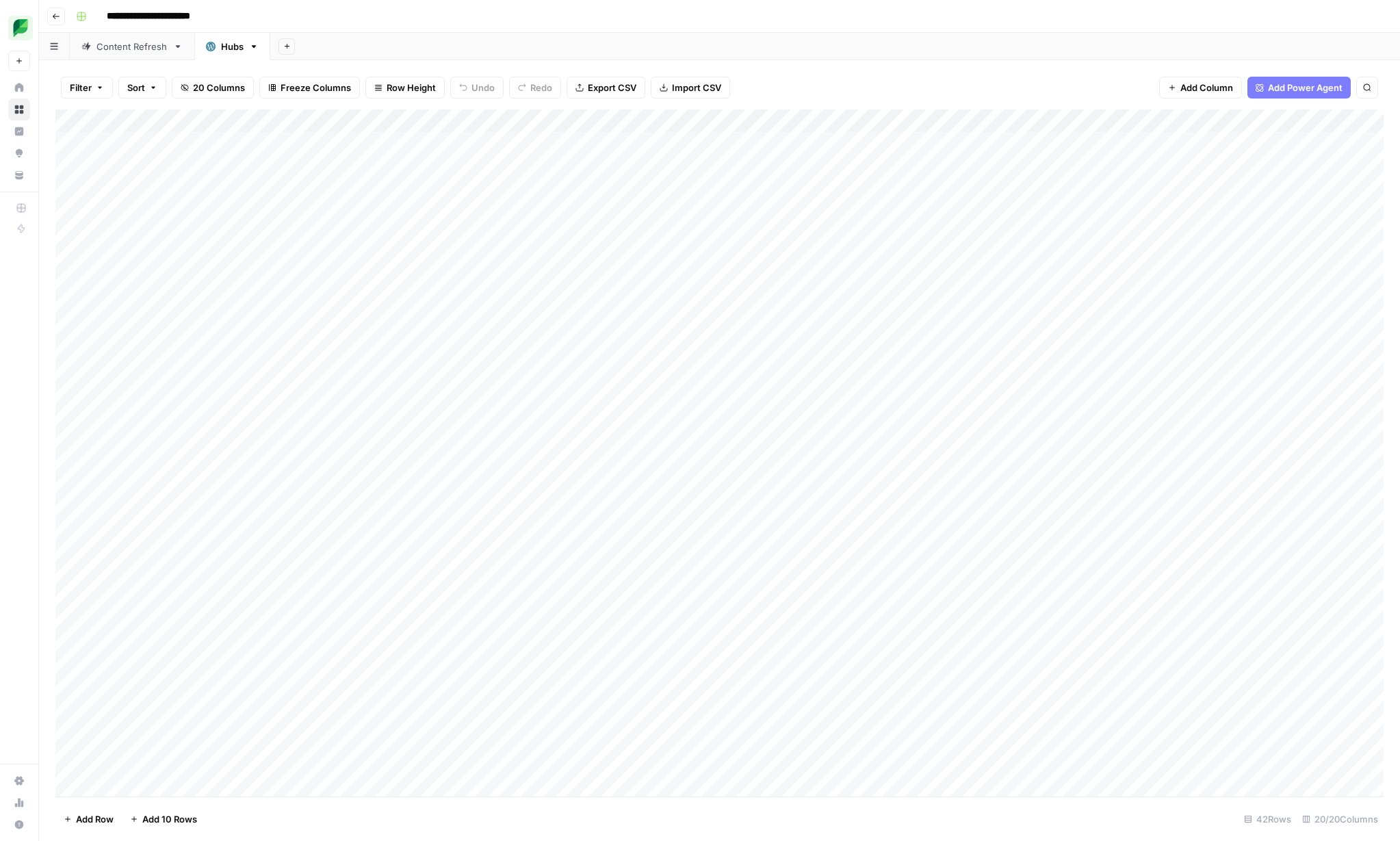
click at [778, 92] on div "Filter Sort 20 Columns Freeze Columns Row Height Undo Redo Export CSV Import CS…" at bounding box center [719, 88] width 1328 height 43
